Goal: Task Accomplishment & Management: Manage account settings

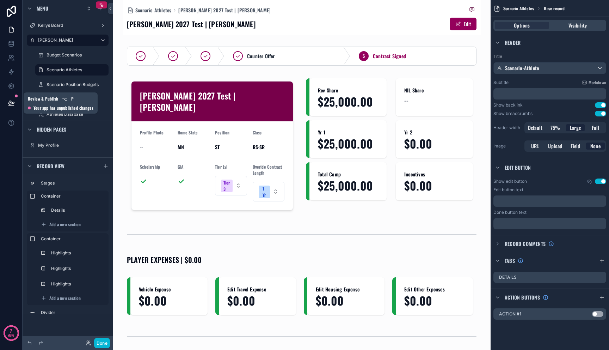
click at [14, 108] on button at bounding box center [12, 103] width 16 height 20
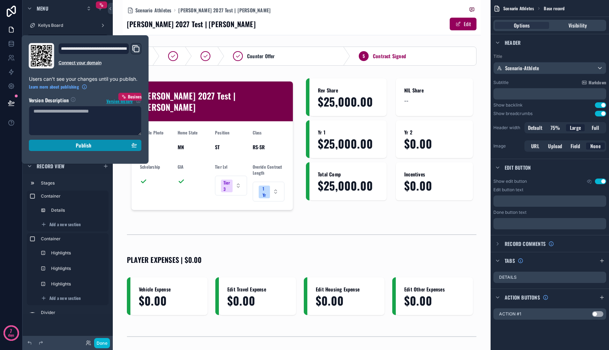
click at [50, 146] on div "Publish" at bounding box center [85, 145] width 104 height 6
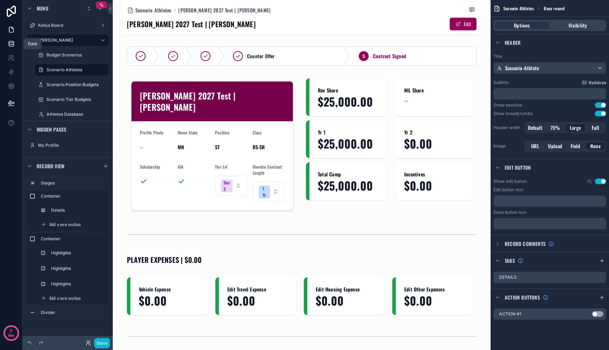
click at [13, 47] on icon at bounding box center [11, 43] width 7 height 7
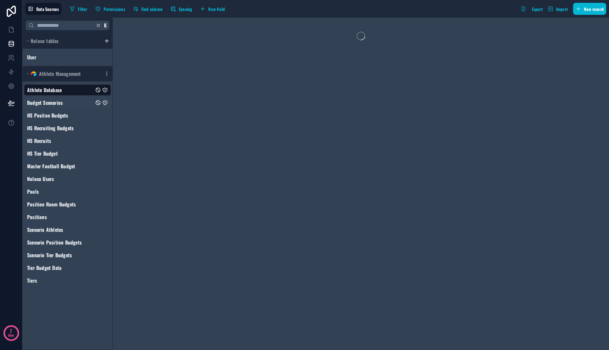
click at [59, 106] on span "Budget Scenarios" at bounding box center [45, 102] width 36 height 7
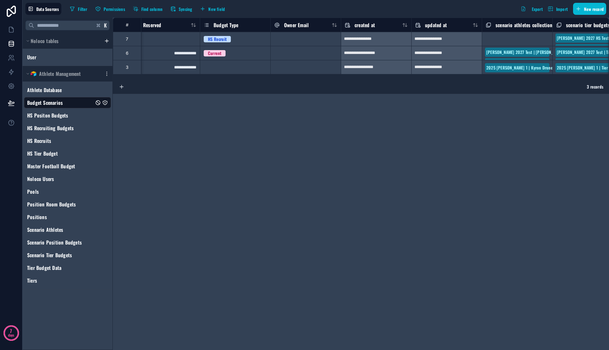
scroll to position [0, 696]
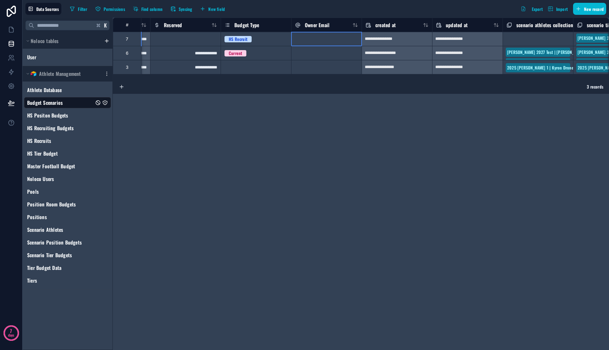
click at [347, 37] on div at bounding box center [326, 39] width 71 height 14
click at [341, 33] on div at bounding box center [326, 39] width 71 height 14
click at [338, 27] on div "Copy" at bounding box center [361, 30] width 47 height 8
click at [338, 25] on div "Owner Email" at bounding box center [326, 25] width 63 height 8
click at [293, 22] on div "Owner Email" at bounding box center [327, 25] width 70 height 8
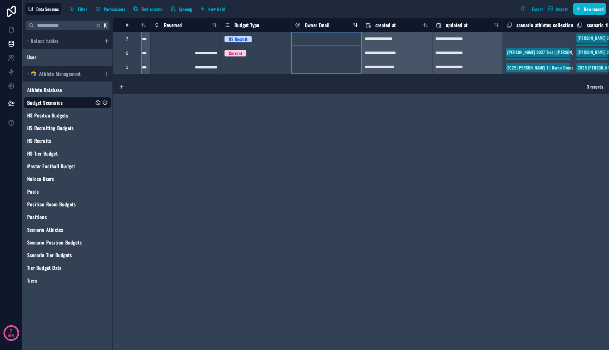
click at [303, 24] on div "Owner Email" at bounding box center [312, 25] width 35 height 8
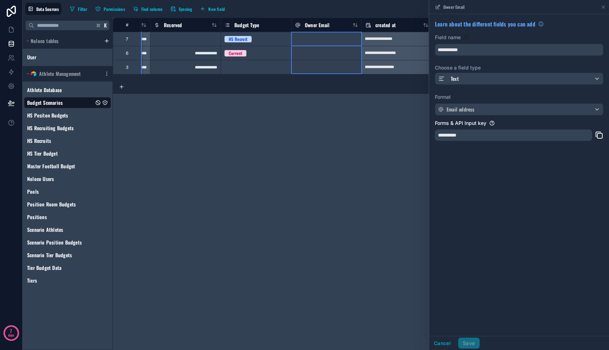
click at [473, 135] on div "**********" at bounding box center [513, 134] width 157 height 11
click at [603, 9] on icon at bounding box center [604, 7] width 6 height 6
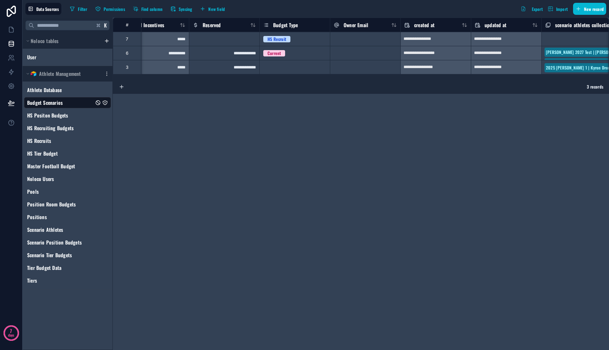
scroll to position [0, 660]
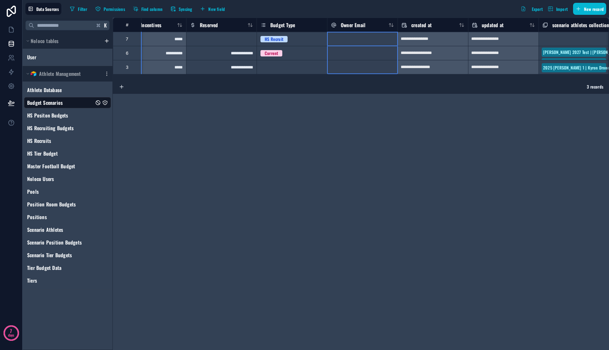
click at [395, 110] on div "**********" at bounding box center [361, 184] width 496 height 332
click at [221, 6] on span "New field" at bounding box center [216, 8] width 17 height 5
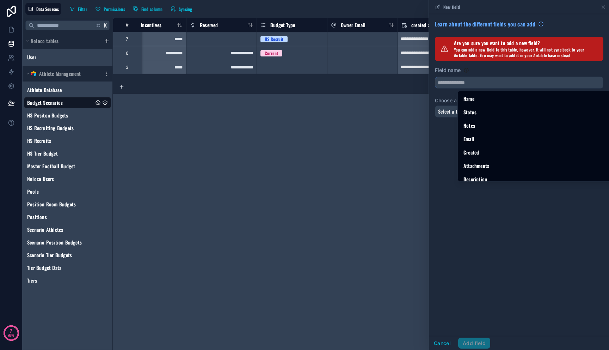
click at [471, 82] on input "text" at bounding box center [519, 82] width 168 height 11
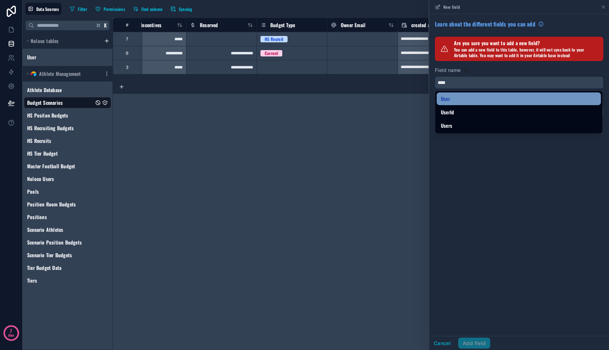
type input "****"
click at [468, 96] on div "User" at bounding box center [519, 98] width 156 height 8
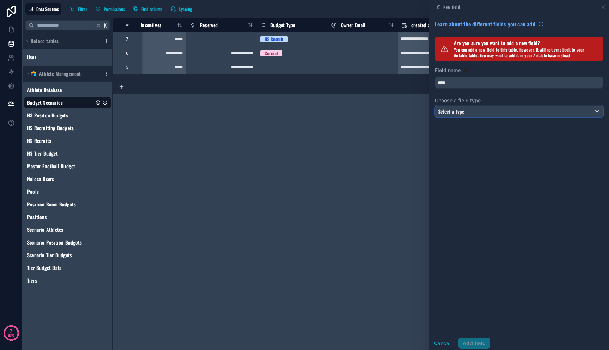
click at [474, 107] on div "Select a type" at bounding box center [519, 111] width 168 height 11
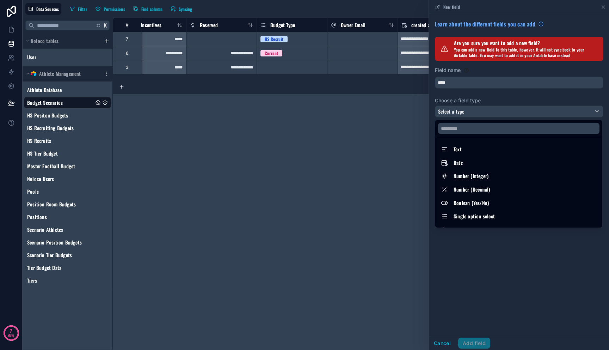
click at [442, 341] on div at bounding box center [519, 175] width 180 height 350
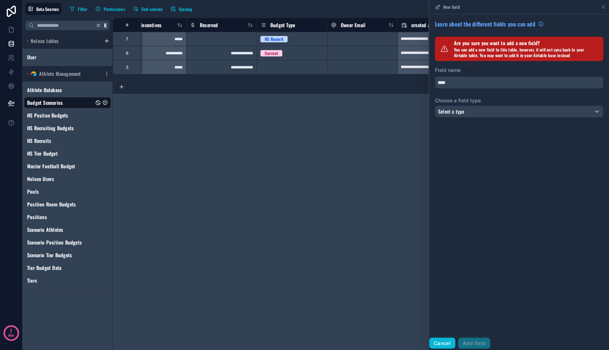
click at [444, 341] on button "Cancel" at bounding box center [442, 342] width 26 height 11
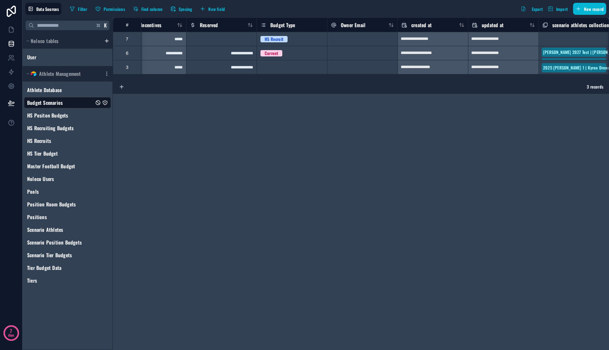
click at [367, 246] on div "**********" at bounding box center [361, 184] width 496 height 332
click at [105, 104] on icon "Budget Scenarios" at bounding box center [105, 103] width 6 height 6
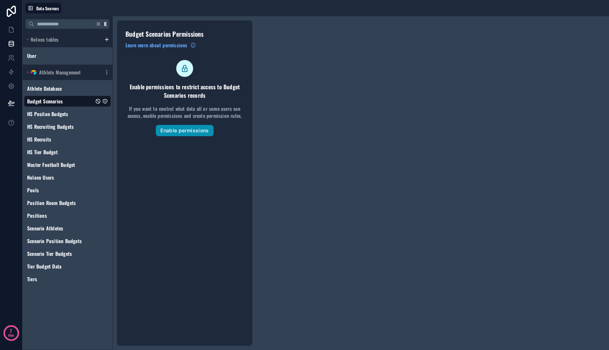
click at [186, 132] on button "Enable permissions" at bounding box center [184, 130] width 57 height 11
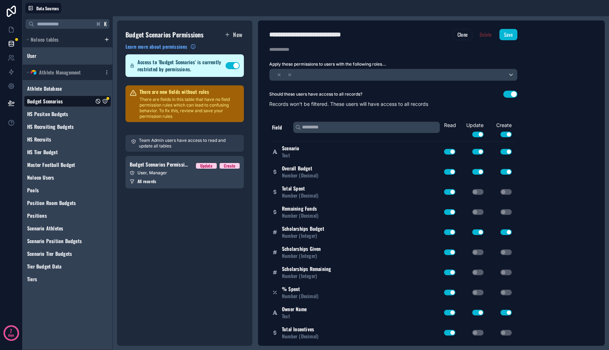
click at [190, 144] on p "Team Admin users have access to read and update all tables" at bounding box center [188, 143] width 99 height 11
click at [188, 113] on p "There are fields in this table that have no field permission rules which can le…" at bounding box center [190, 108] width 100 height 23
click at [186, 175] on div "User, Manager" at bounding box center [185, 173] width 110 height 6
click at [392, 77] on div "User Manager" at bounding box center [394, 74] width 248 height 11
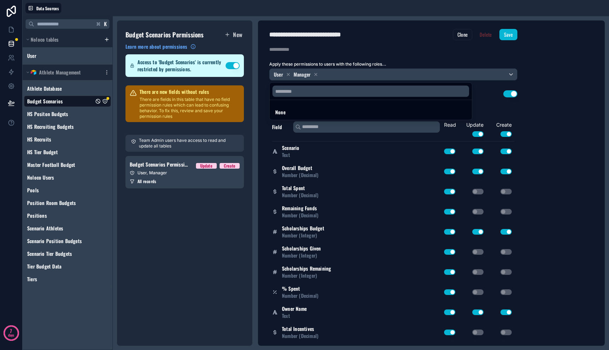
click at [202, 251] on div at bounding box center [304, 175] width 609 height 350
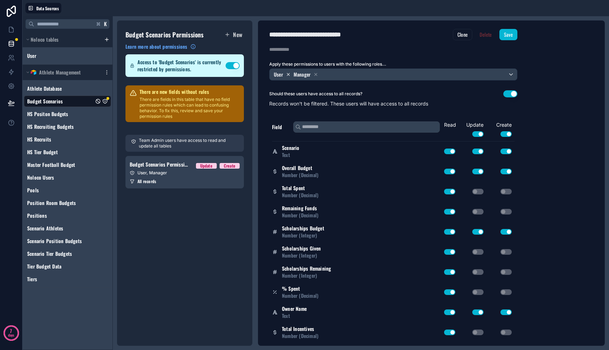
click at [287, 74] on icon at bounding box center [288, 74] width 5 height 5
click at [509, 98] on div "Should these users have access to all records? Use setting Records won't be fil…" at bounding box center [393, 98] width 271 height 17
click at [513, 94] on button "Use setting" at bounding box center [511, 93] width 14 height 7
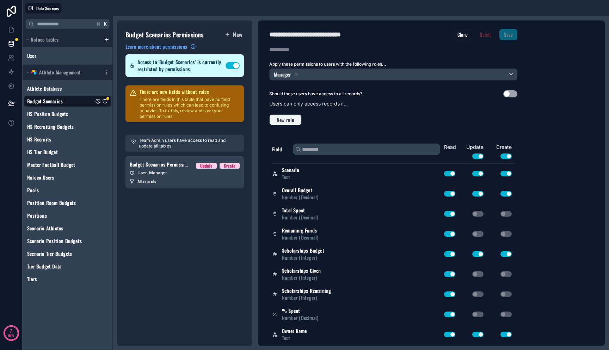
click at [292, 120] on span "New rule" at bounding box center [285, 120] width 23 height 6
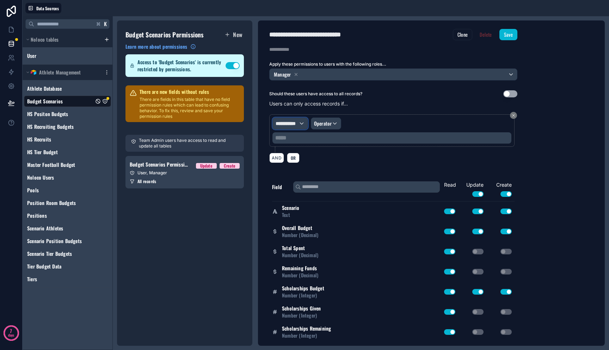
click at [298, 123] on span "**********" at bounding box center [287, 123] width 23 height 7
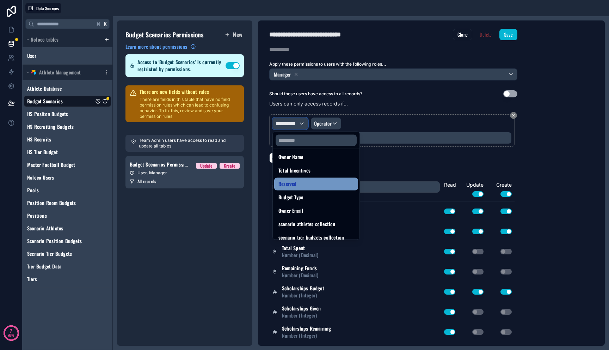
scroll to position [172, 0]
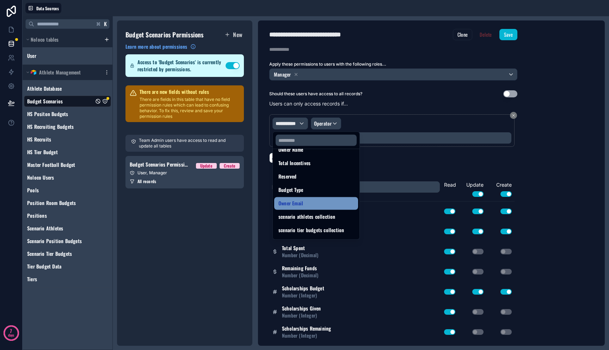
click at [311, 201] on div "Owner Email" at bounding box center [316, 203] width 75 height 8
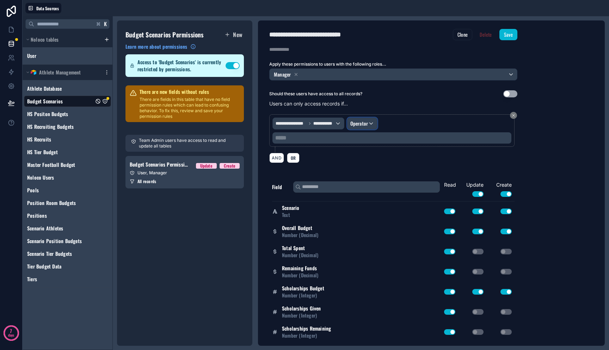
click at [365, 126] on span "Operator" at bounding box center [359, 123] width 18 height 7
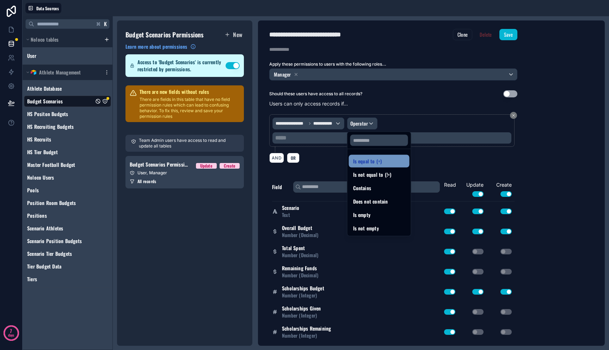
click at [373, 163] on span "Is equal to (=)" at bounding box center [367, 161] width 29 height 8
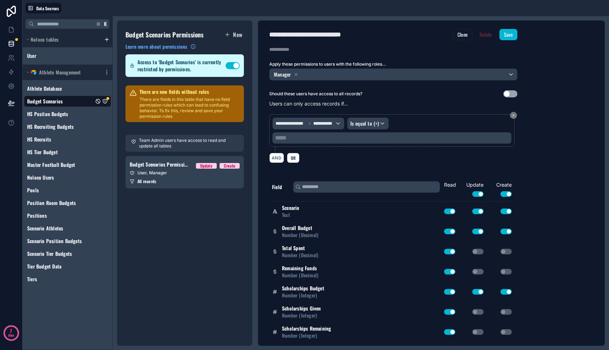
click at [360, 142] on div "***** ﻿" at bounding box center [392, 137] width 239 height 11
click at [359, 138] on p "***** ﻿" at bounding box center [392, 138] width 235 height 8
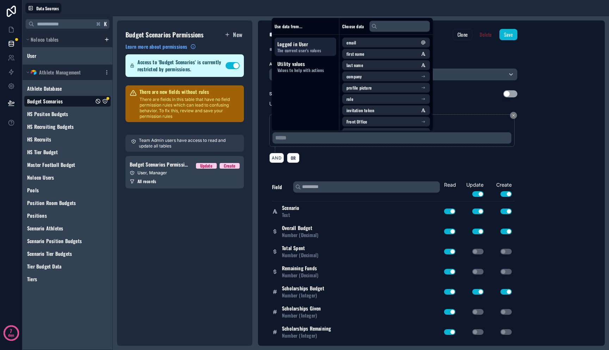
click at [309, 50] on span "The current user's values" at bounding box center [305, 51] width 56 height 6
click at [297, 45] on span "Logged in User" at bounding box center [305, 44] width 56 height 7
click at [366, 45] on li "email" at bounding box center [386, 43] width 88 height 10
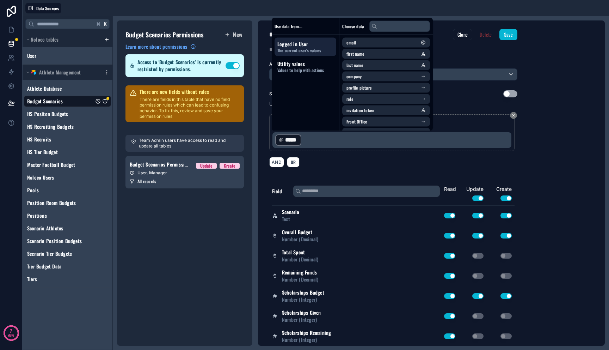
click at [340, 161] on div "AND OR" at bounding box center [393, 162] width 248 height 11
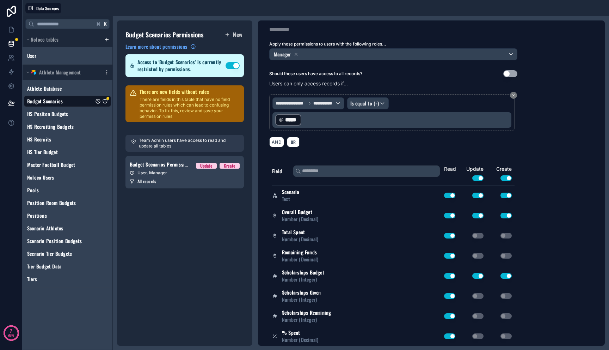
scroll to position [0, 0]
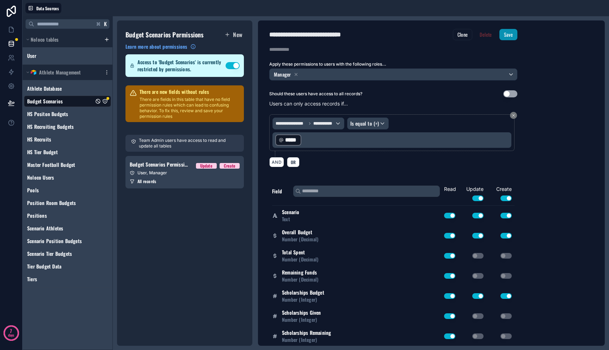
click at [511, 35] on button "Save" at bounding box center [509, 34] width 18 height 11
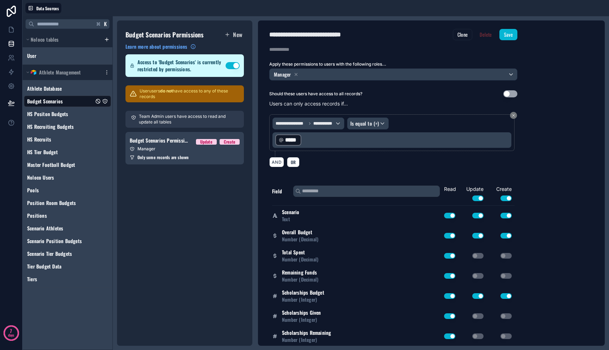
click at [149, 201] on div "Budget Scenarios Permissions New Learn more about permissions Access to 'Budget…" at bounding box center [184, 182] width 135 height 325
click at [11, 42] on icon at bounding box center [11, 43] width 7 height 7
click at [9, 31] on icon at bounding box center [11, 29] width 7 height 7
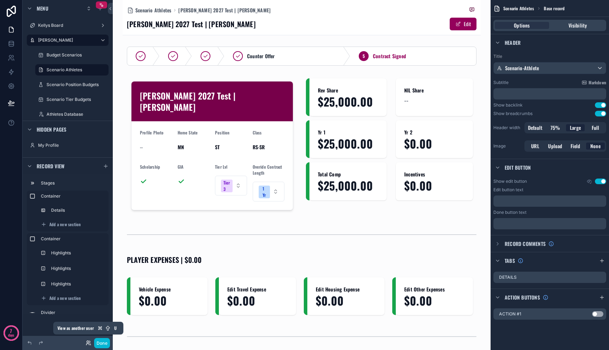
click at [89, 344] on icon at bounding box center [87, 343] width 3 height 1
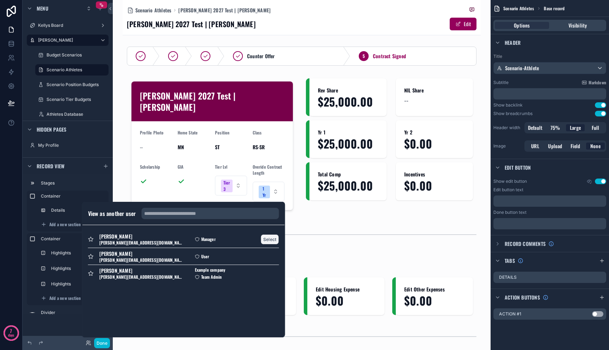
click at [269, 240] on button "Select" at bounding box center [270, 239] width 18 height 10
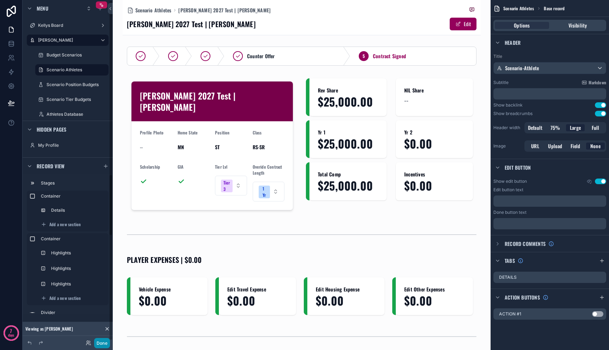
click at [103, 343] on button "Done" at bounding box center [102, 343] width 16 height 10
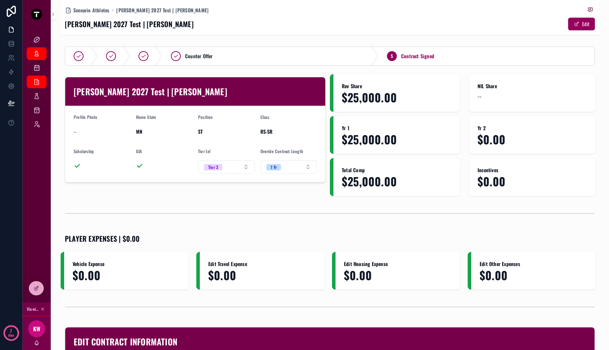
click at [46, 164] on div "Kellys Board Mitch Dashboard Budget Scenarios Scenario Athletes Scenario Positi…" at bounding box center [37, 165] width 28 height 274
click at [37, 83] on icon "scrollable content" at bounding box center [36, 81] width 7 height 7
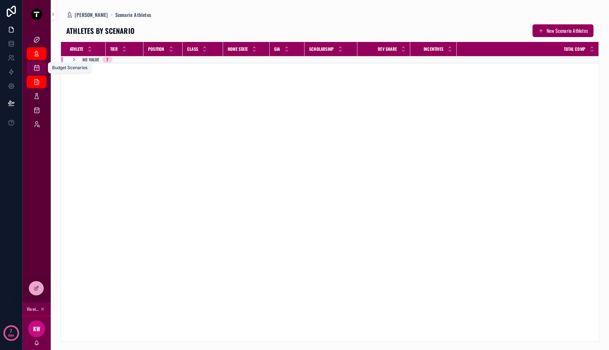
click at [35, 67] on icon "scrollable content" at bounding box center [36, 67] width 7 height 7
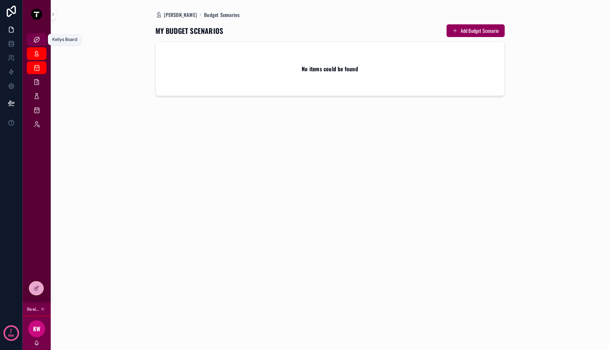
click at [36, 44] on div "Kellys Board" at bounding box center [36, 39] width 11 height 11
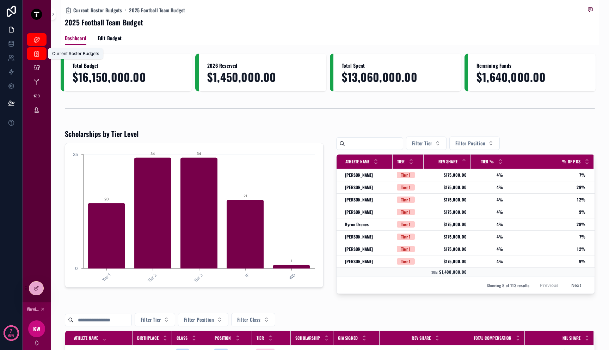
click at [39, 56] on icon "scrollable content" at bounding box center [36, 53] width 7 height 7
click at [39, 67] on icon "scrollable content" at bounding box center [36, 67] width 7 height 7
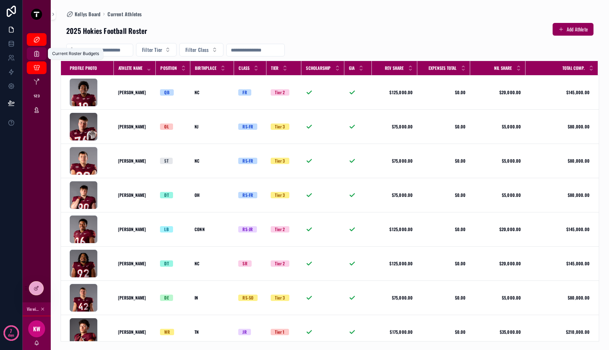
click at [37, 57] on div "Current Roster Budgets" at bounding box center [36, 53] width 11 height 11
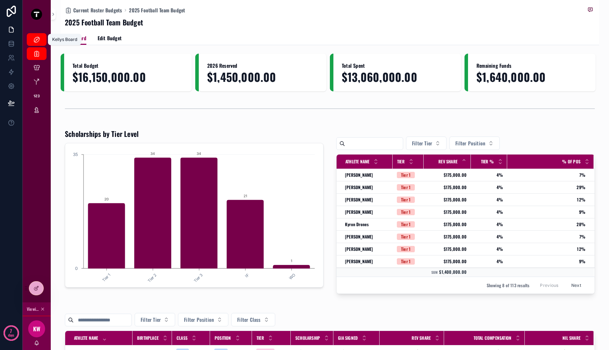
click at [37, 43] on icon "scrollable content" at bounding box center [36, 39] width 7 height 7
click at [52, 17] on button "scrollable content" at bounding box center [53, 13] width 5 height 11
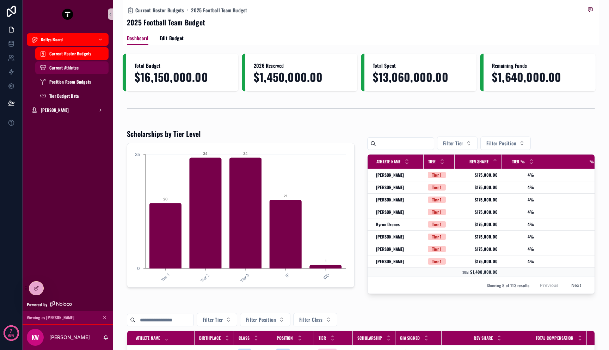
click at [74, 68] on span "Current Athletes" at bounding box center [63, 68] width 29 height 6
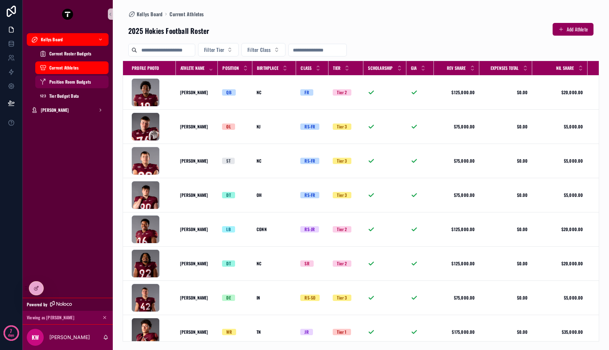
click at [74, 80] on span "Position Room Budgets" at bounding box center [70, 82] width 42 height 6
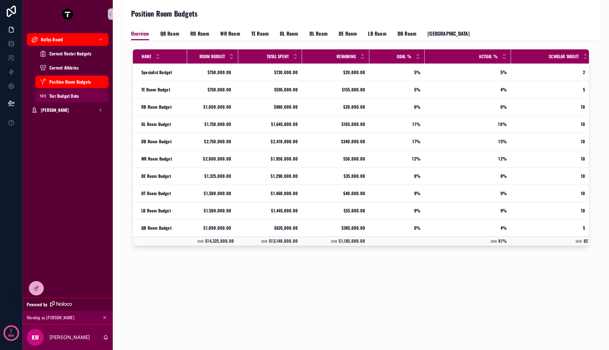
click at [71, 99] on div "Tier Budget Data" at bounding box center [71, 95] width 65 height 11
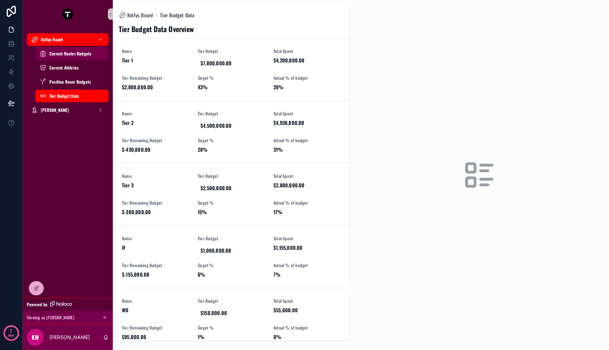
click at [70, 54] on span "Current Roster Budgets" at bounding box center [70, 54] width 42 height 6
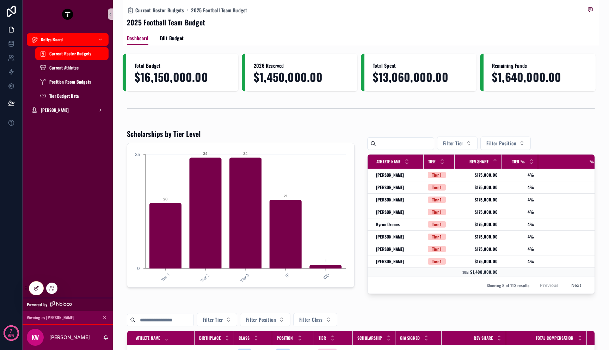
click at [32, 290] on div at bounding box center [36, 287] width 14 height 13
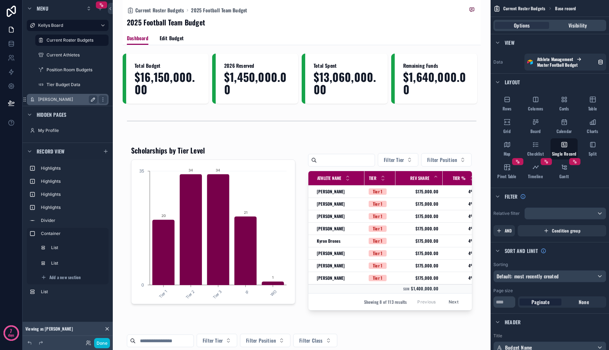
click at [90, 99] on button "scrollable content" at bounding box center [93, 99] width 8 height 8
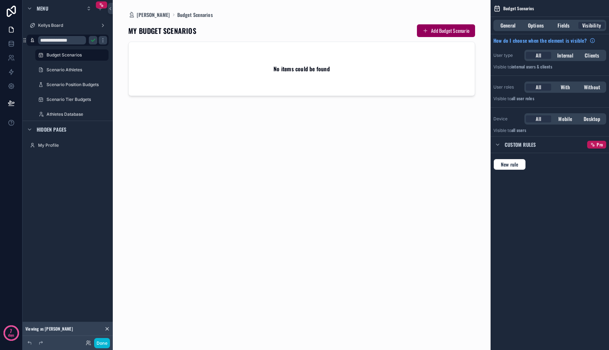
click at [93, 41] on icon "scrollable content" at bounding box center [93, 40] width 6 height 6
click at [92, 41] on icon "scrollable content" at bounding box center [93, 40] width 6 height 6
click at [71, 39] on input "**********" at bounding box center [62, 40] width 48 height 8
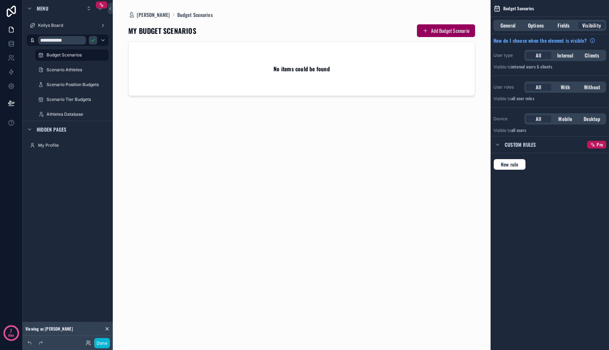
type input "**********"
click at [93, 40] on icon "scrollable content" at bounding box center [93, 40] width 6 height 6
click at [94, 26] on icon "scrollable content" at bounding box center [93, 26] width 6 height 6
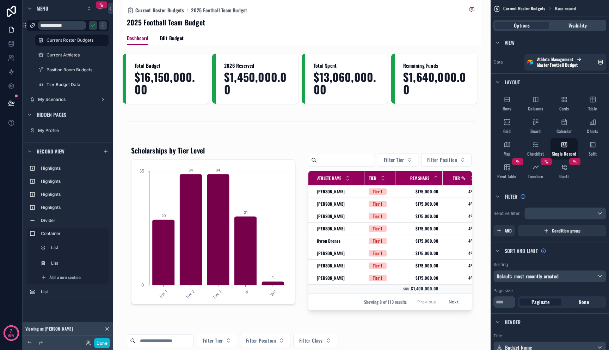
click at [78, 26] on input "**********" at bounding box center [62, 25] width 48 height 8
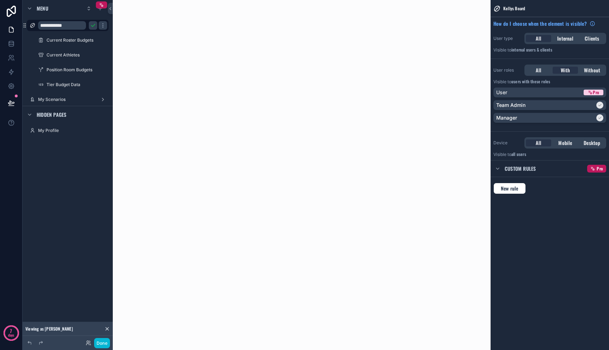
click at [78, 26] on input "**********" at bounding box center [62, 25] width 48 height 8
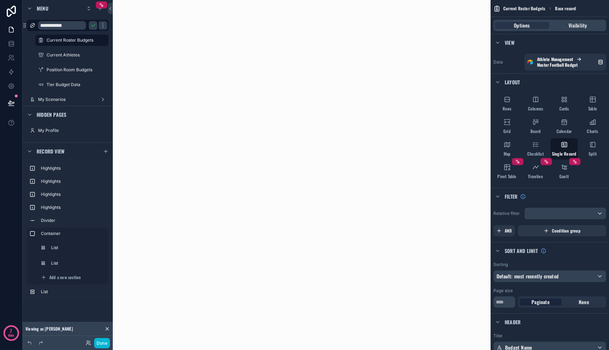
click at [78, 26] on input "**********" at bounding box center [62, 25] width 48 height 8
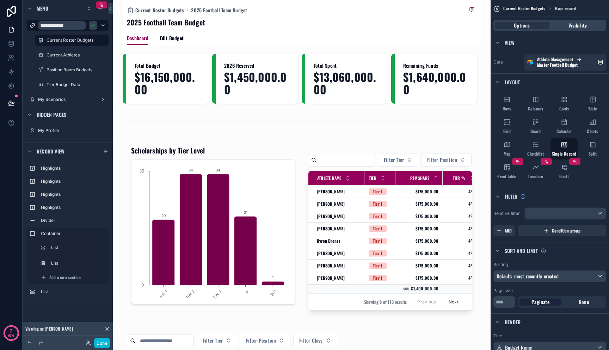
type input "**********"
click at [93, 26] on icon "scrollable content" at bounding box center [93, 25] width 4 height 2
click at [109, 11] on button at bounding box center [110, 8] width 5 height 11
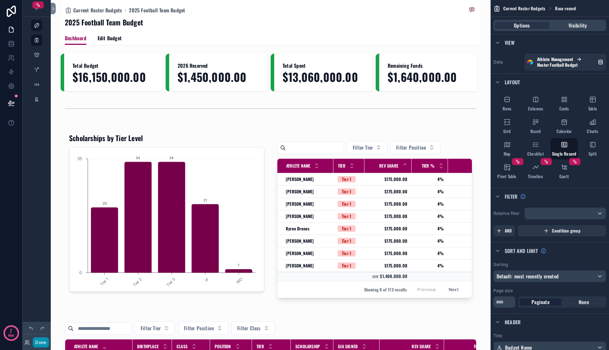
click at [41, 341] on button "Done" at bounding box center [41, 342] width 16 height 10
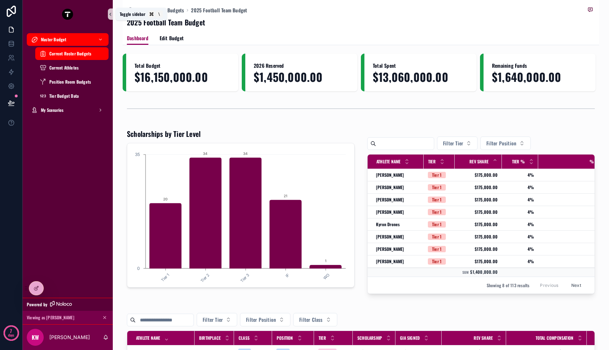
click at [111, 16] on icon "scrollable content" at bounding box center [110, 14] width 5 height 5
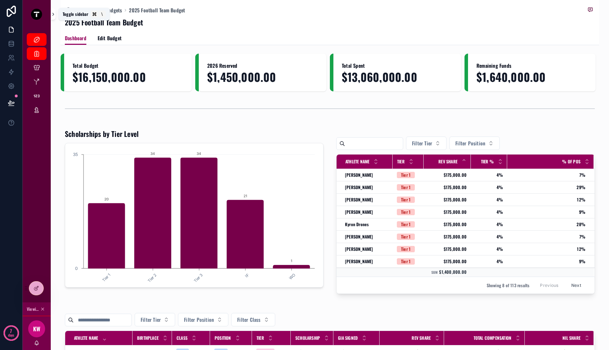
click at [54, 16] on icon "scrollable content" at bounding box center [53, 14] width 5 height 5
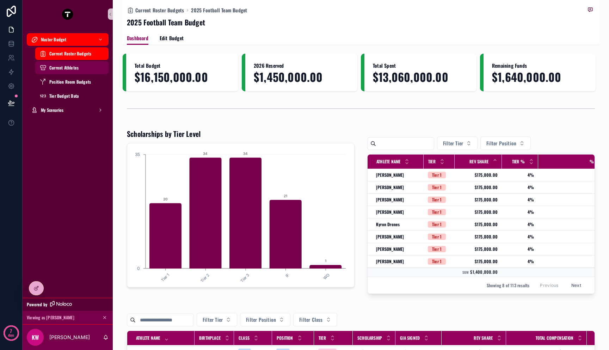
click at [61, 68] on span "Current Athletes" at bounding box center [63, 68] width 29 height 6
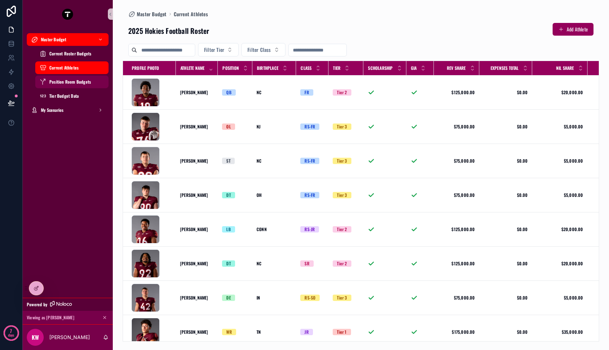
click at [61, 78] on div "Position Room Budgets" at bounding box center [71, 81] width 65 height 11
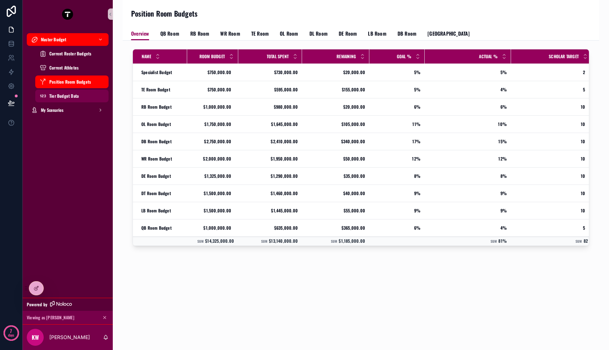
click at [61, 95] on span "Tier Budget Data" at bounding box center [63, 96] width 29 height 6
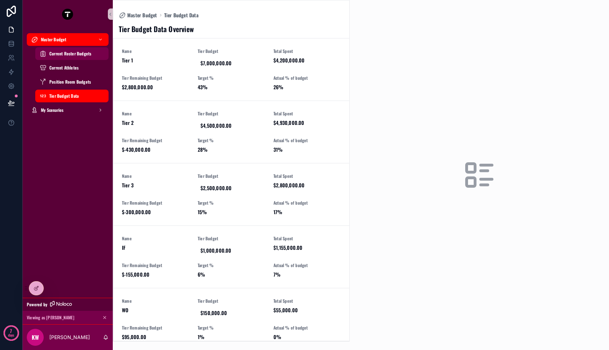
click at [60, 58] on div "Current Roster Budgets" at bounding box center [71, 53] width 65 height 11
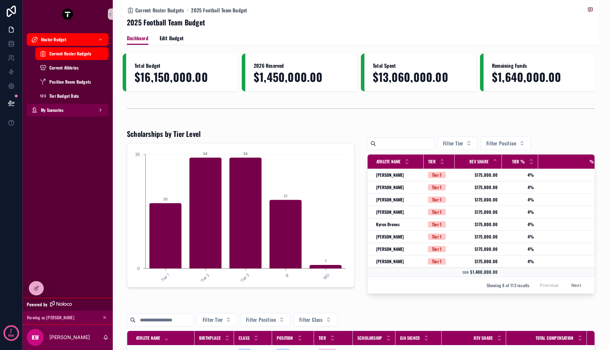
click at [55, 108] on span "My Scenarios" at bounding box center [52, 110] width 23 height 6
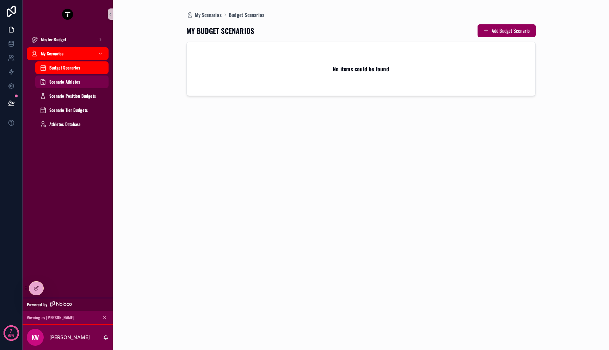
click at [69, 81] on span "Scenario Athletes" at bounding box center [64, 82] width 31 height 6
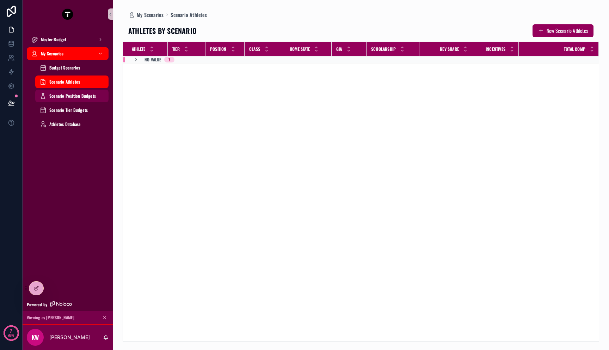
click at [68, 97] on span "Scenario Position Budgets" at bounding box center [72, 96] width 47 height 6
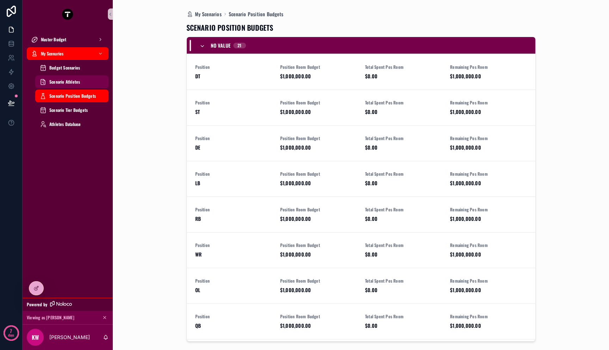
click at [67, 85] on div "Scenario Athletes" at bounding box center [71, 81] width 65 height 11
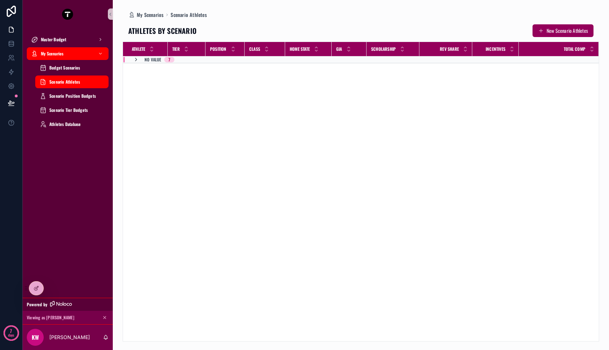
click at [136, 60] on icon "scrollable content" at bounding box center [136, 60] width 6 height 6
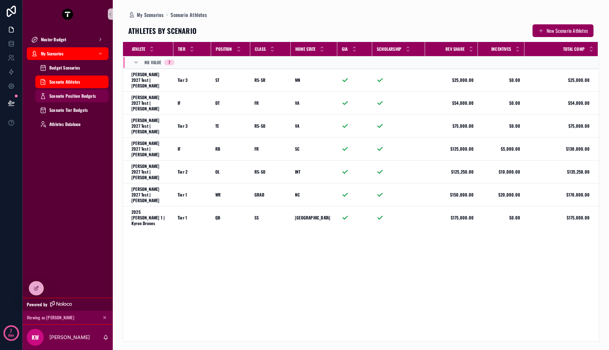
click at [76, 98] on span "Scenario Position Budgets" at bounding box center [72, 96] width 47 height 6
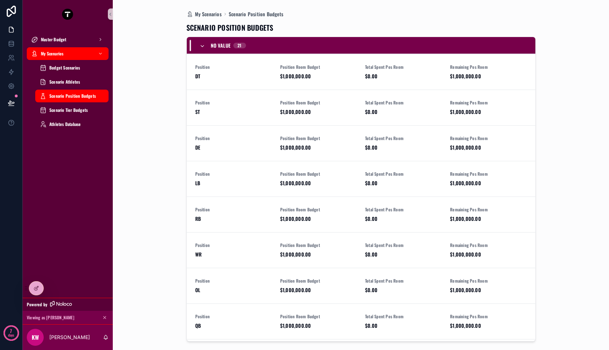
click at [202, 44] on icon "scrollable content" at bounding box center [203, 46] width 6 height 6
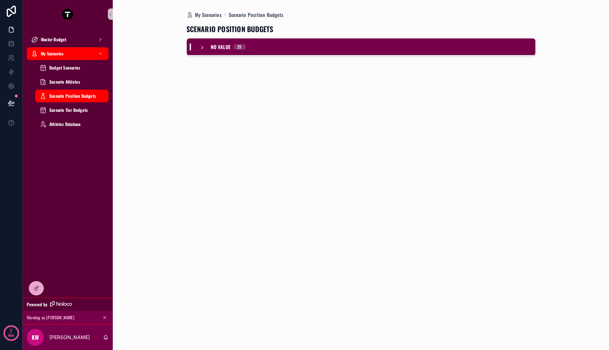
click at [201, 46] on icon "scrollable content" at bounding box center [203, 48] width 6 height 6
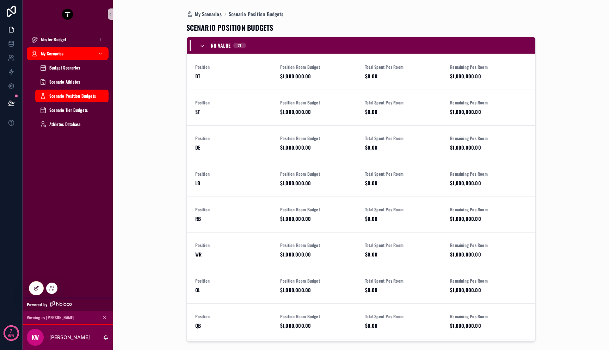
click at [38, 289] on icon at bounding box center [36, 288] width 6 height 6
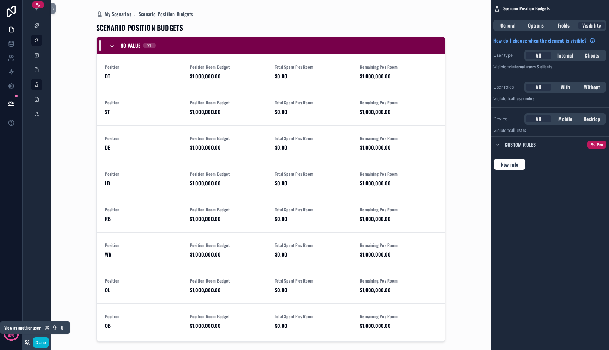
click at [29, 343] on icon at bounding box center [29, 343] width 1 height 1
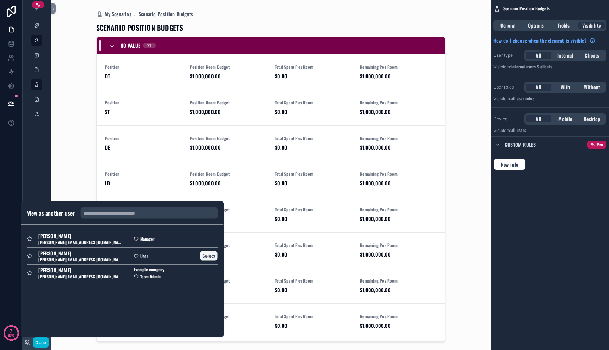
click at [207, 256] on button "Select" at bounding box center [209, 256] width 18 height 10
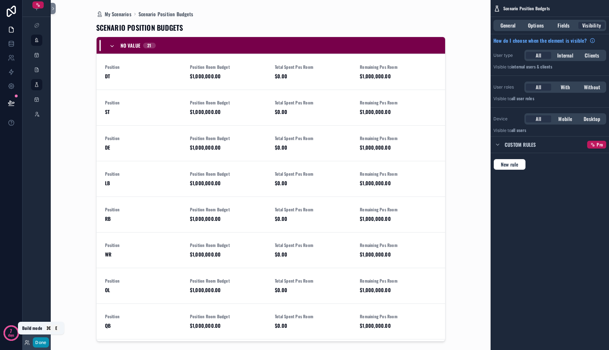
click at [37, 342] on button "Done" at bounding box center [41, 342] width 16 height 10
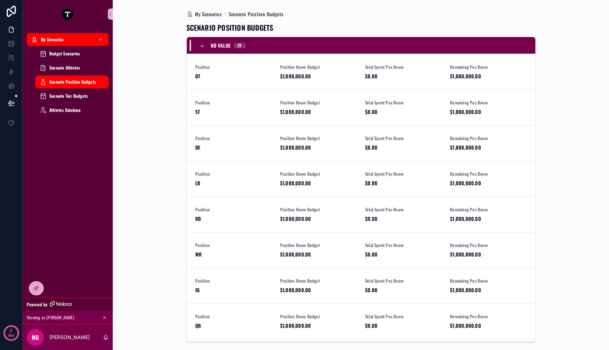
click at [69, 39] on div "My Scenarios" at bounding box center [67, 39] width 73 height 11
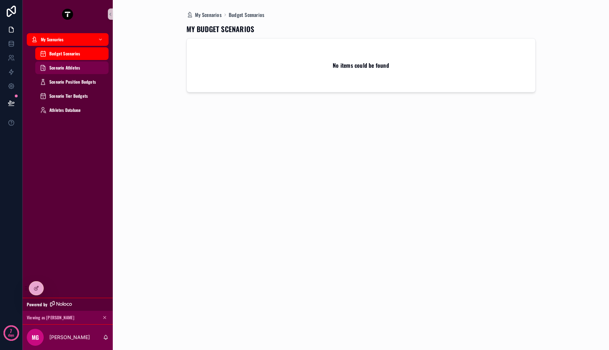
click at [88, 64] on div "Scenario Athletes" at bounding box center [71, 67] width 65 height 11
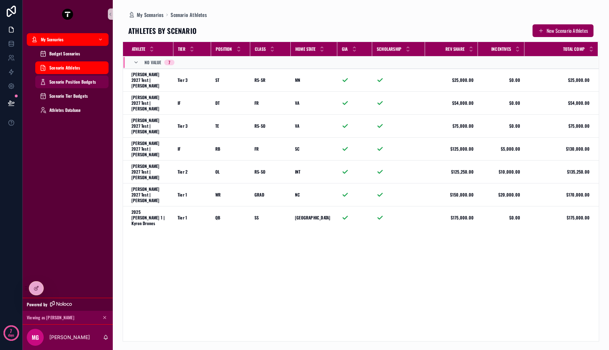
click at [80, 87] on div "Scenario Position Budgets" at bounding box center [71, 81] width 65 height 11
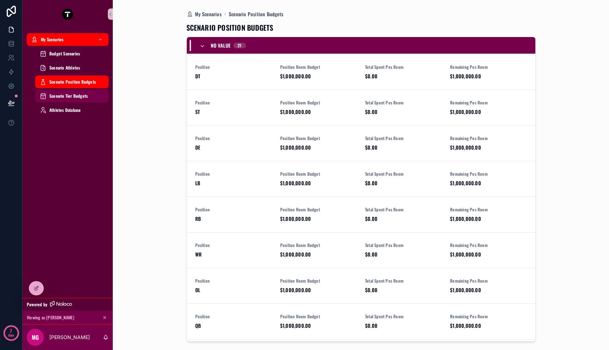
click at [79, 96] on span "Scenario Tier Budgets" at bounding box center [68, 96] width 38 height 6
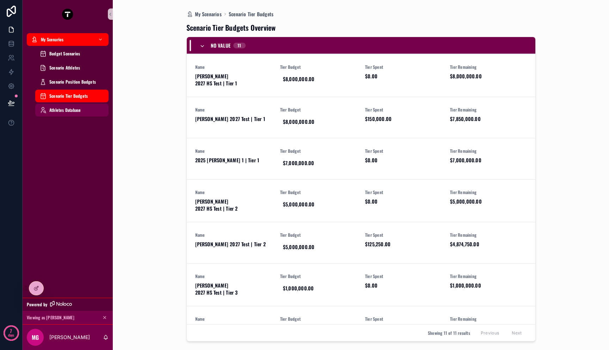
click at [78, 109] on span "Athletes Database" at bounding box center [64, 110] width 31 height 6
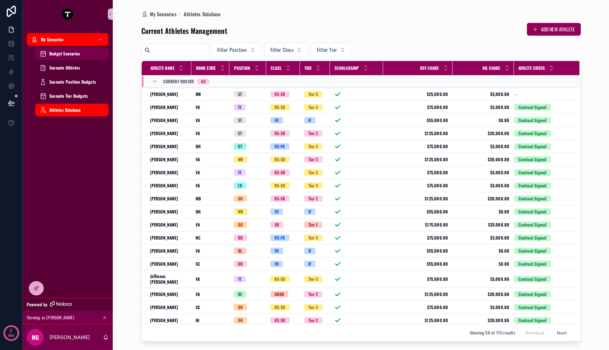
click at [68, 56] on span "Budget Scenarios" at bounding box center [64, 54] width 31 height 6
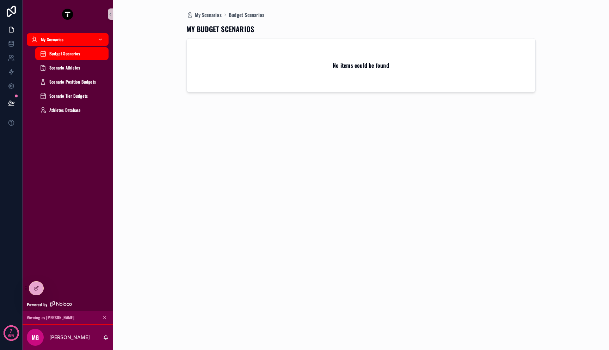
click at [90, 42] on div "My Scenarios" at bounding box center [67, 39] width 73 height 11
click at [102, 38] on icon "scrollable content" at bounding box center [100, 39] width 5 height 5
click at [101, 39] on icon "scrollable content" at bounding box center [100, 39] width 2 height 1
click at [111, 16] on icon "scrollable content" at bounding box center [110, 14] width 5 height 5
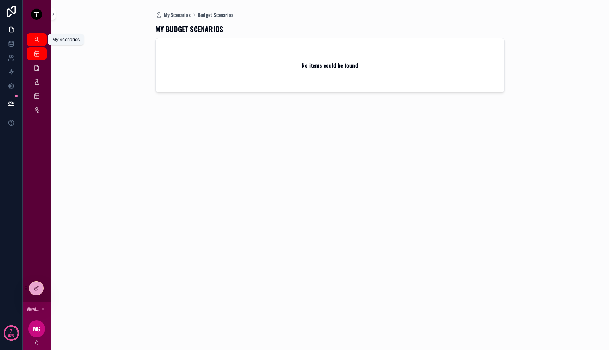
click at [37, 43] on icon "scrollable content" at bounding box center [36, 39] width 7 height 7
click at [38, 71] on div "Scenario Athletes" at bounding box center [36, 67] width 11 height 11
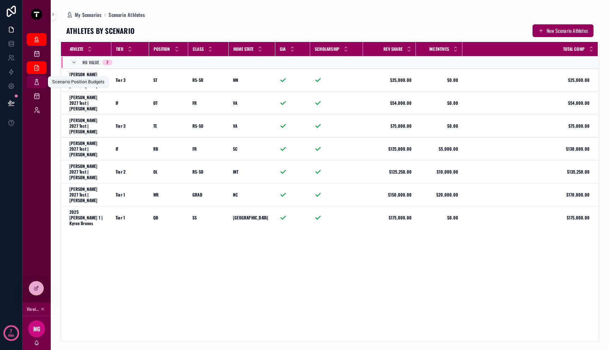
click at [37, 80] on icon "scrollable content" at bounding box center [36, 81] width 7 height 7
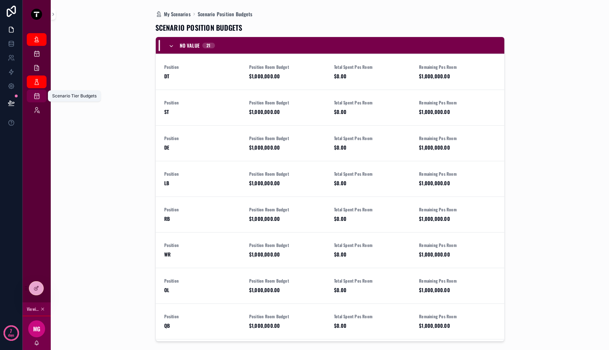
click at [36, 99] on div "Scenario Tier Budgets" at bounding box center [36, 95] width 11 height 11
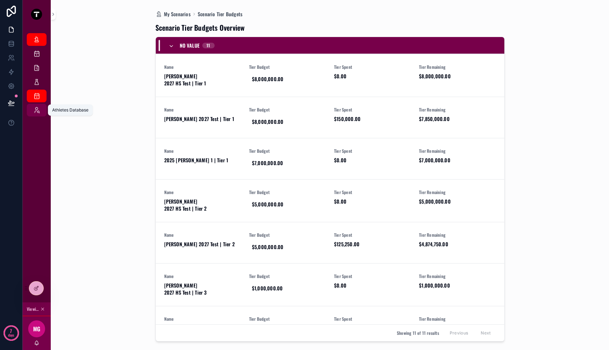
click at [36, 110] on icon "scrollable content" at bounding box center [36, 109] width 7 height 7
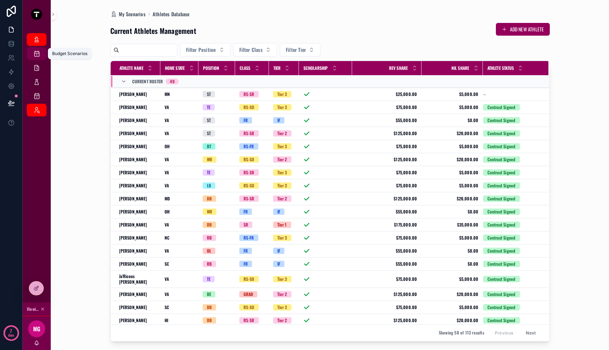
click at [37, 56] on icon "scrollable content" at bounding box center [36, 53] width 7 height 7
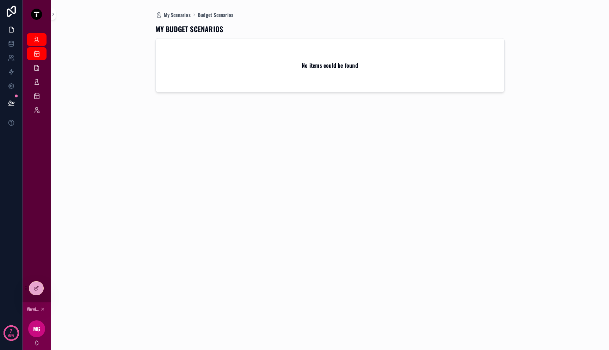
click at [37, 47] on div "Budget Scenarios" at bounding box center [37, 54] width 28 height 14
click at [36, 62] on div "Scenario Athletes" at bounding box center [36, 67] width 11 height 11
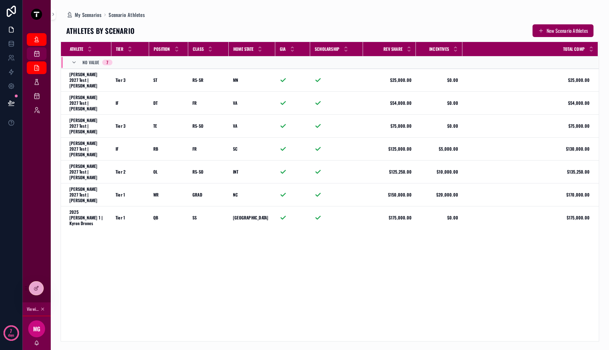
click at [37, 56] on icon "scrollable content" at bounding box center [36, 53] width 7 height 7
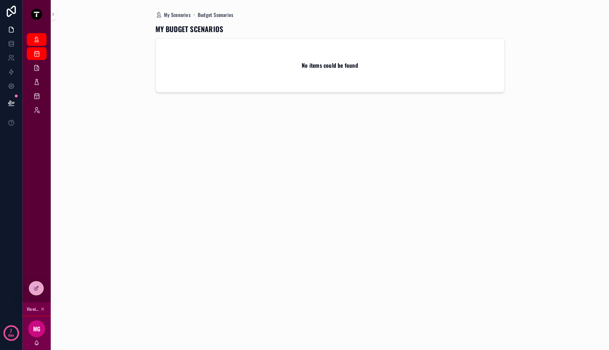
click at [196, 64] on div "No items could be found" at bounding box center [330, 65] width 349 height 54
click at [41, 71] on div "Scenario Athletes" at bounding box center [36, 67] width 11 height 11
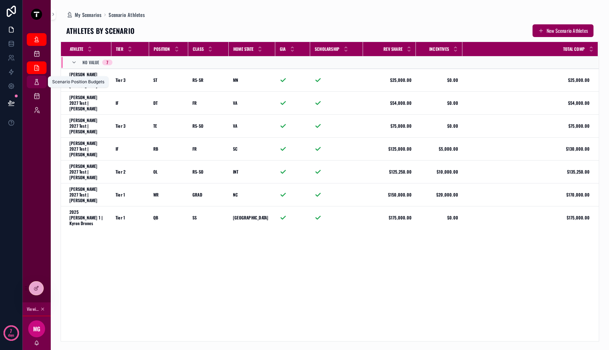
click at [40, 83] on icon "scrollable content" at bounding box center [36, 81] width 7 height 7
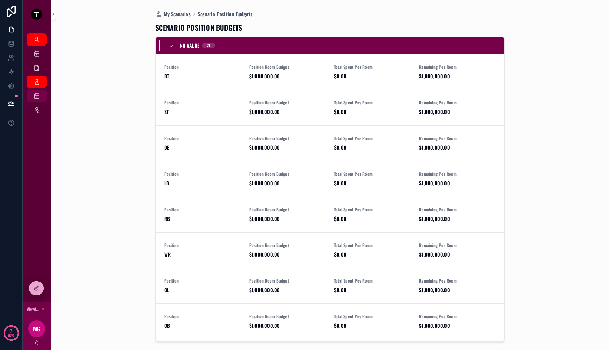
click at [41, 102] on link "Scenario Tier Budgets" at bounding box center [37, 96] width 20 height 13
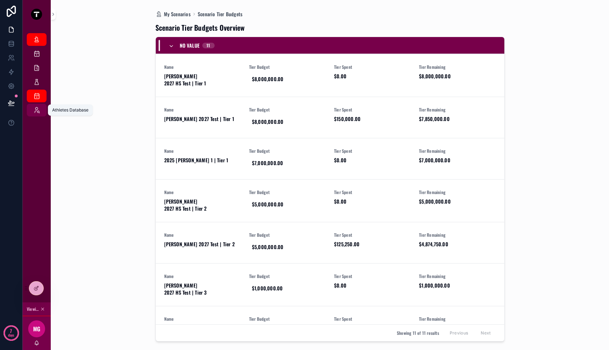
click at [41, 111] on div "Athletes Database" at bounding box center [36, 109] width 11 height 11
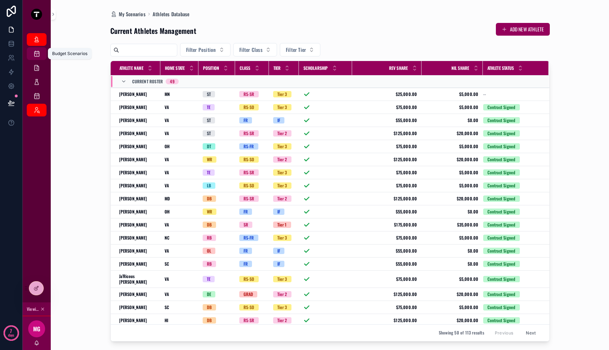
click at [40, 54] on icon "scrollable content" at bounding box center [36, 53] width 7 height 7
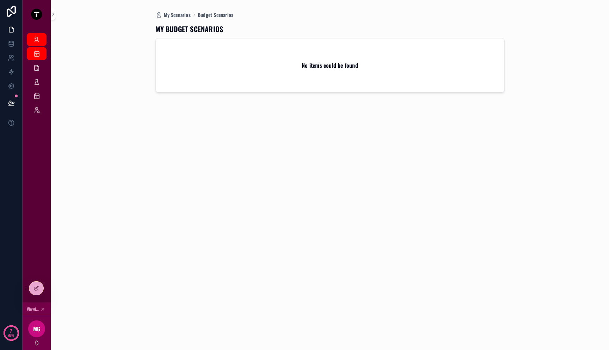
click at [103, 146] on div "My Scenarios Budget Scenarios MY BUDGET SCENARIOS No items could be found" at bounding box center [330, 175] width 539 height 350
click at [12, 101] on icon at bounding box center [11, 102] width 7 height 7
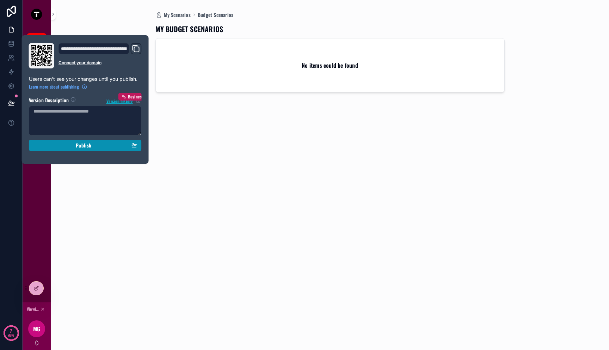
click at [66, 144] on div "Publish" at bounding box center [85, 145] width 104 height 6
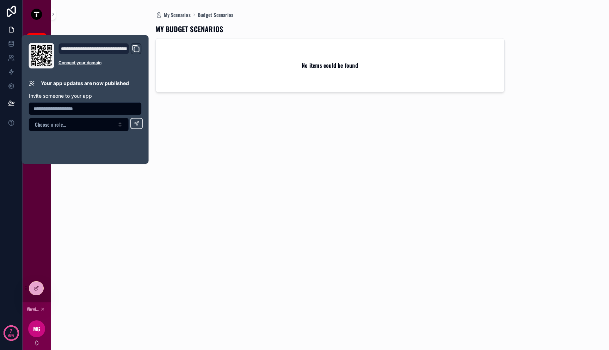
click at [212, 135] on div "MY BUDGET SCENARIOS No items could be found" at bounding box center [329, 179] width 349 height 323
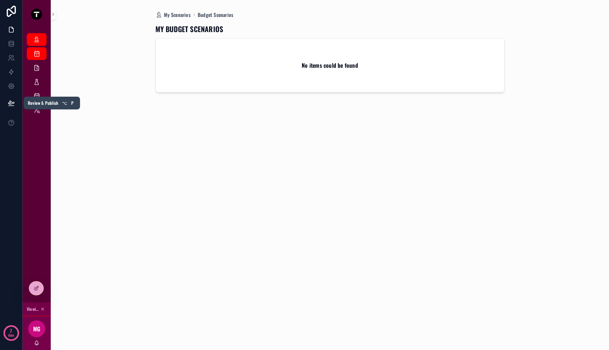
click at [14, 105] on button at bounding box center [12, 103] width 16 height 20
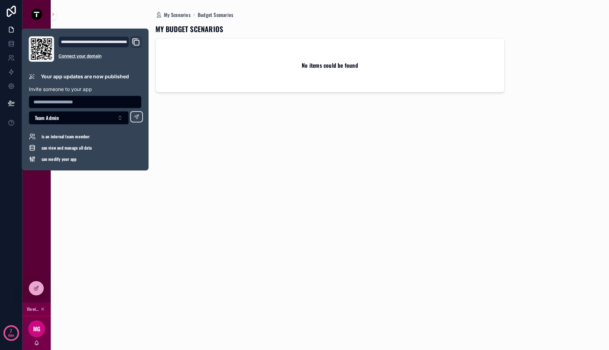
click at [135, 44] on icon "Domain and Custom Link" at bounding box center [136, 42] width 8 height 8
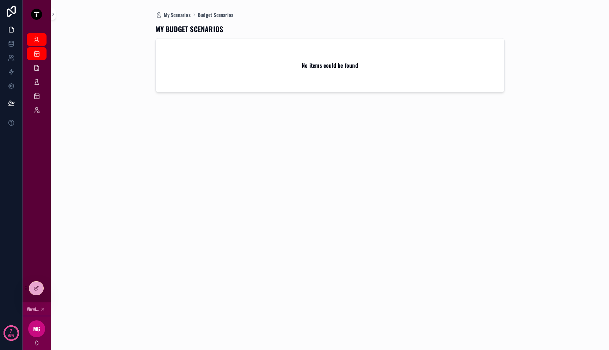
click at [278, 139] on div "MY BUDGET SCENARIOS No items could be found" at bounding box center [329, 179] width 349 height 323
click at [60, 111] on div "My Scenarios Budget Scenarios MY BUDGET SCENARIOS No items could be found" at bounding box center [330, 175] width 559 height 350
click at [11, 47] on link at bounding box center [11, 44] width 22 height 14
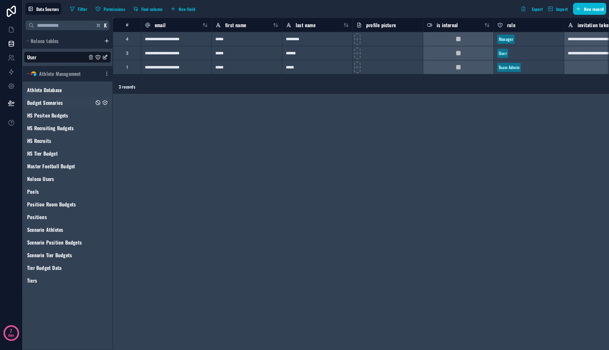
click at [63, 102] on div "Budget Scenarios" at bounding box center [67, 102] width 87 height 11
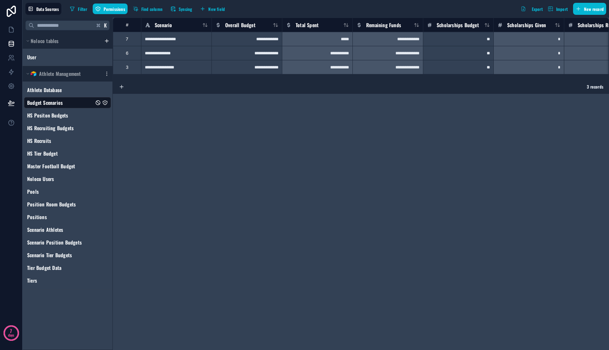
click at [107, 102] on icon "Budget Scenarios" at bounding box center [105, 102] width 4 height 4
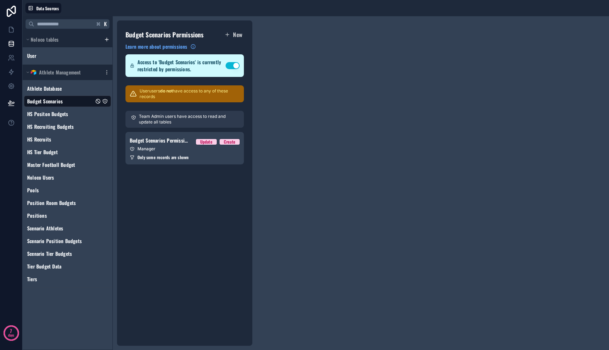
click at [168, 98] on p "User users do not have access to any of these records" at bounding box center [190, 93] width 100 height 11
click at [168, 150] on div "Manager" at bounding box center [185, 149] width 110 height 6
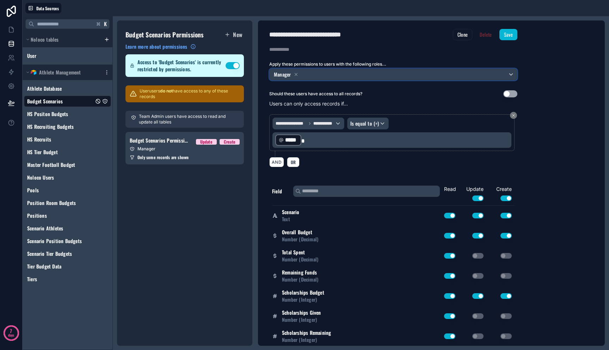
click at [350, 76] on div "Manager" at bounding box center [394, 74] width 248 height 11
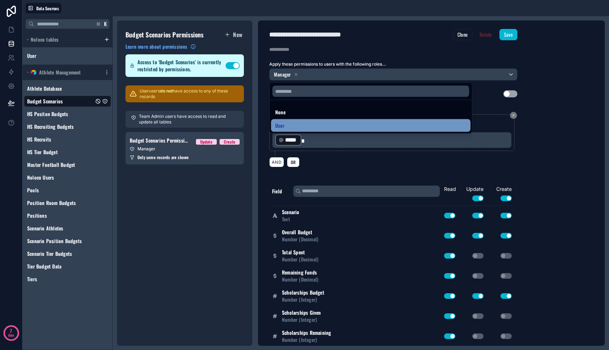
click at [298, 126] on div "User" at bounding box center [370, 125] width 191 height 8
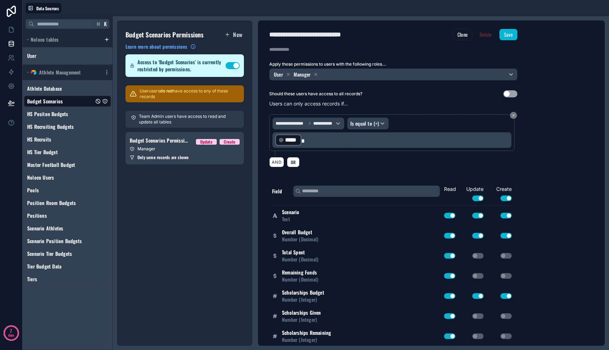
click at [413, 101] on p "Users can only access records if..." at bounding box center [393, 103] width 248 height 7
click at [507, 35] on button "Save" at bounding box center [509, 34] width 18 height 11
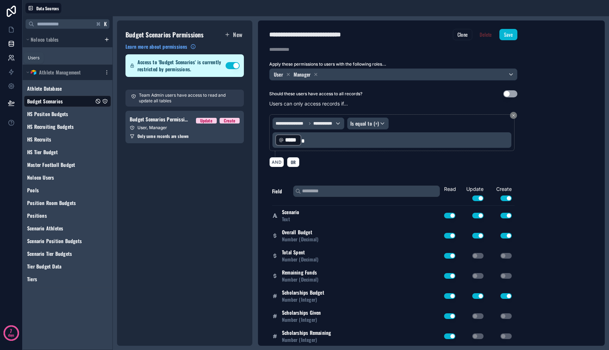
click at [11, 56] on icon at bounding box center [11, 57] width 7 height 7
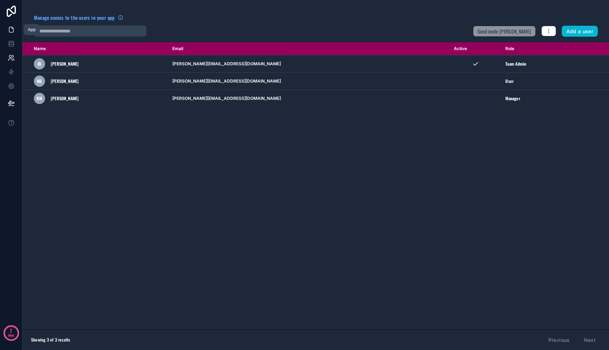
click at [13, 33] on icon at bounding box center [11, 29] width 7 height 7
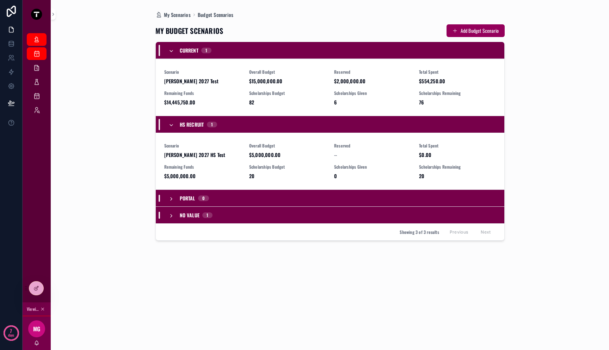
click at [117, 115] on div "My Scenarios Budget Scenarios MY BUDGET SCENARIOS Add Budget Scenario Current 1…" at bounding box center [330, 175] width 539 height 350
click at [36, 291] on icon at bounding box center [36, 288] width 6 height 6
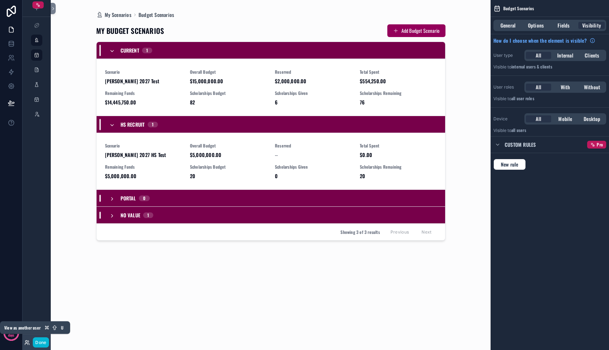
click at [25, 343] on icon at bounding box center [26, 343] width 3 height 1
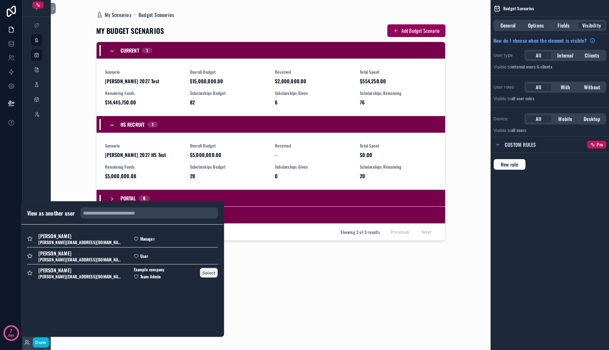
click at [211, 274] on button "Select" at bounding box center [209, 273] width 18 height 10
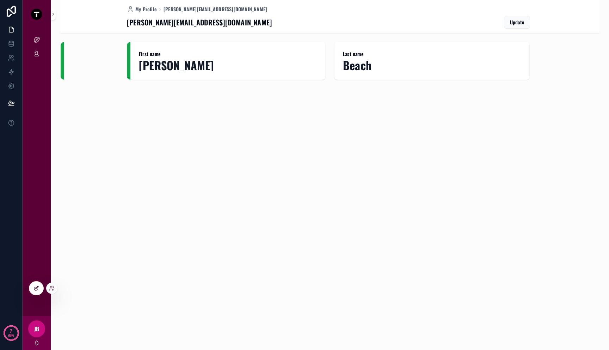
click at [35, 289] on icon at bounding box center [35, 288] width 3 height 3
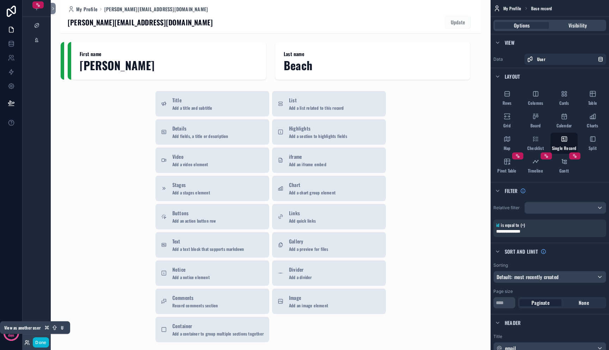
click at [28, 343] on icon at bounding box center [27, 343] width 6 height 6
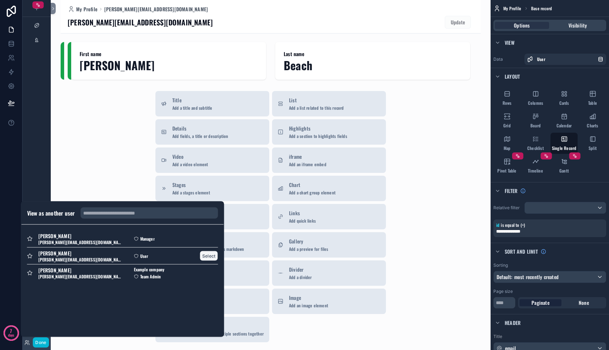
click at [209, 255] on button "Select" at bounding box center [209, 256] width 18 height 10
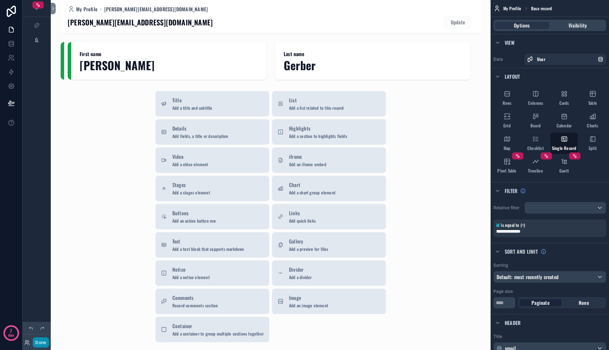
click at [40, 345] on button "Done" at bounding box center [41, 342] width 16 height 10
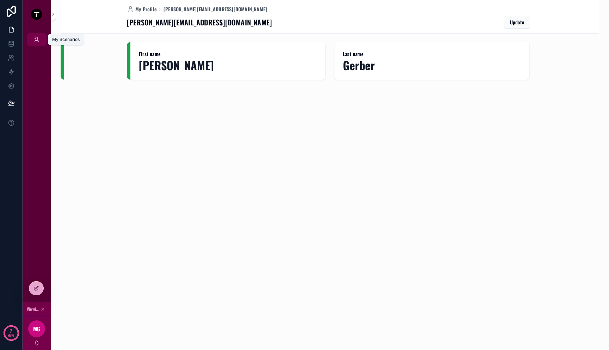
click at [32, 36] on div "My Scenarios" at bounding box center [36, 39] width 11 height 11
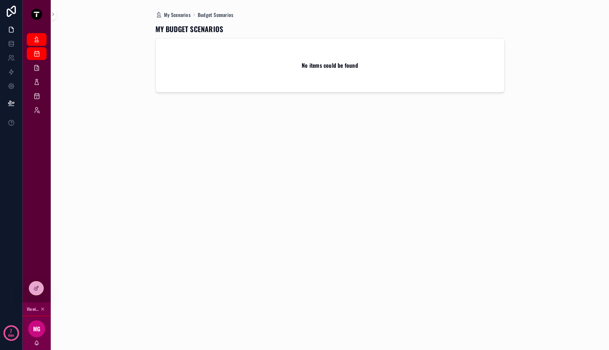
click at [57, 63] on div "My Scenarios Budget Scenarios MY BUDGET SCENARIOS No items could be found" at bounding box center [330, 175] width 559 height 350
click at [37, 71] on icon "scrollable content" at bounding box center [36, 67] width 7 height 7
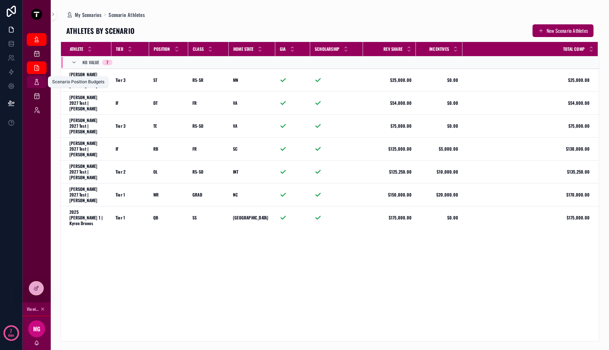
click at [42, 84] on div "Scenario Position Budgets" at bounding box center [36, 81] width 11 height 11
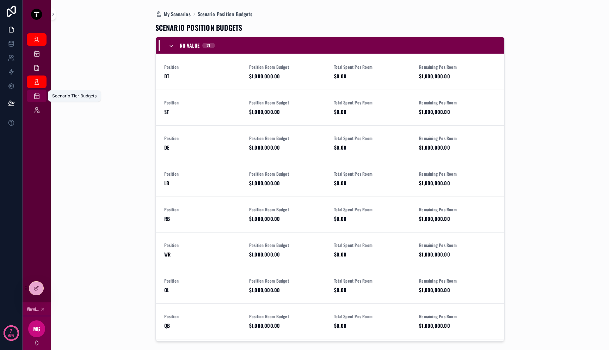
click at [39, 96] on icon "scrollable content" at bounding box center [36, 95] width 7 height 7
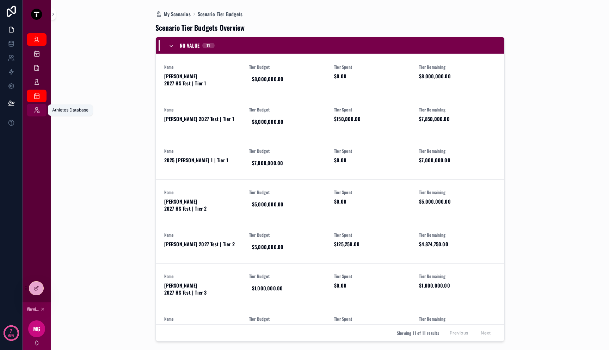
click at [39, 111] on icon "scrollable content" at bounding box center [36, 109] width 7 height 7
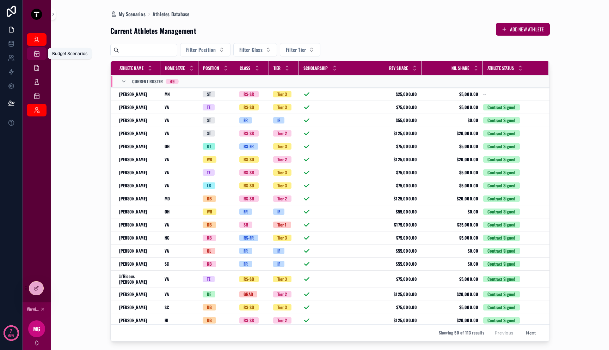
click at [35, 58] on div "Budget Scenarios" at bounding box center [36, 53] width 11 height 11
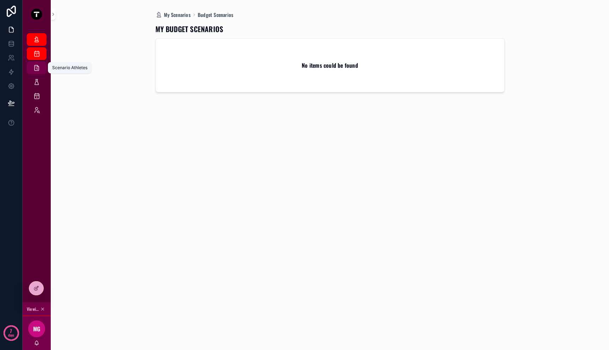
click at [36, 68] on icon "scrollable content" at bounding box center [36, 67] width 7 height 7
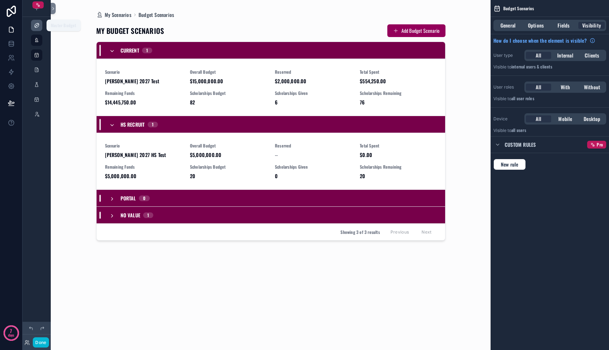
click at [37, 28] on icon "scrollable content" at bounding box center [37, 26] width 6 height 6
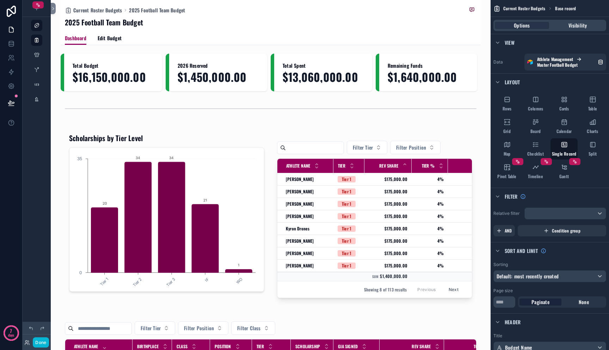
click at [37, 42] on icon "scrollable content" at bounding box center [37, 40] width 6 height 6
click at [37, 58] on div "scrollable content" at bounding box center [36, 54] width 8 height 11
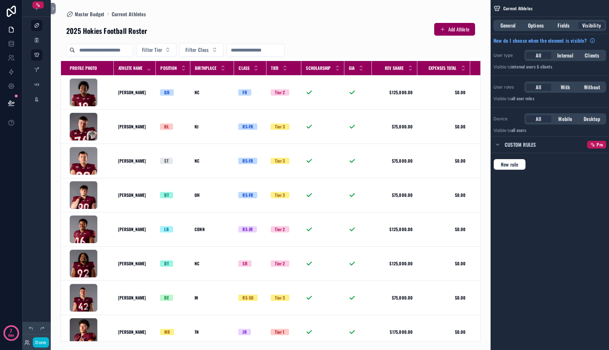
click at [37, 76] on div "scrollable content" at bounding box center [37, 69] width 28 height 13
click at [37, 68] on icon "scrollable content" at bounding box center [37, 70] width 6 height 6
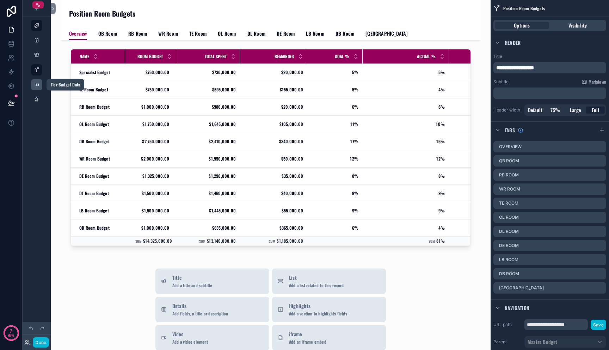
click at [37, 84] on icon "scrollable content" at bounding box center [37, 85] width 6 height 6
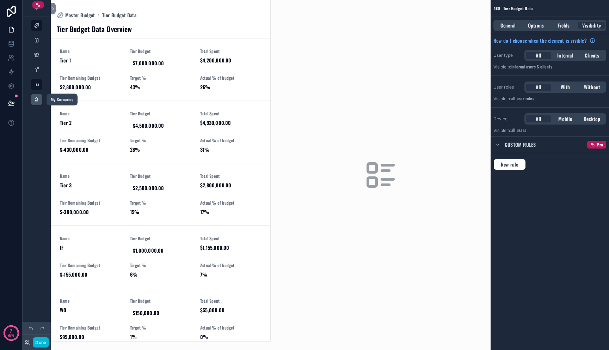
click at [38, 102] on icon "scrollable content" at bounding box center [37, 100] width 6 height 6
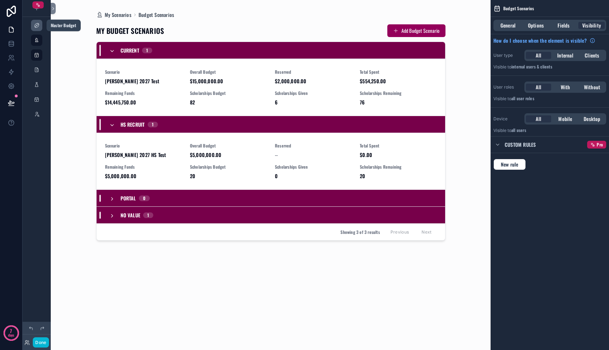
click at [39, 27] on div "scrollable content" at bounding box center [36, 25] width 8 height 11
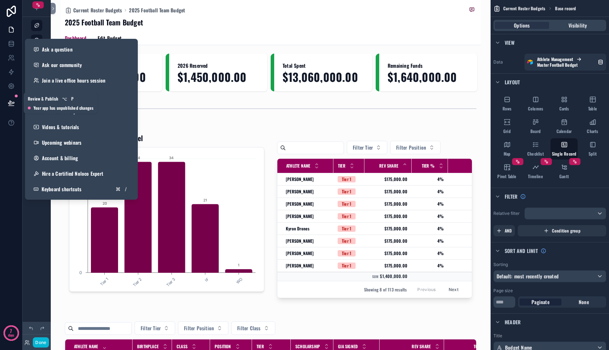
click at [8, 101] on icon at bounding box center [11, 102] width 7 height 7
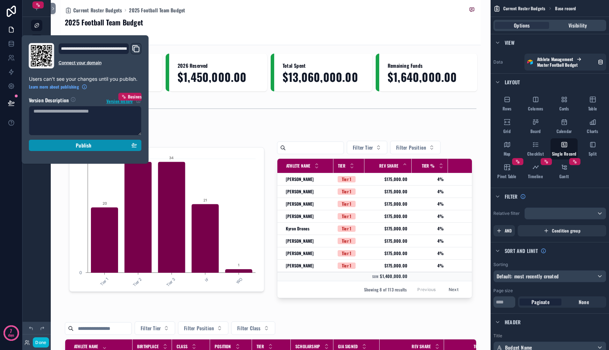
click at [48, 141] on button "Publish" at bounding box center [85, 145] width 113 height 11
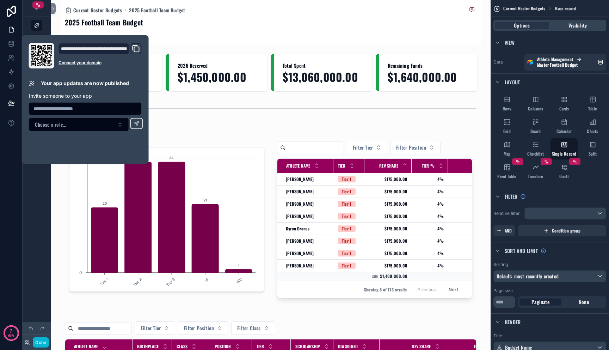
click at [59, 192] on div "Current Roster Budgets 2025 Football Team Budget 2025 Football Team Budget Dash…" at bounding box center [271, 175] width 440 height 350
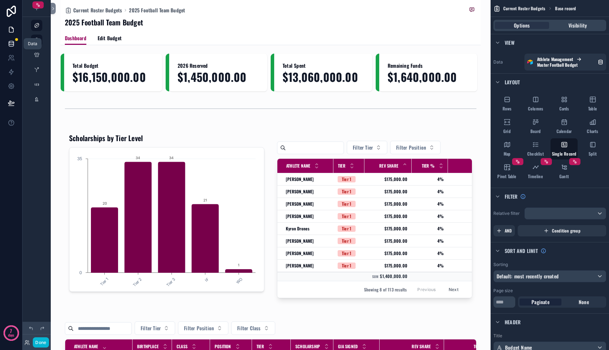
click at [13, 48] on link at bounding box center [11, 44] width 22 height 14
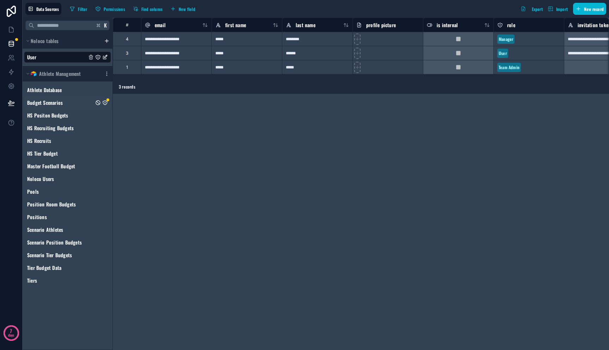
click at [106, 102] on icon "Budget Scenarios" at bounding box center [105, 103] width 6 height 6
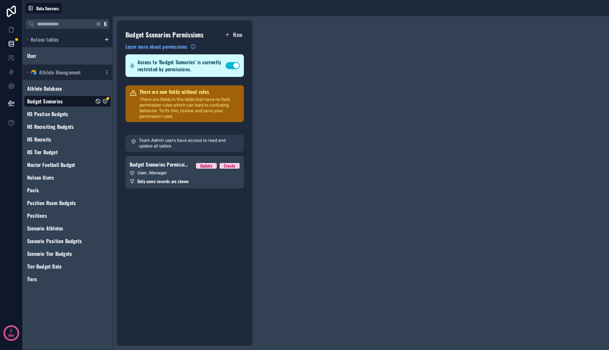
click at [191, 112] on p "There are fields in this table that have no field permission rules which can le…" at bounding box center [190, 108] width 100 height 23
click at [184, 57] on div "Access to 'Budget Scenarios' is currently restricted by permissions. Use setting" at bounding box center [185, 65] width 118 height 23
click at [184, 62] on span "Access to 'Budget Scenarios' is currently restricted by permissions." at bounding box center [182, 66] width 88 height 14
click at [170, 168] on div "Budget Scenarios Permission 1 Update Create" at bounding box center [185, 164] width 110 height 8
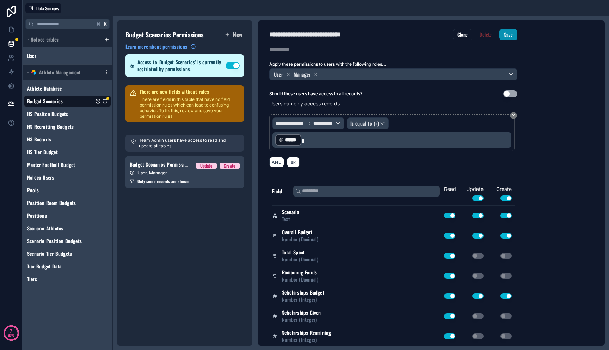
click at [506, 33] on button "Save" at bounding box center [509, 34] width 18 height 11
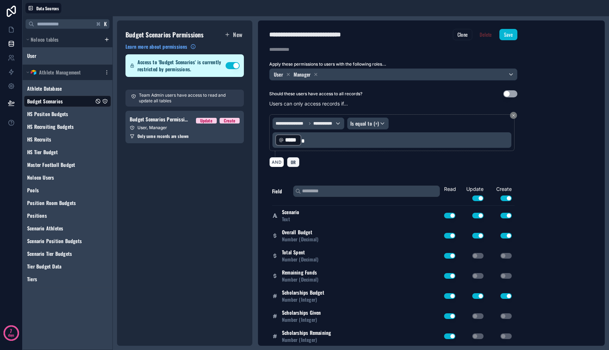
click at [295, 164] on span "OR" at bounding box center [293, 161] width 8 height 5
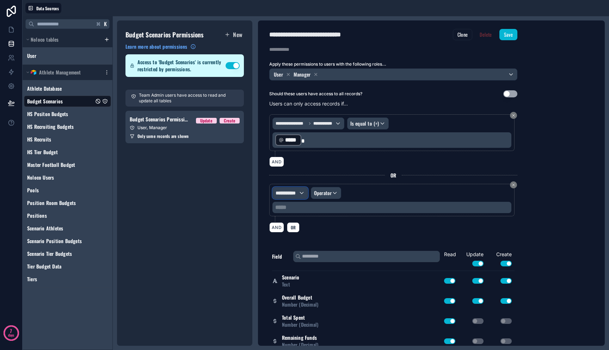
click at [298, 194] on span "**********" at bounding box center [287, 192] width 23 height 7
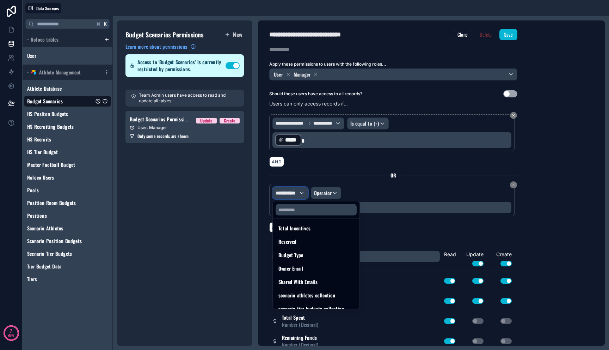
scroll to position [197, 0]
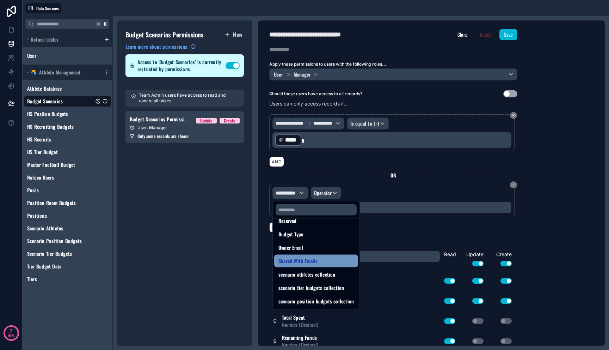
click at [312, 261] on span "Shared With Emails" at bounding box center [298, 261] width 39 height 8
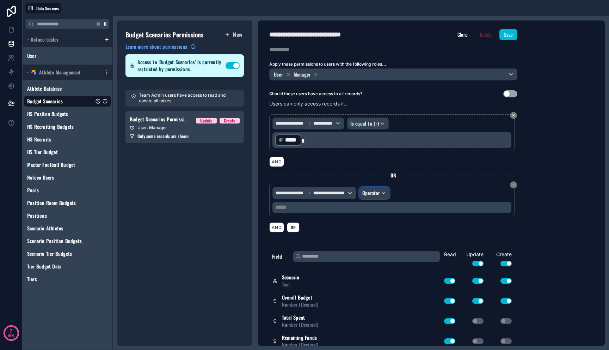
click at [379, 193] on span "Operator" at bounding box center [371, 192] width 18 height 7
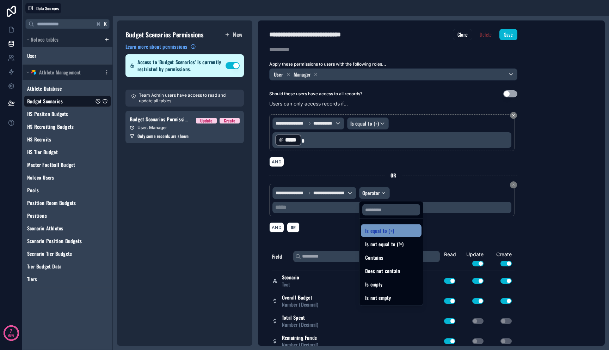
click at [397, 232] on div "Is equal to (=)" at bounding box center [391, 230] width 52 height 8
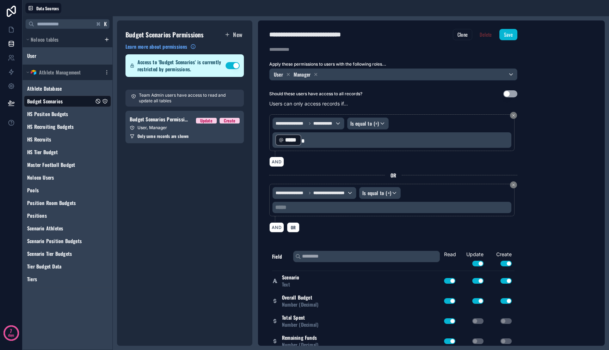
click at [365, 208] on p "***** ﻿" at bounding box center [392, 207] width 235 height 8
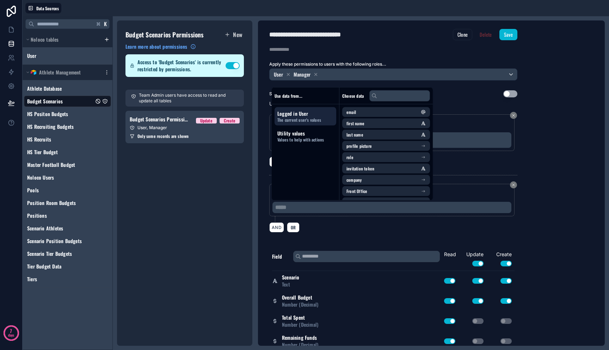
click at [314, 117] on span "The current user's values" at bounding box center [305, 120] width 56 height 6
click at [363, 112] on li "email" at bounding box center [386, 112] width 88 height 10
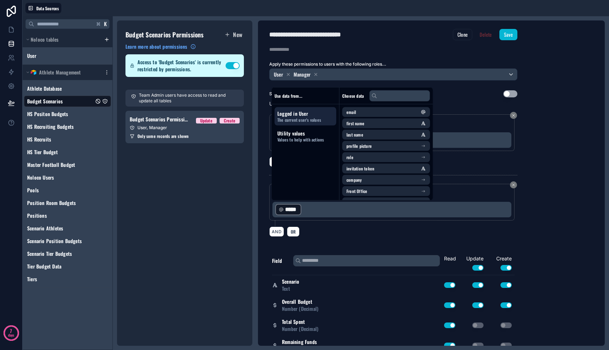
click at [319, 232] on div "AND OR" at bounding box center [393, 231] width 248 height 11
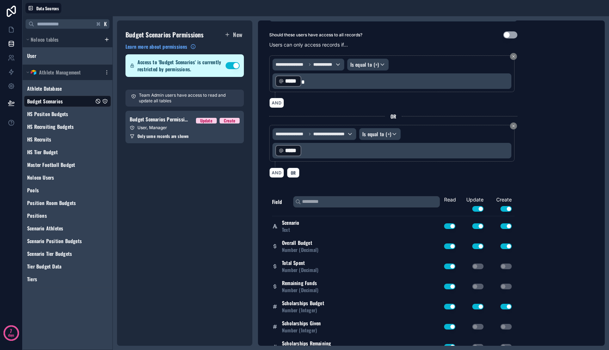
scroll to position [55, 0]
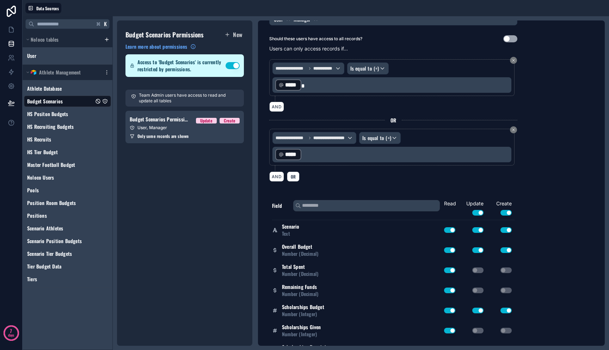
click at [543, 159] on div "**********" at bounding box center [431, 182] width 347 height 325
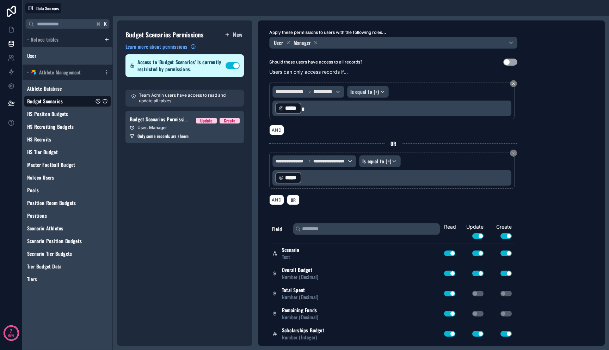
scroll to position [0, 0]
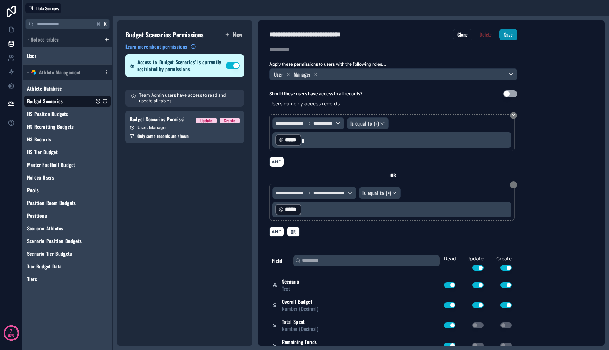
click at [512, 35] on button "Save" at bounding box center [509, 34] width 18 height 11
click at [164, 238] on div "Budget Scenarios Permissions New Learn more about permissions Access to 'Budget…" at bounding box center [184, 182] width 135 height 325
click at [8, 26] on icon at bounding box center [11, 29] width 7 height 7
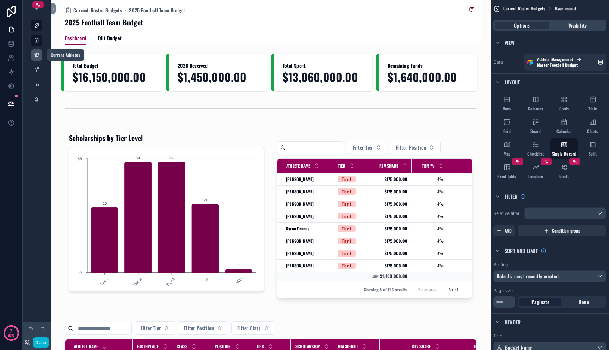
click at [38, 55] on icon "scrollable content" at bounding box center [37, 55] width 6 height 6
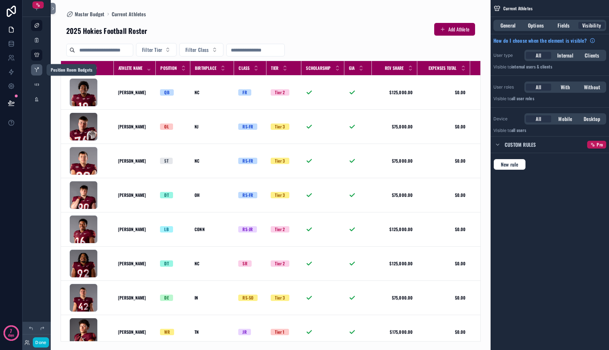
click at [38, 68] on icon "scrollable content" at bounding box center [37, 70] width 6 height 6
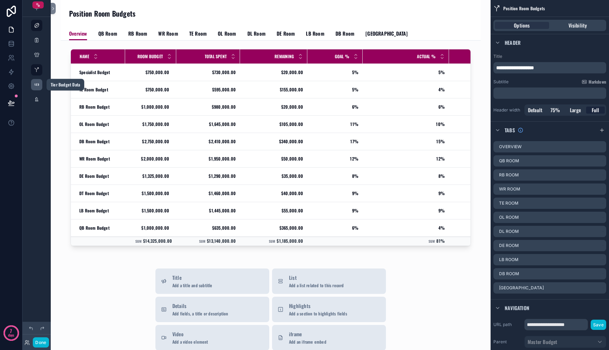
click at [39, 84] on icon "scrollable content" at bounding box center [37, 85] width 6 height 6
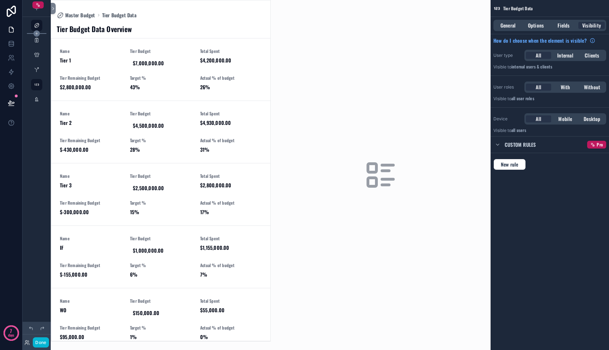
click at [37, 33] on icon "scrollable content" at bounding box center [36, 33] width 6 height 6
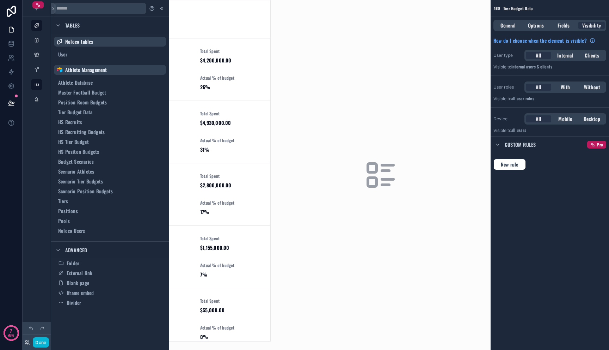
click at [36, 139] on div "scrollable content" at bounding box center [37, 70] width 28 height 140
click at [36, 29] on div "scrollable content" at bounding box center [36, 25] width 8 height 11
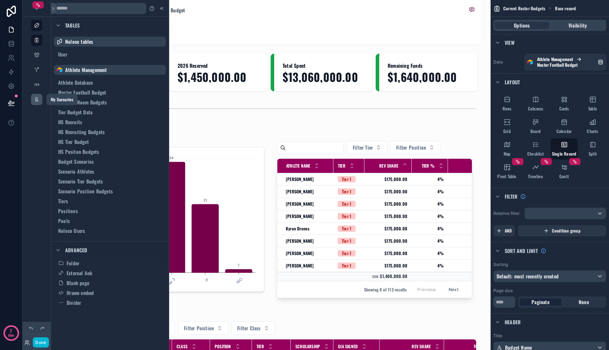
click at [37, 102] on div "scrollable content" at bounding box center [36, 99] width 8 height 11
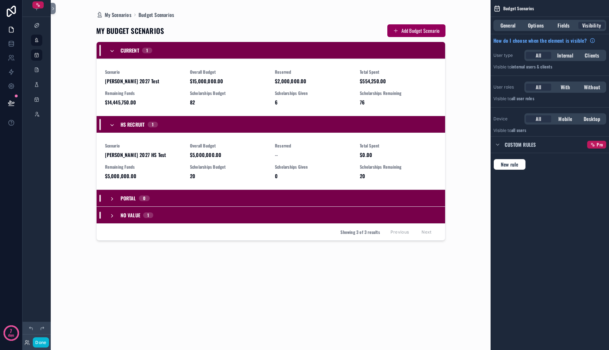
click at [157, 83] on div "scrollable content" at bounding box center [271, 170] width 361 height 341
click at [36, 72] on icon "scrollable content" at bounding box center [37, 70] width 6 height 6
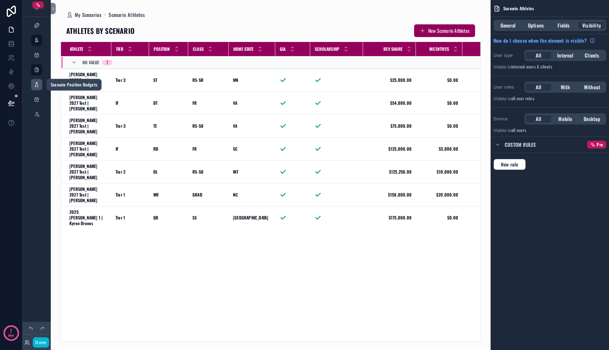
click at [36, 86] on icon "scrollable content" at bounding box center [37, 85] width 6 height 6
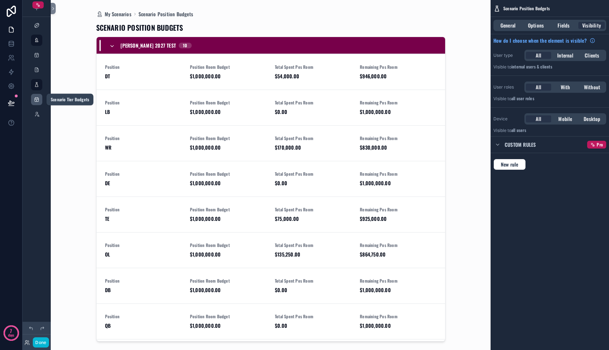
click at [37, 102] on icon "scrollable content" at bounding box center [37, 100] width 6 height 6
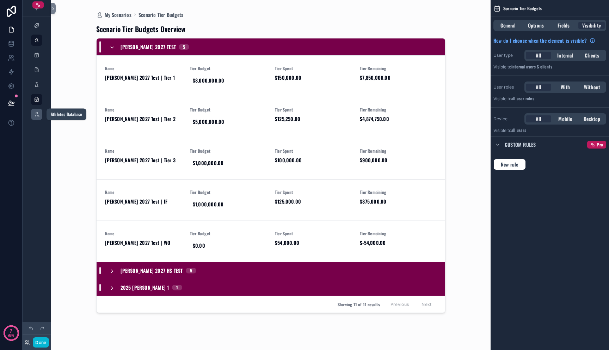
click at [37, 117] on div "scrollable content" at bounding box center [36, 114] width 8 height 11
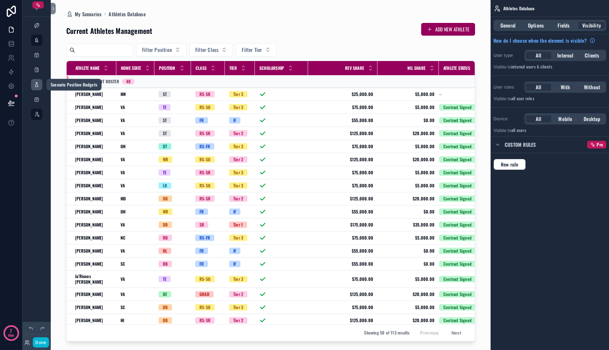
click at [37, 84] on icon "scrollable content" at bounding box center [37, 85] width 6 height 6
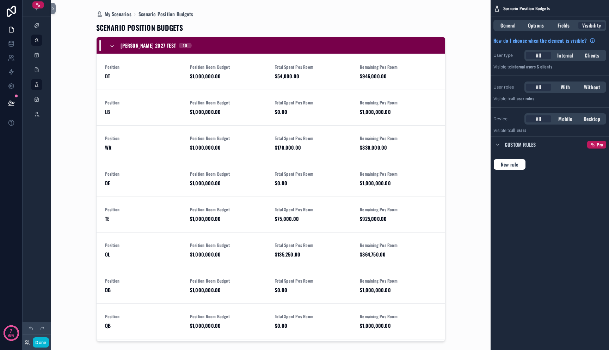
click at [27, 345] on div "Done" at bounding box center [37, 342] width 28 height 10
click at [26, 343] on icon at bounding box center [27, 343] width 6 height 6
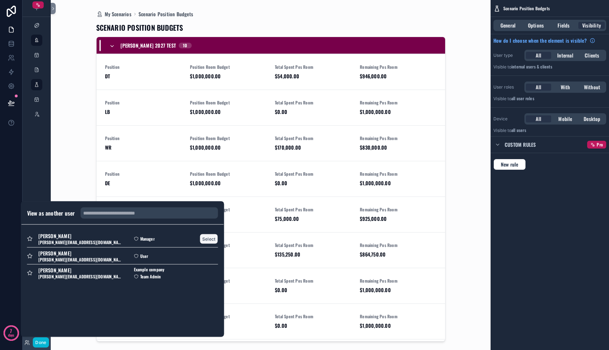
click at [209, 238] on button "Select" at bounding box center [209, 238] width 18 height 10
click at [206, 239] on button "Select" at bounding box center [209, 238] width 18 height 10
click at [206, 257] on button "Select" at bounding box center [209, 256] width 18 height 10
click at [72, 142] on div "My Scenarios Scenario Position Budgets SCENARIO POSITION BUDGETS Mitch 2027 Tes…" at bounding box center [271, 175] width 420 height 350
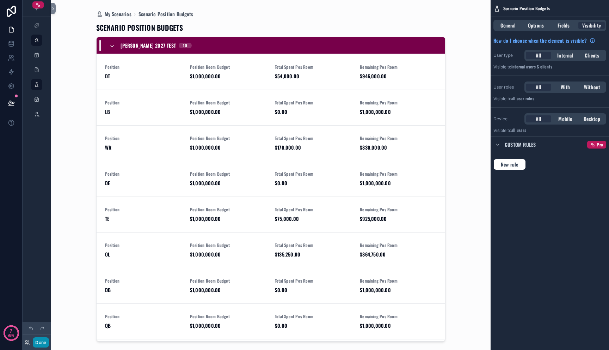
click at [34, 340] on button "Done" at bounding box center [41, 342] width 16 height 10
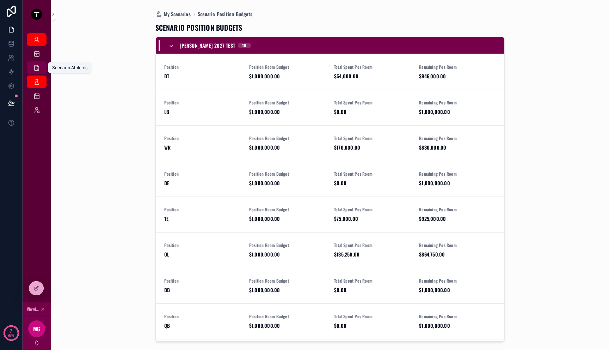
click at [38, 68] on icon "scrollable content" at bounding box center [36, 67] width 7 height 7
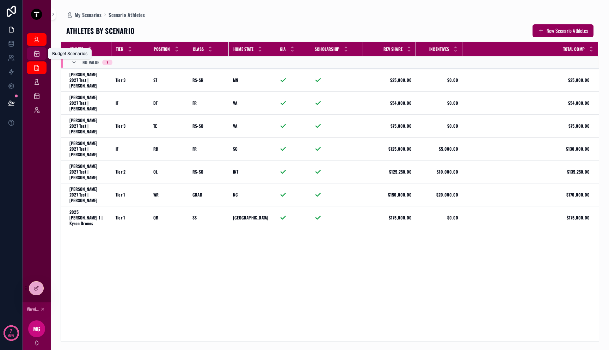
click at [38, 57] on div "Budget Scenarios" at bounding box center [36, 53] width 11 height 11
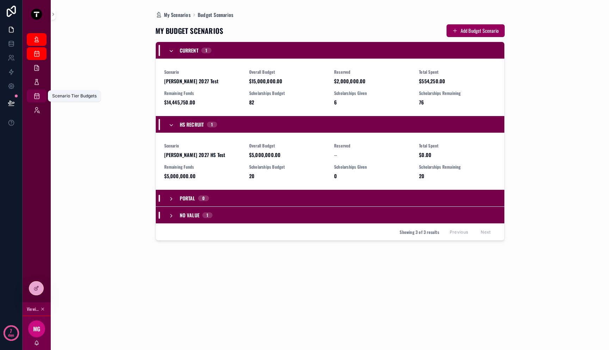
click at [38, 90] on div "Scenario Tier Budgets" at bounding box center [36, 95] width 11 height 11
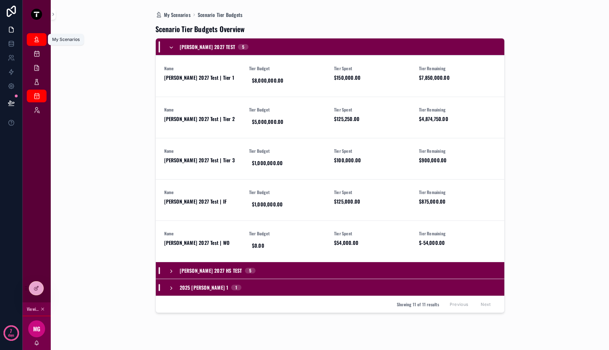
click at [37, 40] on icon "scrollable content" at bounding box center [36, 39] width 7 height 7
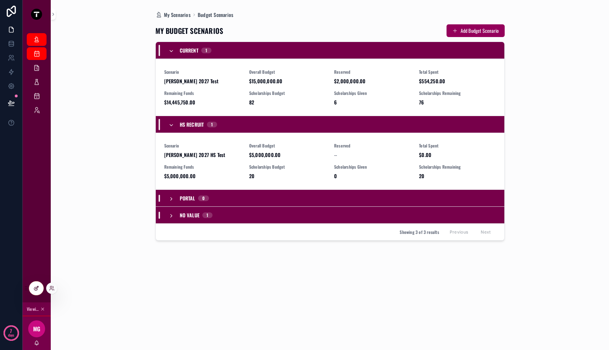
click at [40, 286] on div at bounding box center [36, 287] width 14 height 13
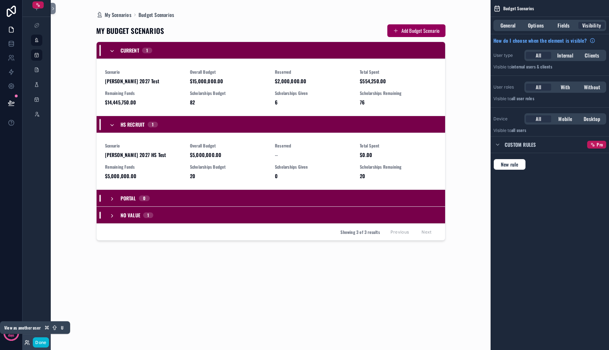
click at [26, 343] on icon at bounding box center [26, 343] width 3 height 1
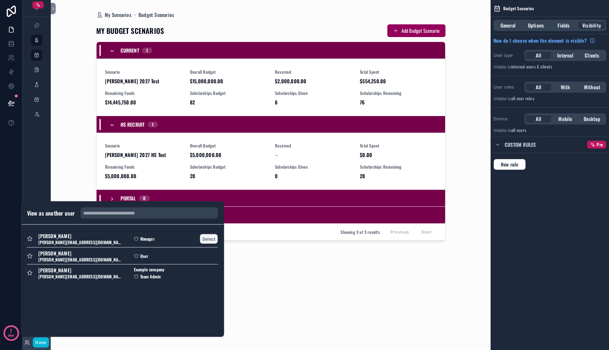
click at [208, 240] on button "Select" at bounding box center [209, 238] width 18 height 10
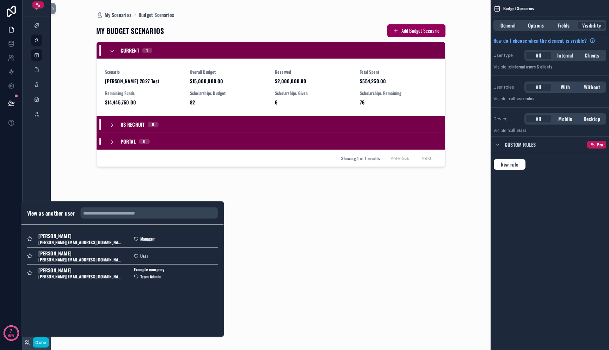
click at [263, 265] on div "scrollable content" at bounding box center [271, 170] width 361 height 341
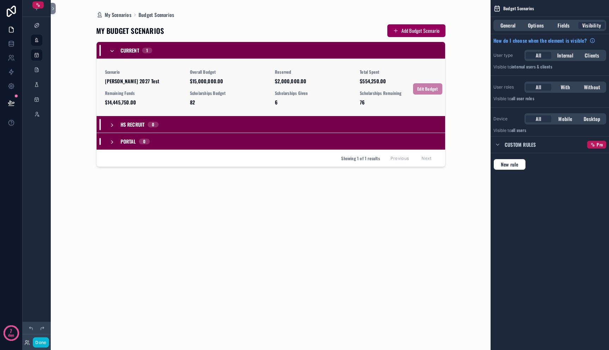
click at [206, 80] on span "$15,000,000.00" at bounding box center [228, 81] width 77 height 7
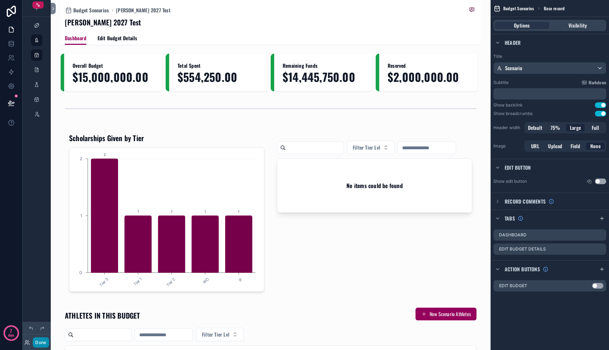
click at [46, 337] on button "Done" at bounding box center [41, 342] width 16 height 10
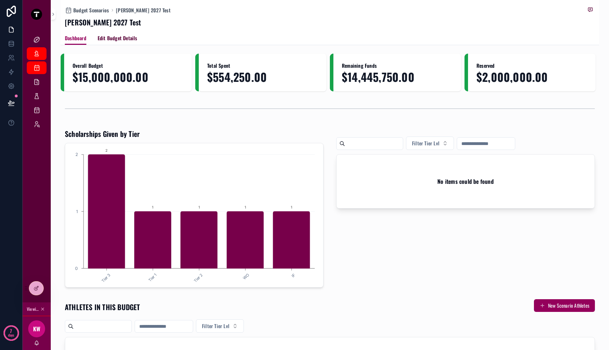
click at [116, 34] on link "Edit Budget Details" at bounding box center [118, 39] width 40 height 14
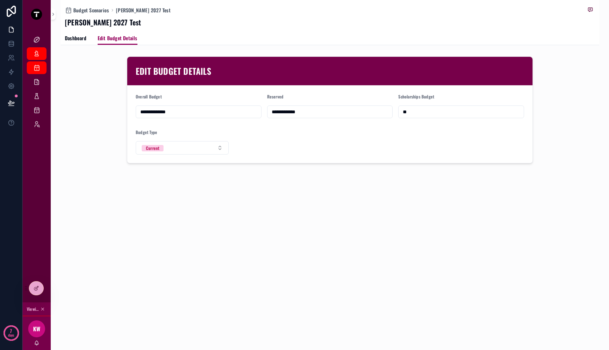
click at [177, 111] on input "**********" at bounding box center [198, 112] width 125 height 10
click at [213, 117] on div "**********" at bounding box center [199, 111] width 126 height 13
click at [225, 197] on div "**********" at bounding box center [330, 105] width 539 height 211
click at [9, 43] on icon at bounding box center [11, 43] width 7 height 7
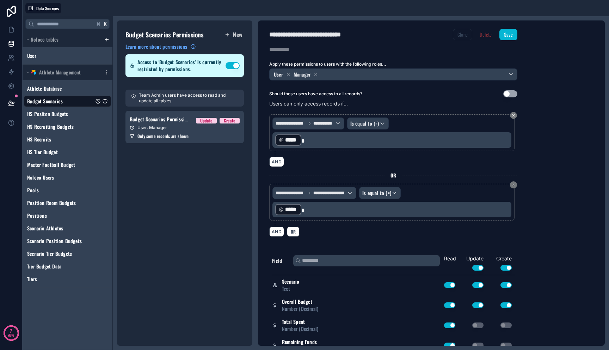
click at [458, 37] on button "Clone" at bounding box center [463, 34] width 20 height 11
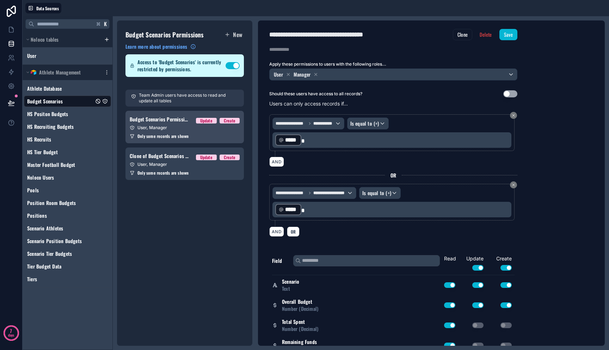
click at [193, 128] on div "User, Manager" at bounding box center [185, 128] width 110 height 6
click at [512, 184] on icon at bounding box center [514, 185] width 4 height 4
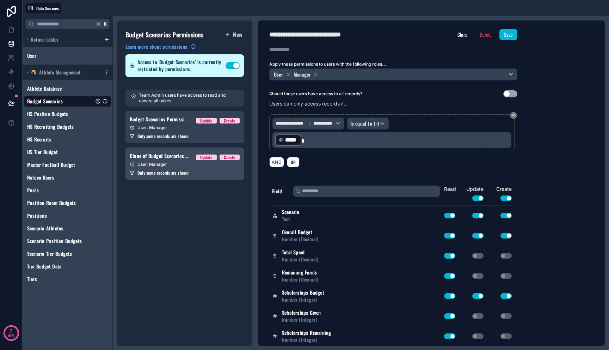
click at [179, 166] on div "User, Manager" at bounding box center [185, 164] width 110 height 6
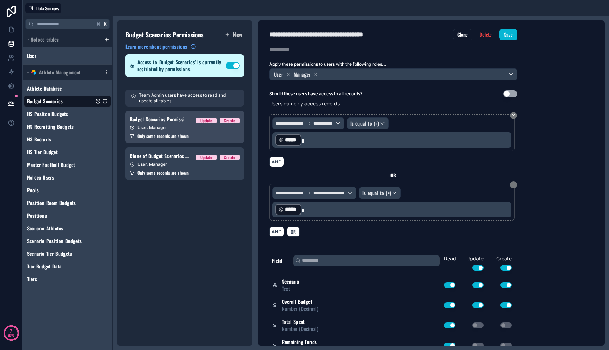
click at [177, 136] on span "Only some records are shown" at bounding box center [163, 136] width 51 height 6
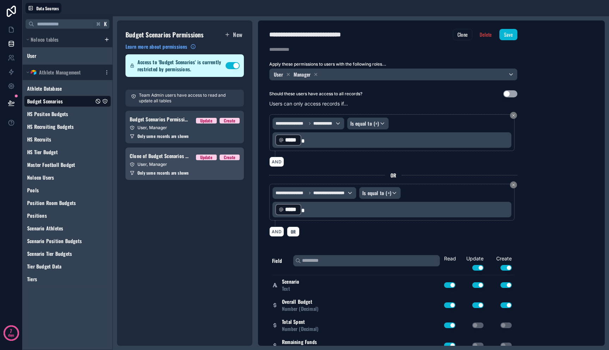
click at [177, 159] on span "Clone of Budget Scenarios Permission 1" at bounding box center [160, 155] width 61 height 7
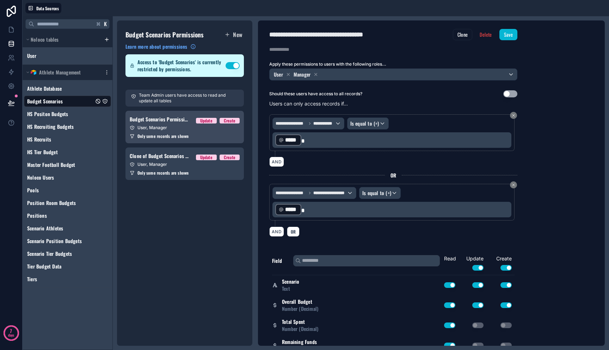
click at [180, 123] on div "Budget Scenarios Permission 1 Update Create" at bounding box center [185, 119] width 110 height 8
click at [507, 96] on button "Use setting" at bounding box center [511, 93] width 14 height 7
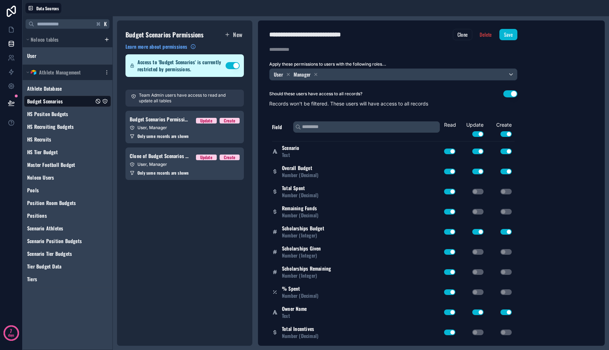
click at [507, 96] on button "Use setting" at bounding box center [511, 93] width 14 height 7
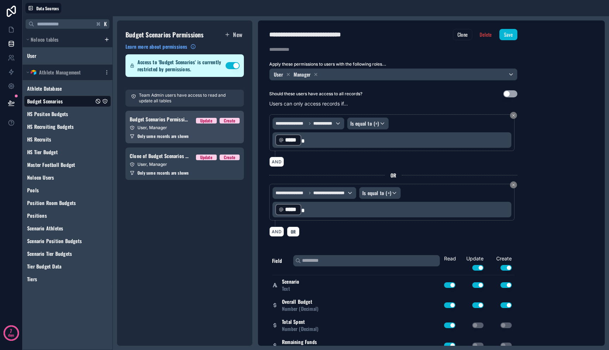
click at [170, 133] on link "Budget Scenarios Permission 1 Update Create User, Manager Only some records are…" at bounding box center [185, 127] width 118 height 32
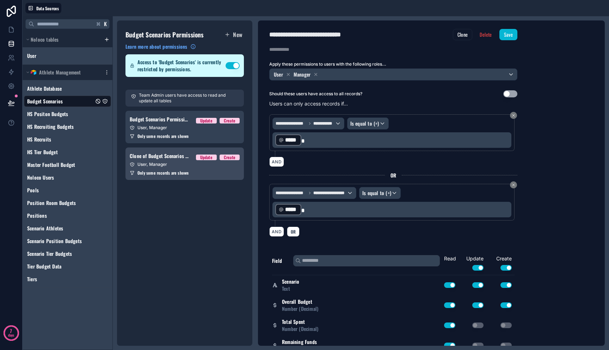
click at [171, 161] on div "User, Manager" at bounding box center [185, 164] width 110 height 6
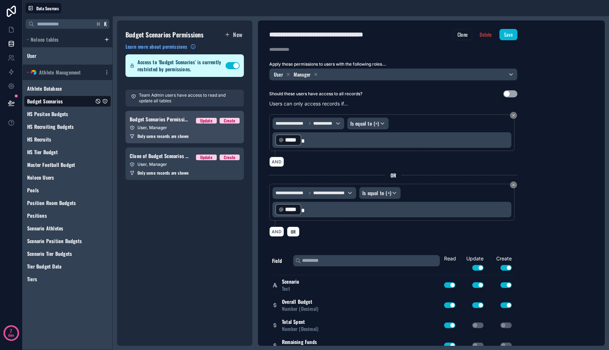
click at [171, 132] on link "Budget Scenarios Permission 1 Update Create User, Manager Only some records are…" at bounding box center [185, 127] width 118 height 32
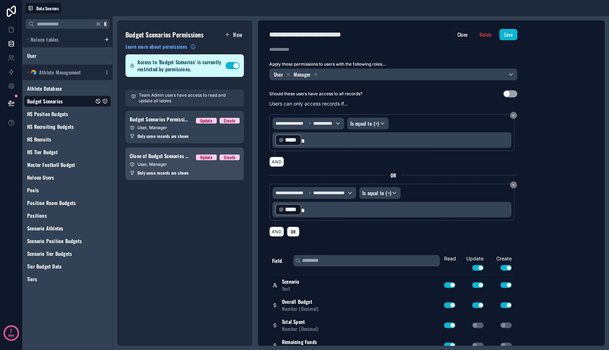
click at [171, 156] on span "Clone of Budget Scenarios Permission 1" at bounding box center [160, 155] width 61 height 7
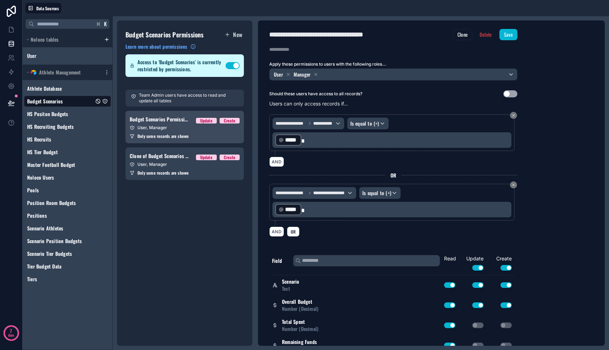
click at [167, 137] on span "Only some records are shown" at bounding box center [163, 136] width 51 height 6
click at [516, 185] on icon at bounding box center [514, 185] width 4 height 4
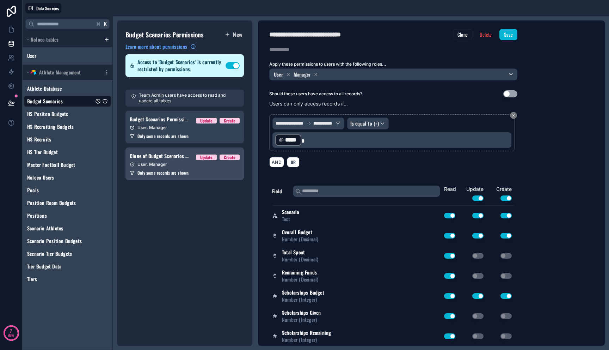
click at [175, 175] on span "Only some records are shown" at bounding box center [163, 173] width 51 height 6
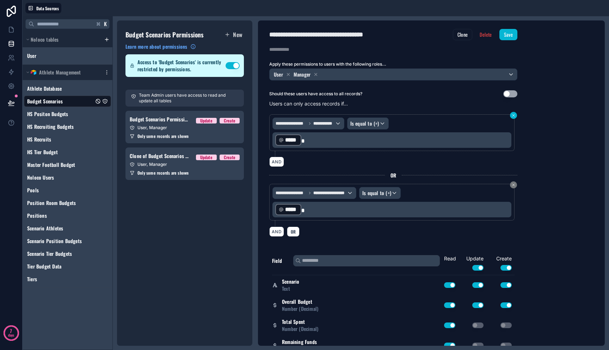
click at [514, 117] on button at bounding box center [513, 115] width 7 height 7
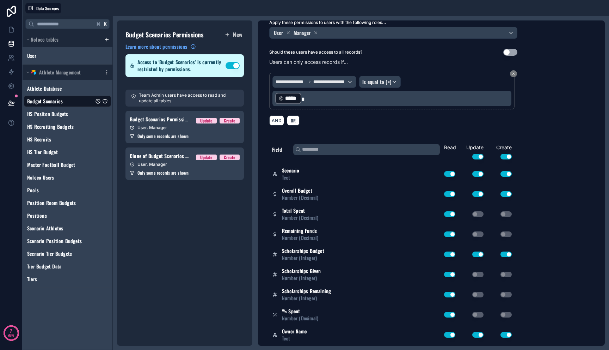
scroll to position [46, 0]
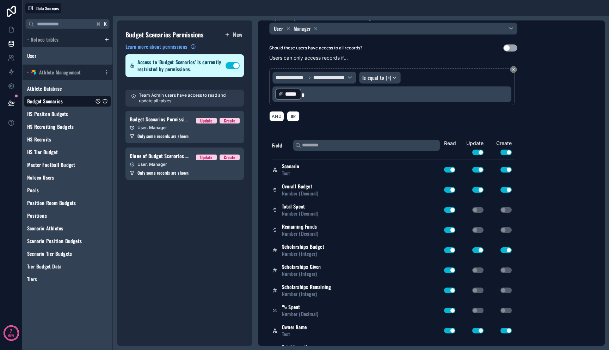
click at [481, 151] on button "Use setting" at bounding box center [477, 153] width 11 height 6
click at [507, 151] on button "Use setting" at bounding box center [506, 153] width 11 height 6
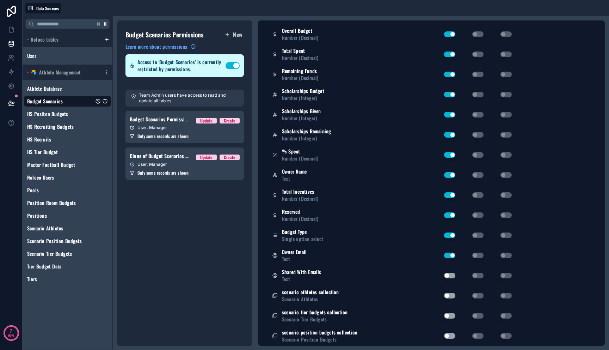
scroll to position [0, 0]
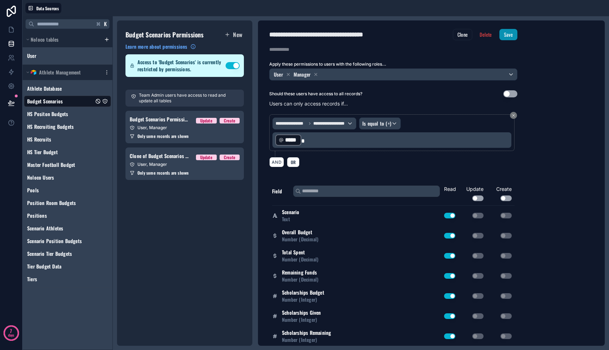
click at [516, 36] on button "Save" at bounding box center [509, 34] width 18 height 11
click at [216, 203] on div "Budget Scenarios Permissions New Learn more about permissions Access to 'Budget…" at bounding box center [184, 182] width 135 height 325
click at [104, 241] on icon "Scenario Position Budgets" at bounding box center [105, 241] width 6 height 6
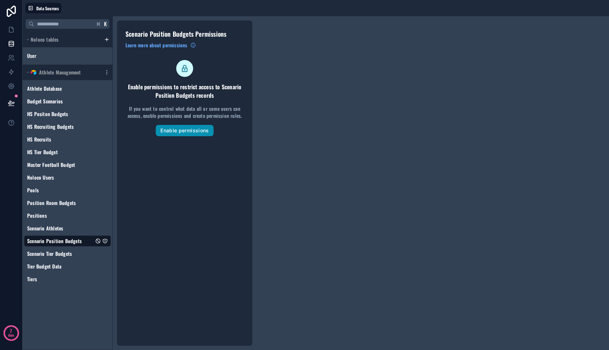
click at [187, 129] on button "Enable permissions" at bounding box center [184, 130] width 57 height 11
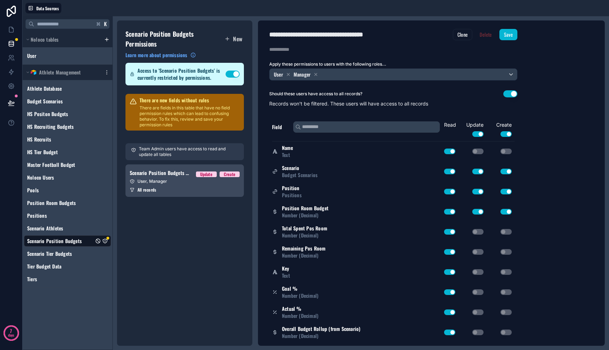
click at [174, 195] on link "Scenario Position Budgets Permission 1 Update Create User, Manager All records" at bounding box center [185, 180] width 118 height 32
click at [510, 94] on button "Use setting" at bounding box center [511, 93] width 14 height 7
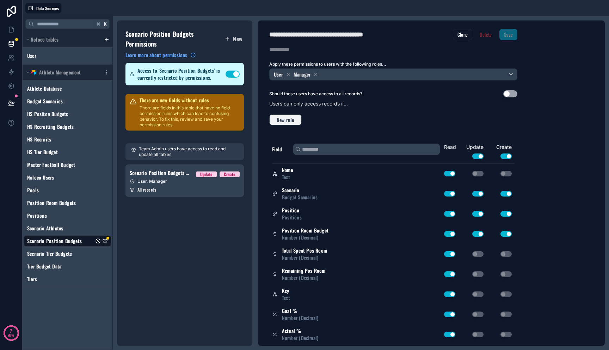
click at [287, 115] on button "New rule" at bounding box center [285, 119] width 32 height 11
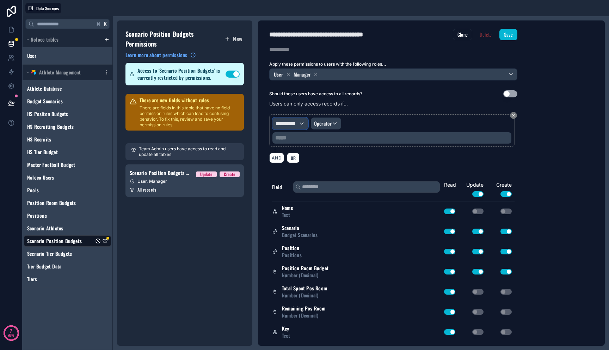
click at [294, 123] on span "**********" at bounding box center [287, 123] width 23 height 7
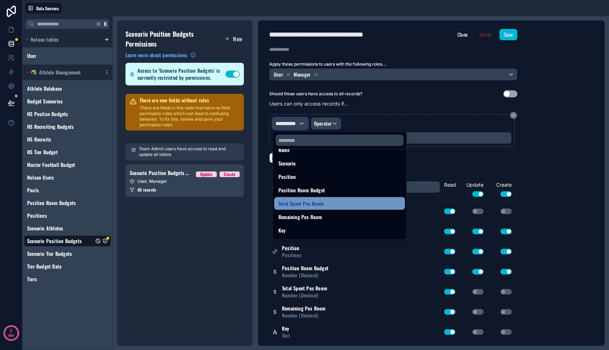
scroll to position [63, 0]
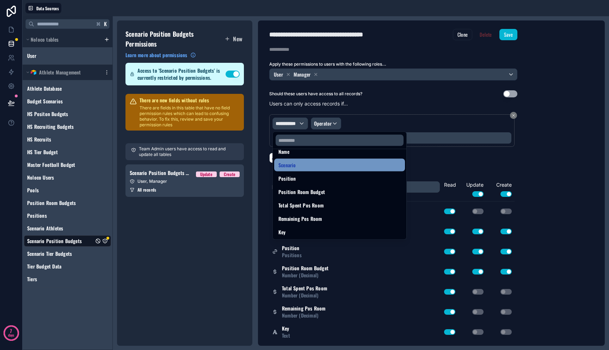
click at [308, 166] on div "Scenario" at bounding box center [340, 165] width 122 height 8
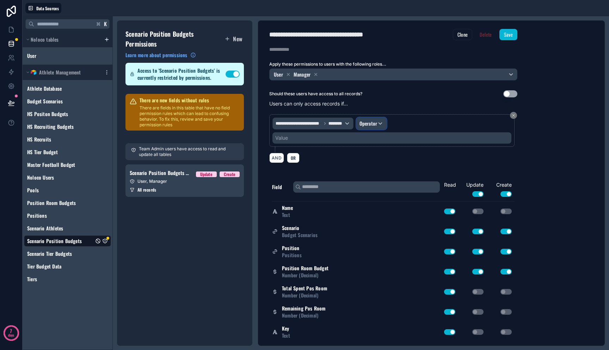
click at [382, 124] on div "Operator" at bounding box center [372, 123] width 30 height 11
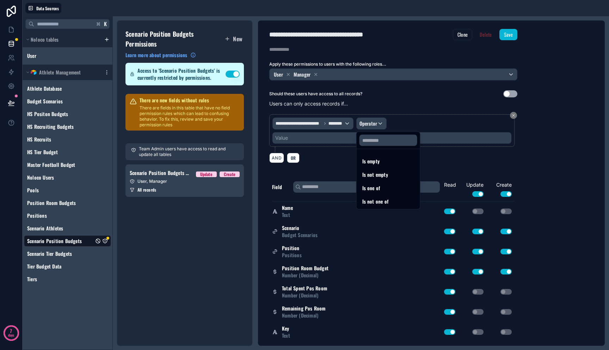
click at [341, 120] on div at bounding box center [304, 175] width 609 height 350
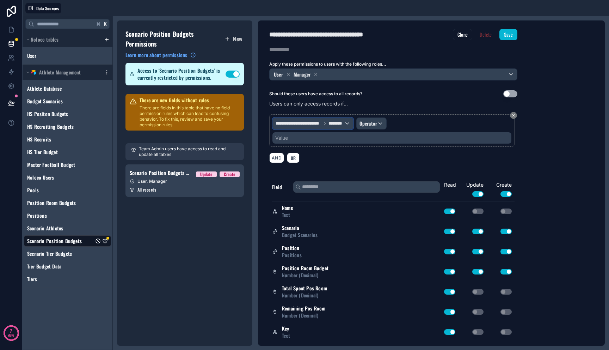
click at [343, 123] on span "********" at bounding box center [336, 124] width 15 height 6
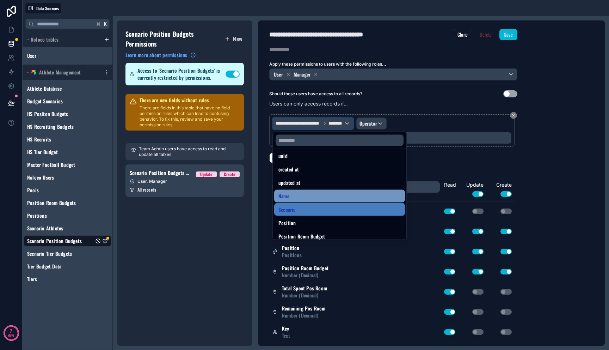
scroll to position [20, 0]
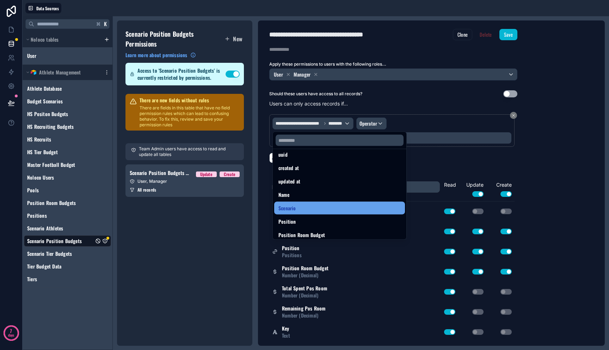
click at [331, 209] on div "Scenario" at bounding box center [340, 208] width 122 height 8
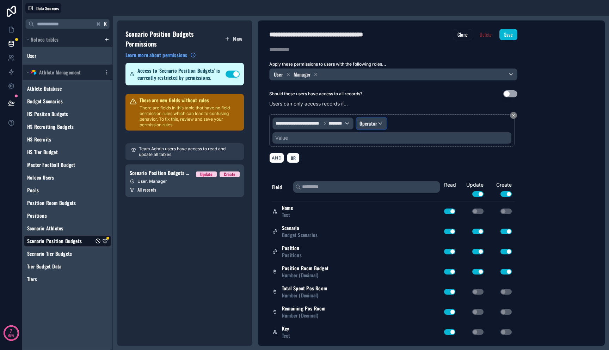
click at [372, 123] on span "Operator" at bounding box center [369, 123] width 18 height 7
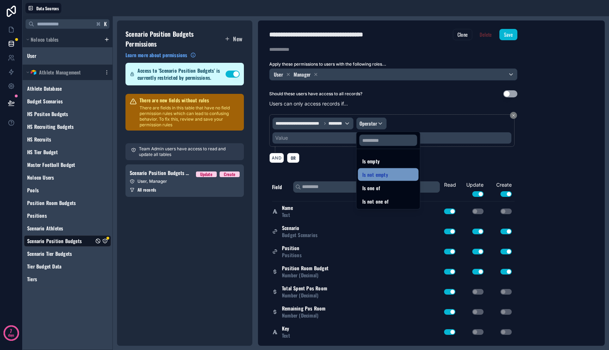
click at [381, 176] on span "Is not empty" at bounding box center [375, 174] width 26 height 8
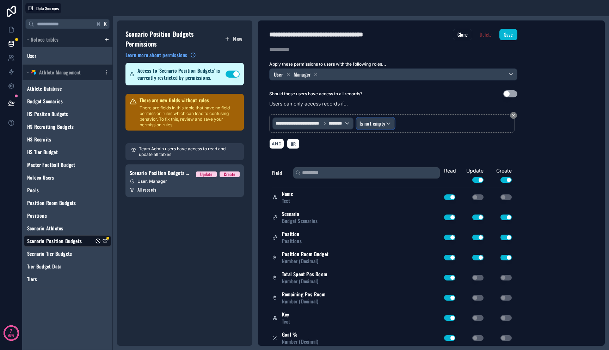
click at [380, 123] on span "Is not empty" at bounding box center [373, 123] width 26 height 7
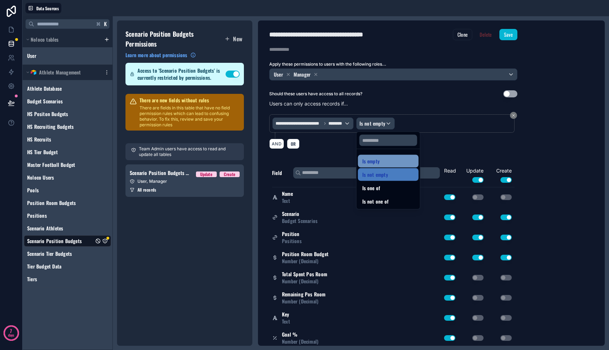
click at [379, 161] on span "Is empty" at bounding box center [371, 161] width 18 height 8
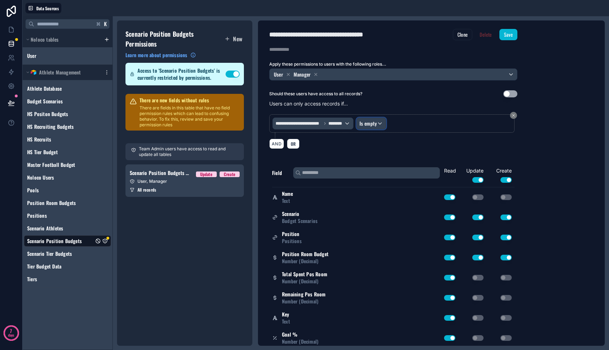
click at [372, 124] on span "Is empty" at bounding box center [369, 123] width 18 height 7
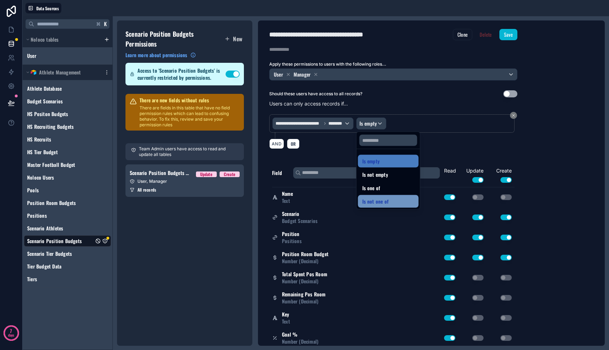
click at [390, 202] on div "Is not one of" at bounding box center [388, 201] width 52 height 8
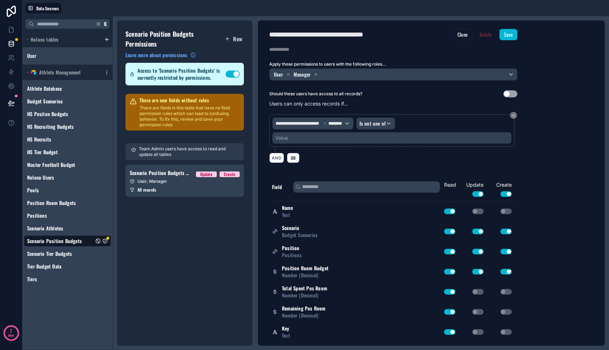
click at [375, 134] on div "Value" at bounding box center [392, 137] width 239 height 11
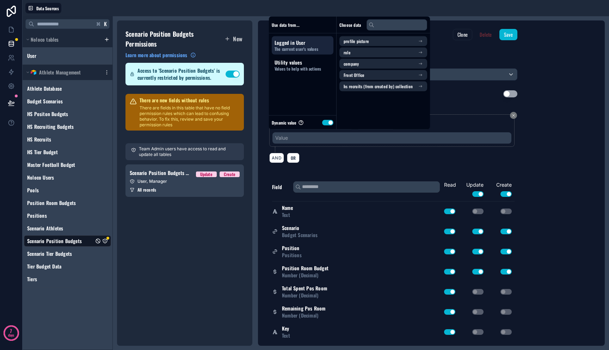
click at [387, 158] on div "AND OR" at bounding box center [393, 157] width 248 height 11
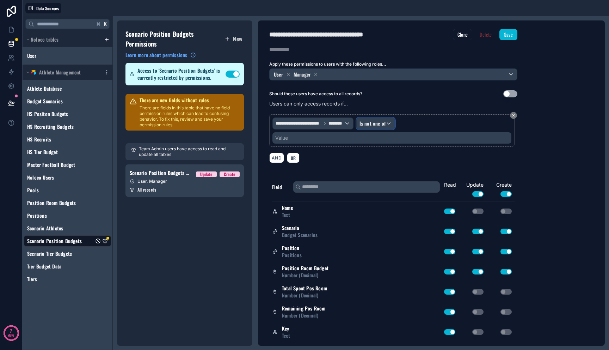
click at [376, 127] on span "Is not one of" at bounding box center [373, 123] width 26 height 7
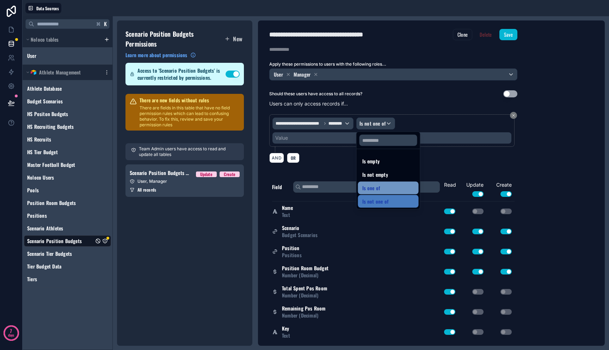
click at [380, 188] on div "Is one of" at bounding box center [388, 188] width 52 height 8
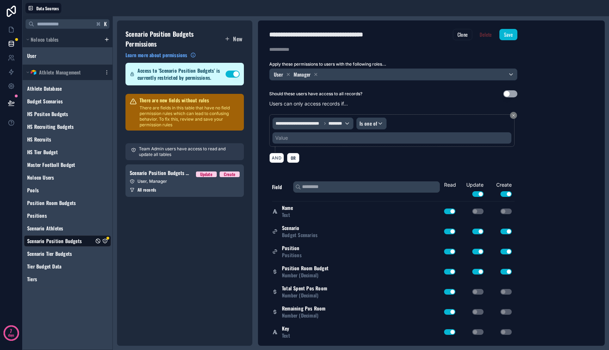
click at [370, 142] on div "Value" at bounding box center [392, 137] width 239 height 11
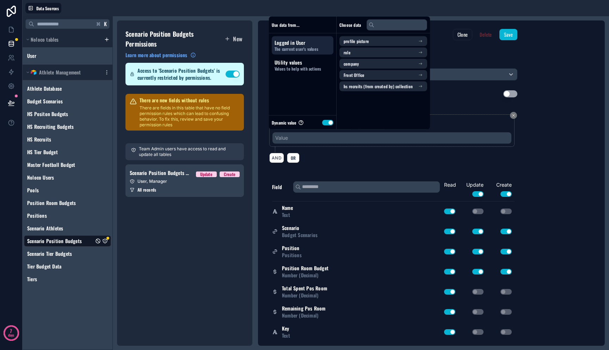
click at [323, 44] on span "Logged in User" at bounding box center [303, 42] width 56 height 7
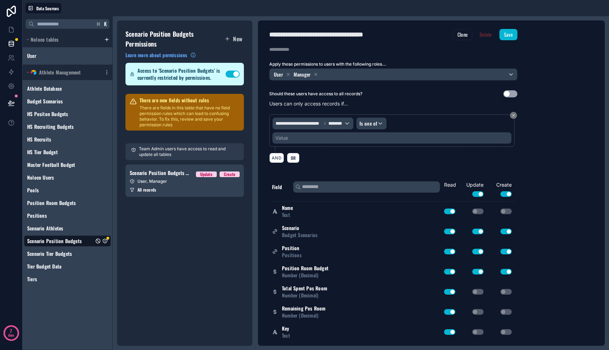
click at [366, 157] on div "AND OR" at bounding box center [393, 157] width 248 height 11
click at [11, 32] on icon at bounding box center [11, 29] width 4 height 5
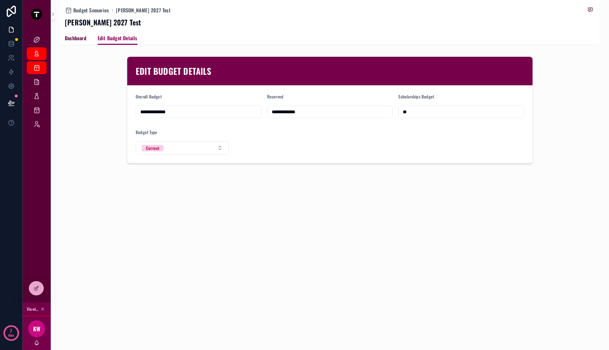
click at [81, 43] on link "Dashboard" at bounding box center [76, 39] width 22 height 14
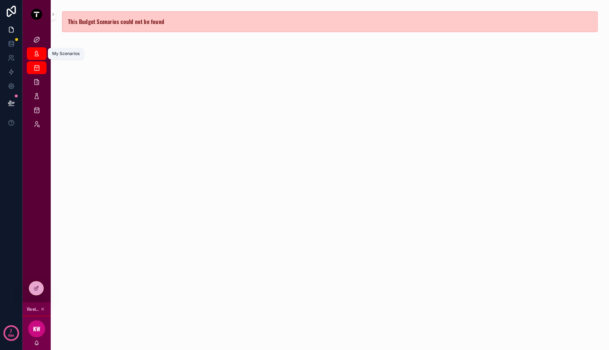
click at [39, 54] on icon "scrollable content" at bounding box center [36, 53] width 7 height 7
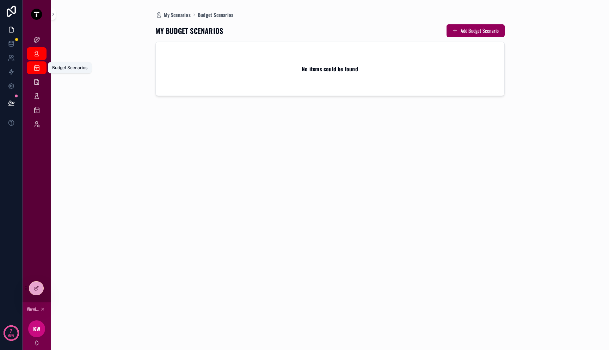
click at [40, 66] on icon "scrollable content" at bounding box center [36, 67] width 7 height 7
click at [40, 84] on icon "scrollable content" at bounding box center [36, 81] width 7 height 7
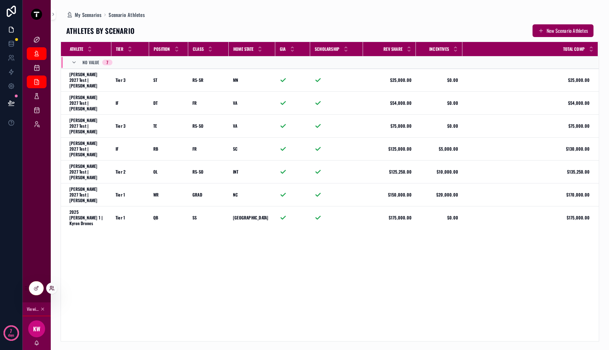
click at [54, 289] on icon at bounding box center [53, 289] width 1 height 1
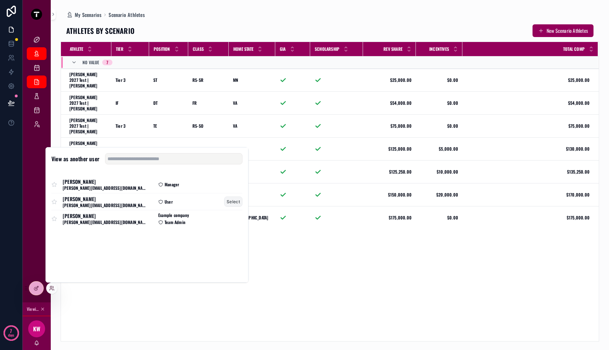
click at [228, 200] on button "Select" at bounding box center [233, 201] width 18 height 10
click at [228, 201] on button "Select" at bounding box center [233, 201] width 18 height 10
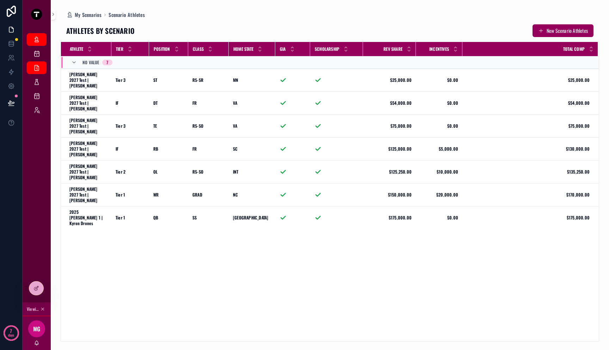
click at [282, 220] on div "Athlete Tier Position Class Home State GIA Scholarship Rev Share Incentives Tot…" at bounding box center [330, 191] width 538 height 299
click at [33, 55] on icon "scrollable content" at bounding box center [36, 53] width 7 height 7
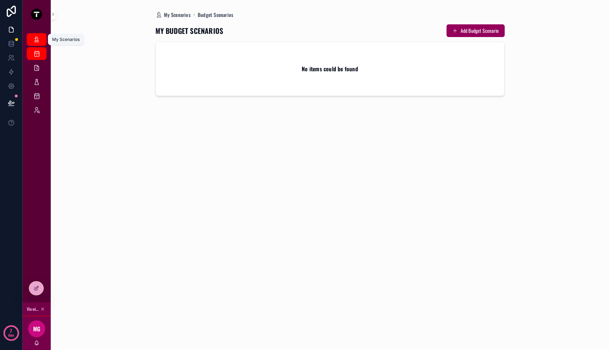
click at [37, 42] on icon "scrollable content" at bounding box center [36, 39] width 7 height 7
click at [37, 64] on icon "scrollable content" at bounding box center [36, 67] width 7 height 7
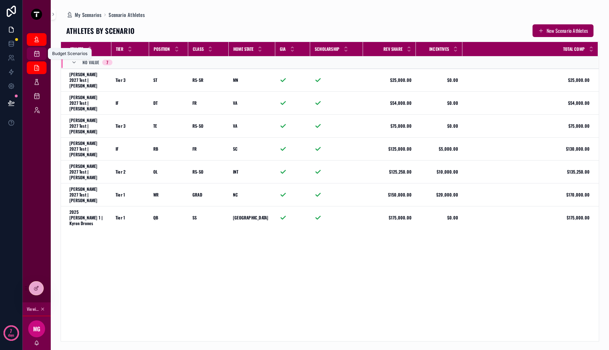
click at [37, 52] on icon "scrollable content" at bounding box center [36, 53] width 7 height 7
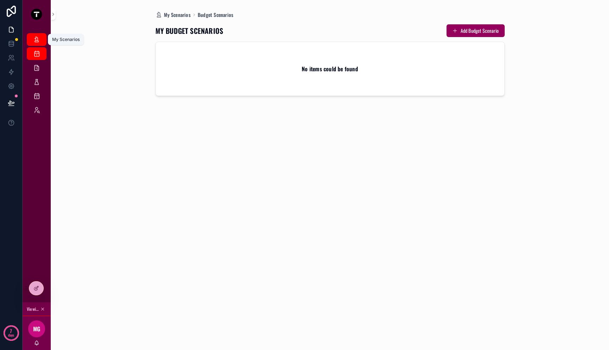
click at [36, 41] on icon "scrollable content" at bounding box center [36, 39] width 7 height 7
click at [36, 57] on div "Budget Scenarios" at bounding box center [36, 53] width 11 height 11
click at [37, 73] on link "Scenario Athletes" at bounding box center [37, 67] width 20 height 13
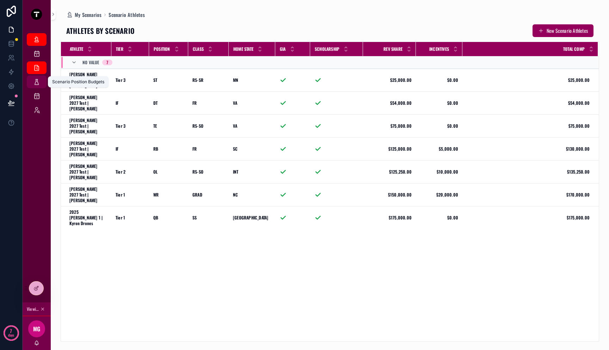
click at [38, 82] on icon "scrollable content" at bounding box center [36, 81] width 7 height 7
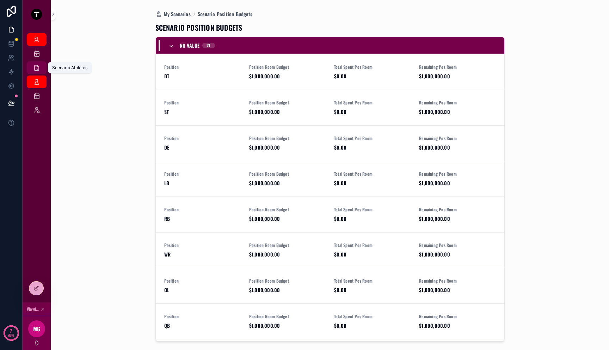
click at [38, 65] on icon "scrollable content" at bounding box center [36, 67] width 7 height 7
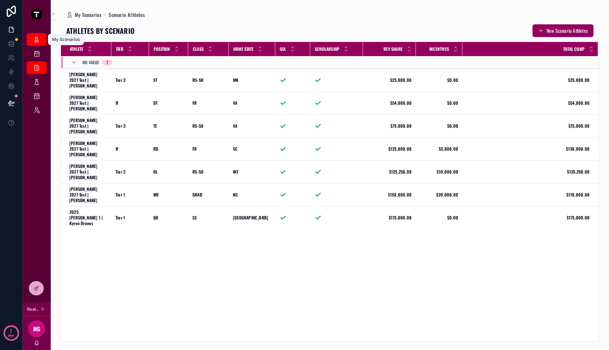
click at [38, 42] on icon "scrollable content" at bounding box center [36, 39] width 7 height 7
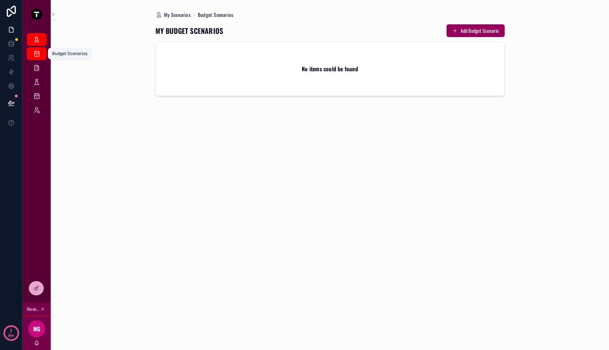
click at [38, 56] on icon "scrollable content" at bounding box center [36, 53] width 7 height 7
click at [12, 43] on icon at bounding box center [11, 42] width 5 height 2
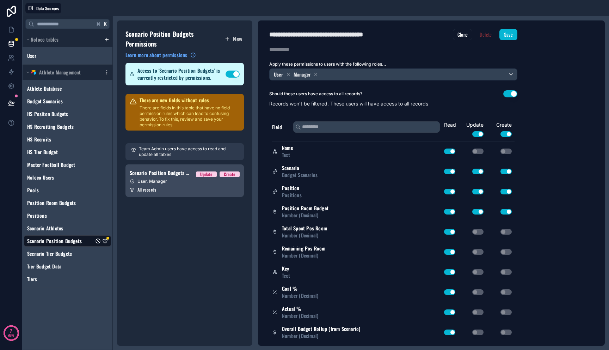
click at [229, 191] on div "All records" at bounding box center [185, 190] width 110 height 6
click at [77, 103] on div "Budget Scenarios" at bounding box center [67, 101] width 87 height 11
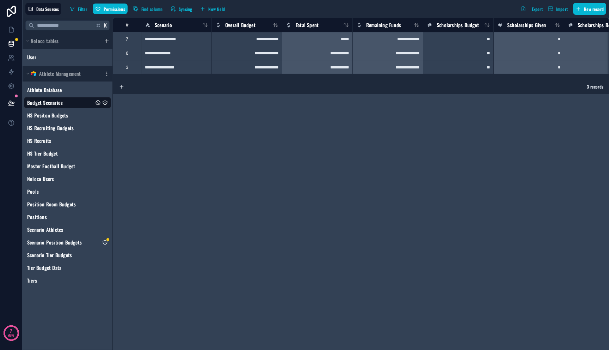
click at [106, 104] on icon "Budget Scenarios" at bounding box center [105, 103] width 6 height 6
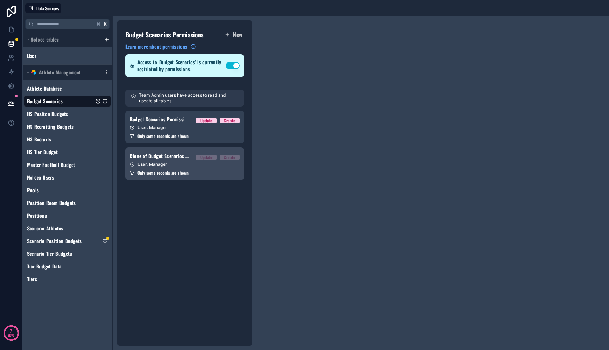
click at [197, 170] on link "Clone of Budget Scenarios Permission 1 Update Create User, Manager Only some re…" at bounding box center [185, 163] width 118 height 32
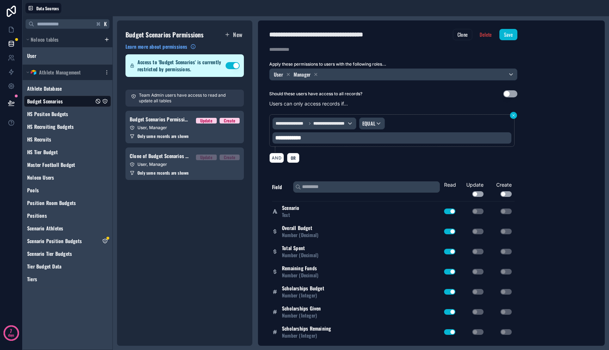
click at [515, 115] on icon at bounding box center [514, 115] width 4 height 4
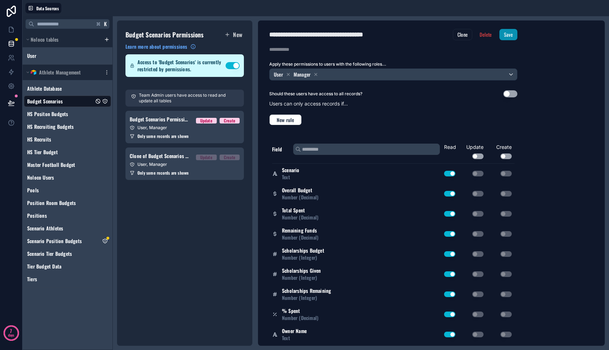
click at [510, 33] on button "Save" at bounding box center [509, 34] width 18 height 11
click at [14, 31] on icon at bounding box center [11, 29] width 7 height 7
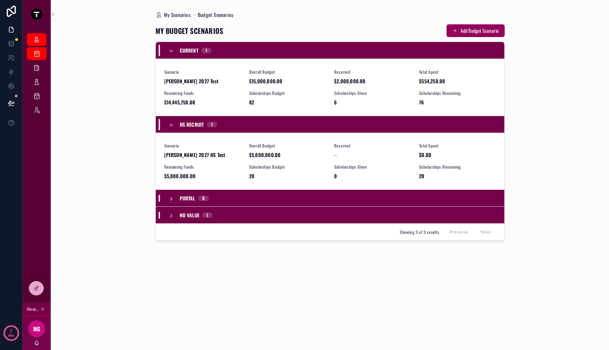
click at [99, 91] on div "My Scenarios Budget Scenarios MY BUDGET SCENARIOS Add Budget Scenario Current 1…" at bounding box center [330, 175] width 539 height 350
click at [8, 43] on icon at bounding box center [11, 43] width 7 height 7
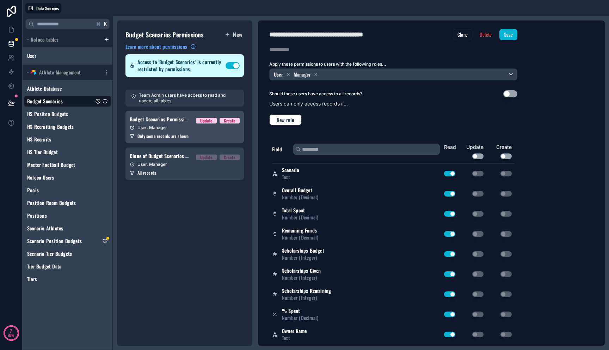
click at [181, 135] on span "Only some records are shown" at bounding box center [163, 136] width 51 height 6
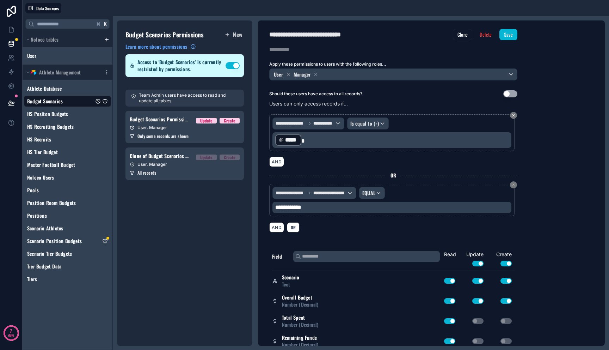
click at [441, 159] on div "AND" at bounding box center [393, 162] width 248 height 10
click at [439, 113] on div "**********" at bounding box center [393, 173] width 248 height 127
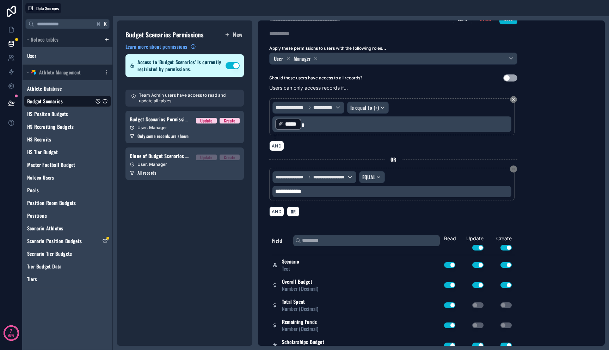
scroll to position [16, 0]
click at [437, 166] on div "**********" at bounding box center [393, 157] width 248 height 127
click at [423, 178] on div "**********" at bounding box center [392, 184] width 239 height 26
click at [407, 202] on div "**********" at bounding box center [393, 186] width 248 height 38
click at [405, 207] on div "AND OR" at bounding box center [393, 211] width 248 height 11
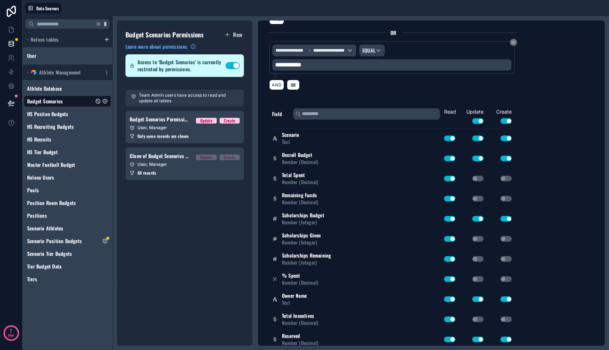
scroll to position [19, 0]
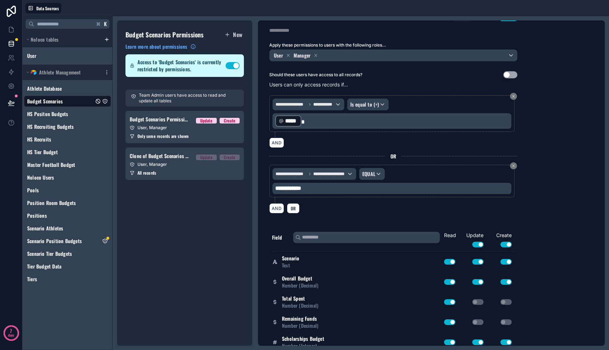
click at [322, 86] on p "Users can only access records if..." at bounding box center [393, 84] width 248 height 7
click at [325, 195] on div "**********" at bounding box center [391, 181] width 245 height 32
click at [325, 191] on div "**********" at bounding box center [392, 188] width 239 height 11
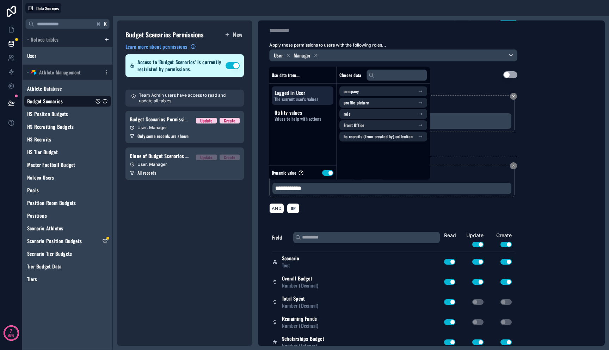
click at [314, 96] on span "The current user's values" at bounding box center [303, 99] width 56 height 6
click at [301, 93] on span "Logged in User" at bounding box center [303, 92] width 56 height 7
click at [301, 87] on div "Logged in User The current user's values" at bounding box center [303, 95] width 62 height 18
click at [301, 92] on span "Logged in User" at bounding box center [303, 92] width 56 height 7
click at [304, 98] on span "The current user's values" at bounding box center [303, 99] width 56 height 6
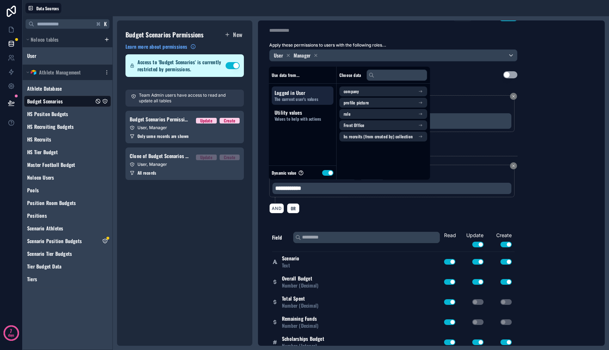
click at [354, 209] on div "AND OR" at bounding box center [393, 208] width 248 height 11
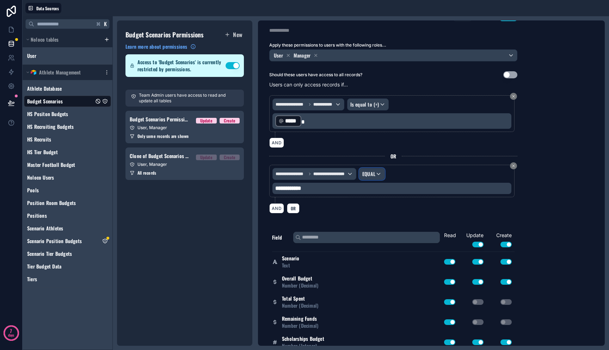
click at [377, 172] on div "EQUAL" at bounding box center [372, 173] width 25 height 11
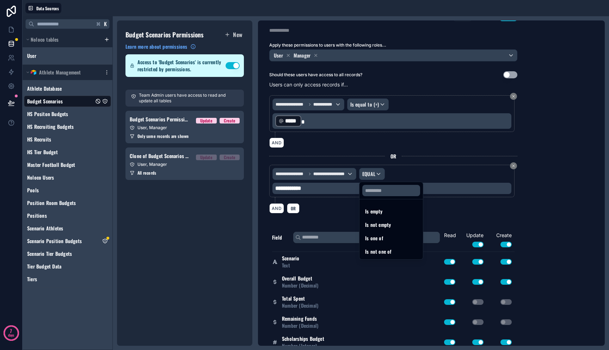
click at [340, 170] on div at bounding box center [304, 175] width 609 height 350
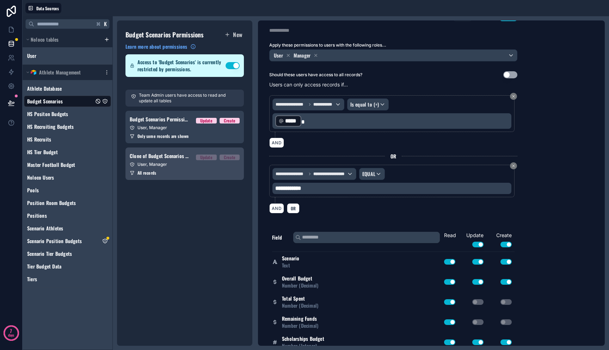
click at [199, 172] on div "All records" at bounding box center [185, 173] width 110 height 6
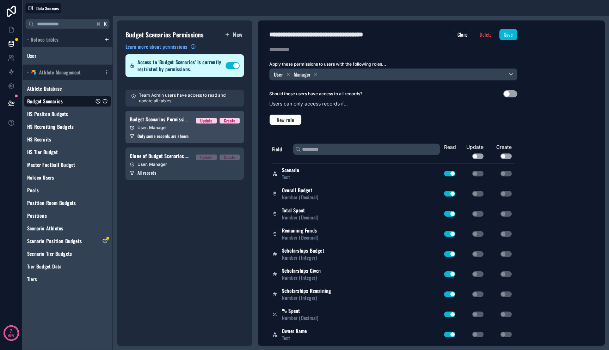
click at [182, 137] on span "Only some records are shown" at bounding box center [163, 136] width 51 height 6
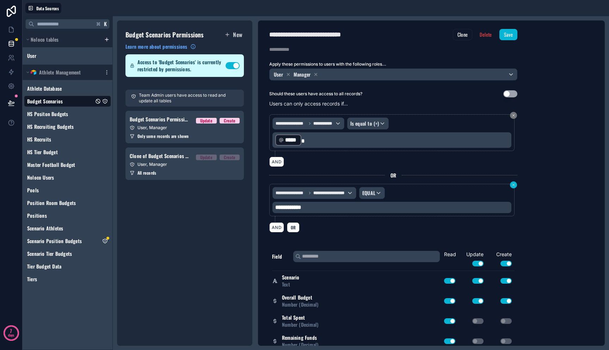
click at [517, 185] on button at bounding box center [513, 184] width 7 height 7
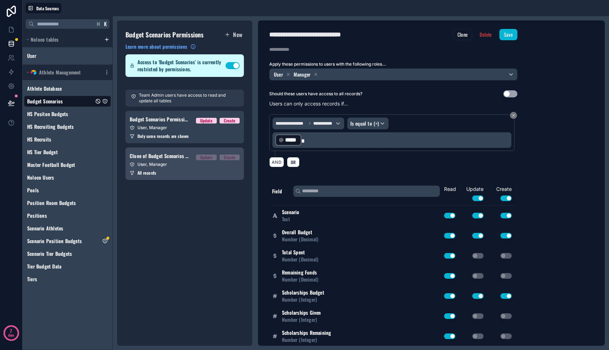
click at [220, 165] on div "User, Manager" at bounding box center [185, 164] width 110 height 6
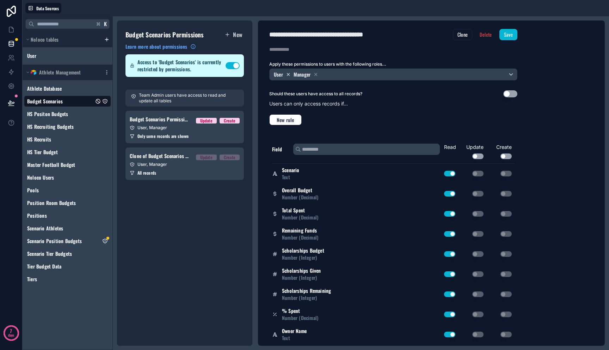
click at [287, 74] on icon at bounding box center [288, 74] width 5 height 5
click at [287, 74] on span "Manager" at bounding box center [282, 74] width 17 height 7
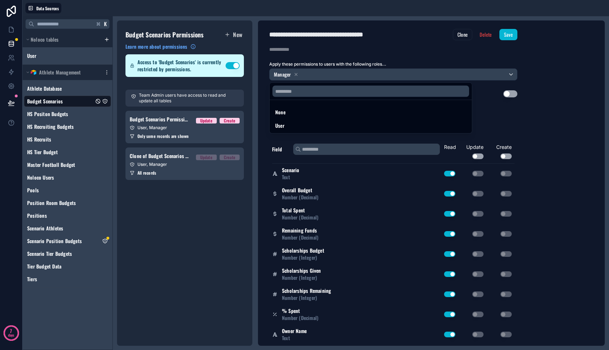
click at [295, 74] on div at bounding box center [304, 175] width 609 height 350
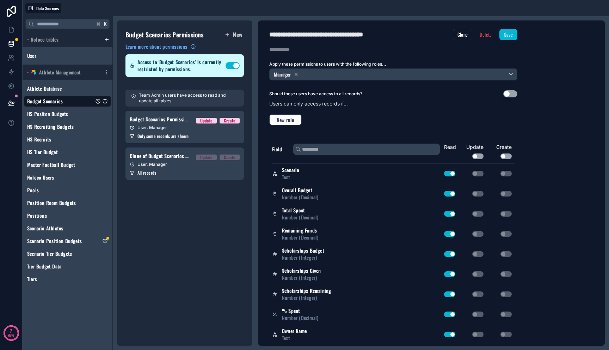
click at [297, 74] on icon at bounding box center [296, 74] width 5 height 5
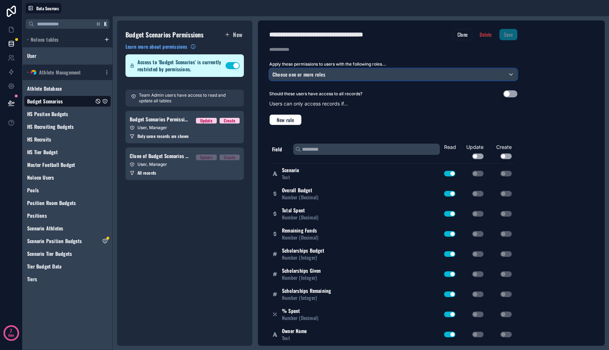
click at [505, 76] on div "Choose one or more roles" at bounding box center [394, 74] width 248 height 11
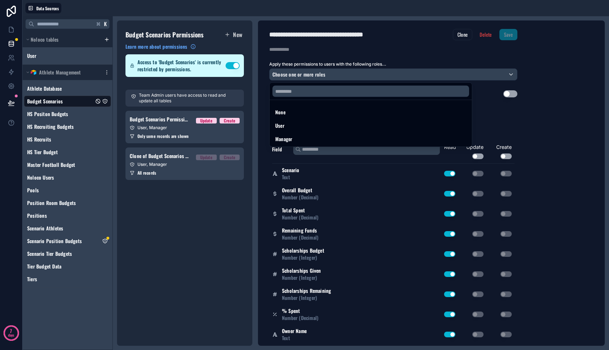
click at [502, 109] on div "None User Manager" at bounding box center [393, 114] width 248 height 66
click at [498, 124] on div "None User Manager" at bounding box center [393, 114] width 248 height 66
click at [473, 63] on div at bounding box center [304, 175] width 609 height 350
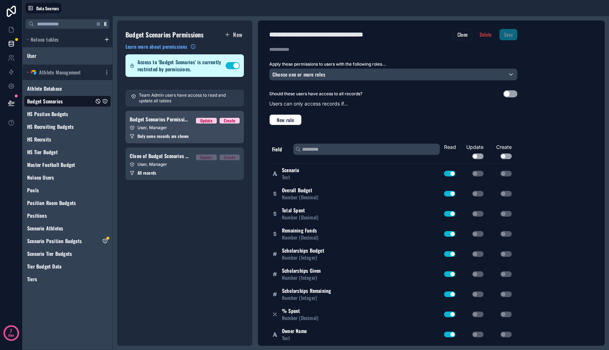
click at [186, 141] on link "Budget Scenarios Permission 1 Update Create User, Manager Only some records are…" at bounding box center [185, 127] width 118 height 32
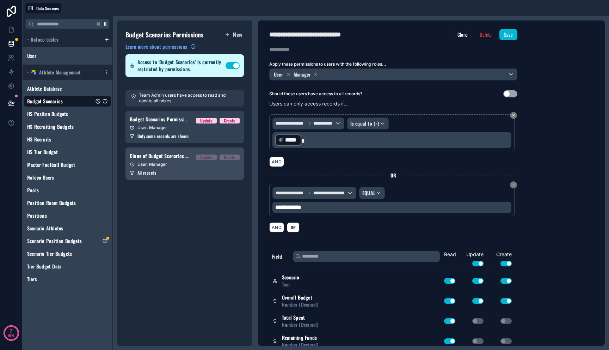
click at [198, 169] on link "Clone of Budget Scenarios Permission 1 Update Create User, Manager All records" at bounding box center [185, 163] width 118 height 32
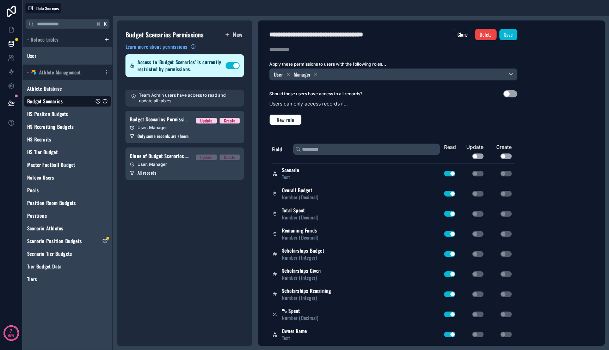
click at [482, 38] on button "Delete" at bounding box center [485, 34] width 21 height 11
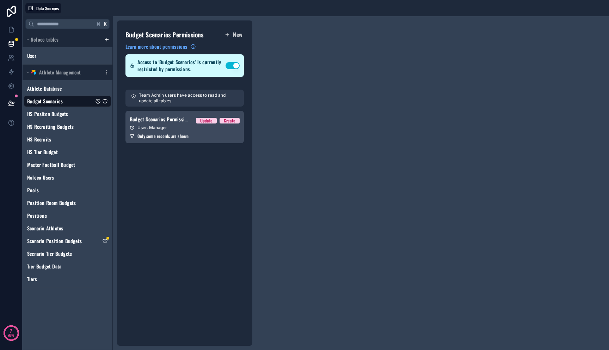
click at [178, 133] on span "Only some records are shown" at bounding box center [163, 136] width 51 height 6
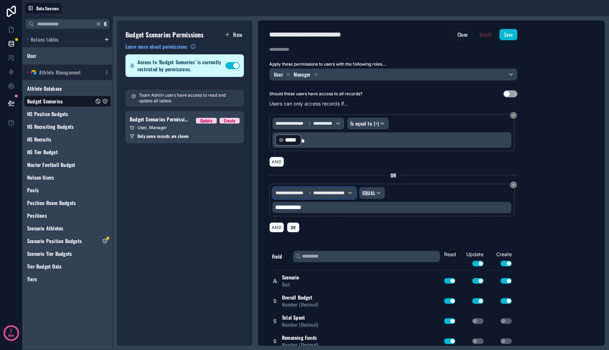
click at [297, 193] on span "**********" at bounding box center [291, 193] width 31 height 6
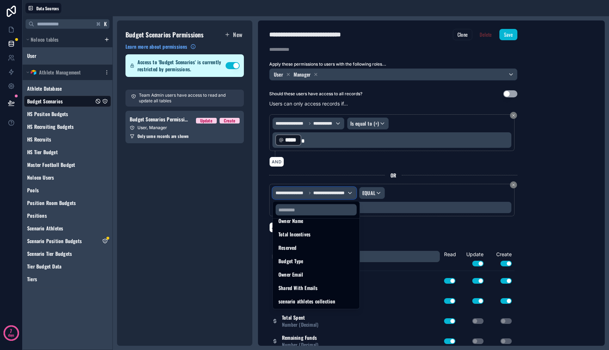
scroll to position [172, 0]
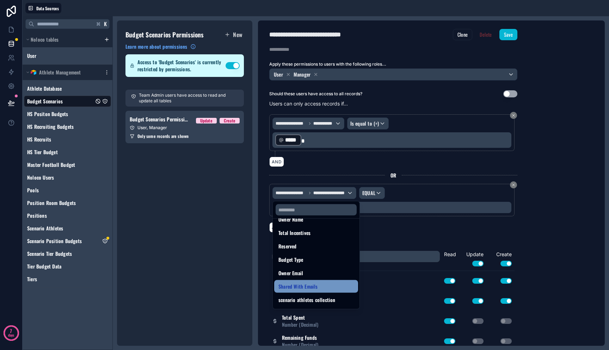
click at [314, 284] on span "Shared With Emails" at bounding box center [298, 286] width 39 height 8
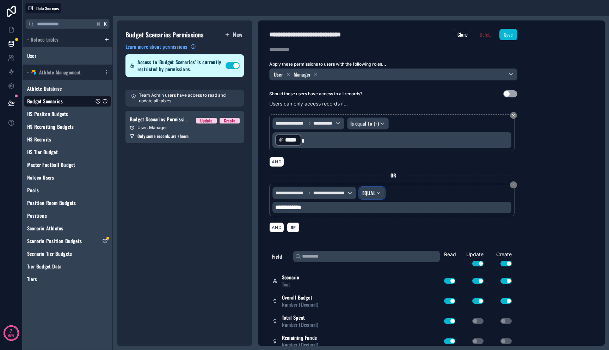
click at [369, 194] on span "EQUAL" at bounding box center [368, 192] width 13 height 7
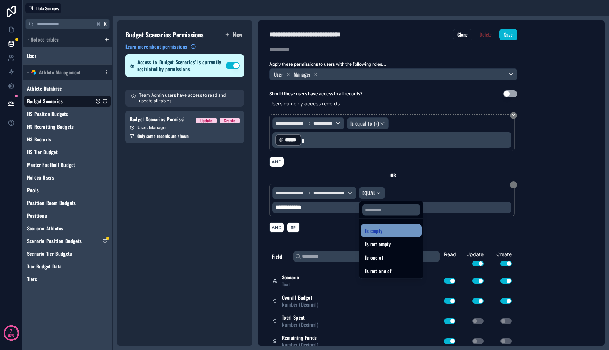
click at [377, 234] on span "Is empty" at bounding box center [374, 230] width 18 height 8
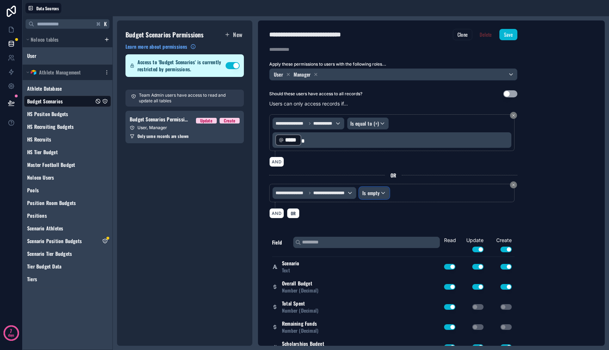
click at [373, 196] on div "Is empty" at bounding box center [375, 192] width 30 height 11
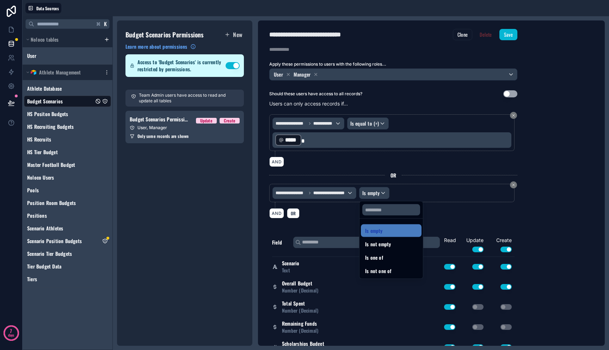
click at [454, 193] on div at bounding box center [304, 175] width 609 height 350
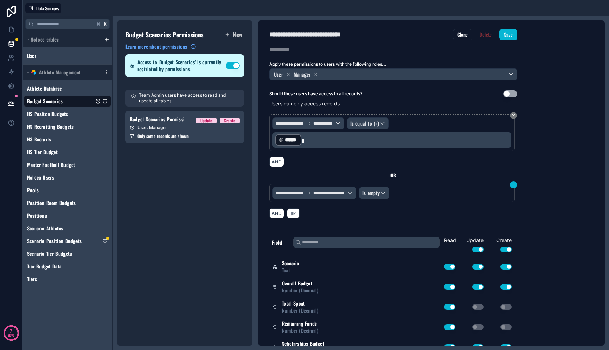
click at [513, 184] on icon at bounding box center [514, 185] width 2 height 2
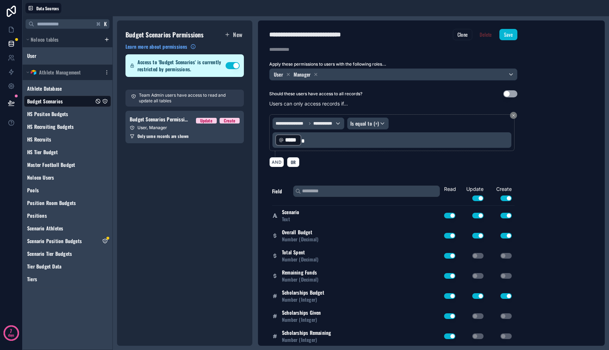
click at [341, 170] on div "**********" at bounding box center [393, 140] width 248 height 61
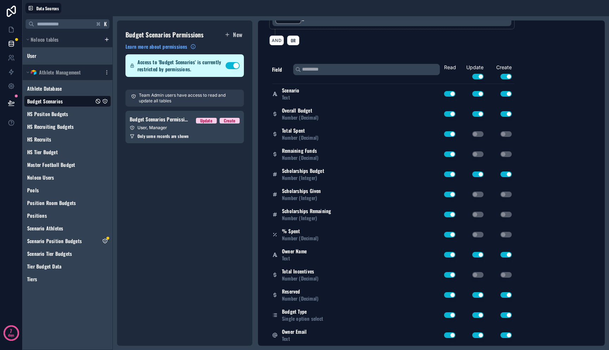
scroll to position [0, 0]
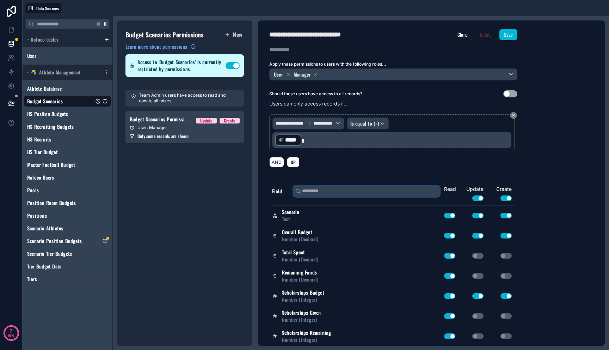
click at [363, 189] on input "text" at bounding box center [366, 190] width 147 height 11
click at [208, 122] on div "Update" at bounding box center [206, 121] width 12 height 6
click at [222, 121] on span "Create" at bounding box center [230, 121] width 20 height 6
click at [225, 157] on div "Budget Scenarios Permissions New Learn more about permissions Access to 'Budget…" at bounding box center [184, 182] width 135 height 325
click at [12, 29] on icon at bounding box center [11, 29] width 7 height 7
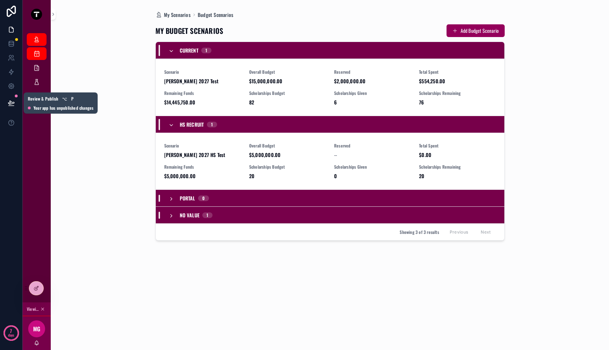
click at [12, 104] on icon at bounding box center [11, 103] width 6 height 4
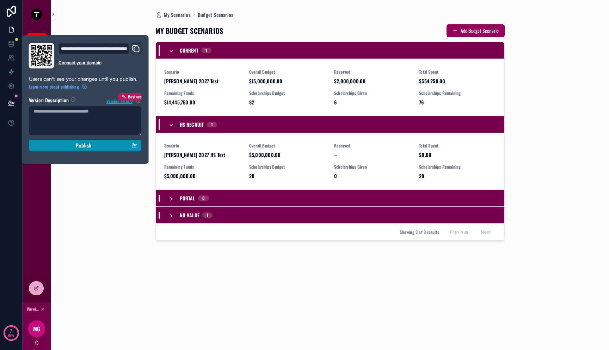
click at [66, 148] on div "Publish" at bounding box center [85, 145] width 104 height 6
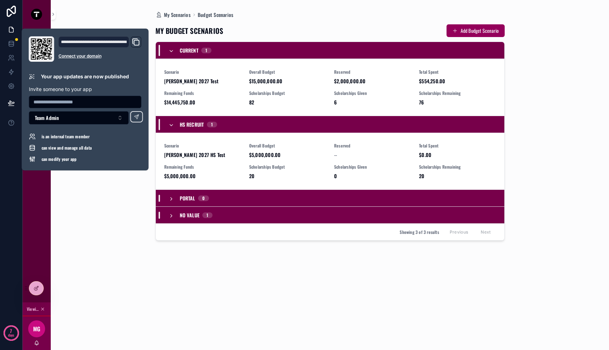
click at [108, 203] on div "My Scenarios Budget Scenarios MY BUDGET SCENARIOS Add Budget Scenario Current 1…" at bounding box center [330, 175] width 539 height 350
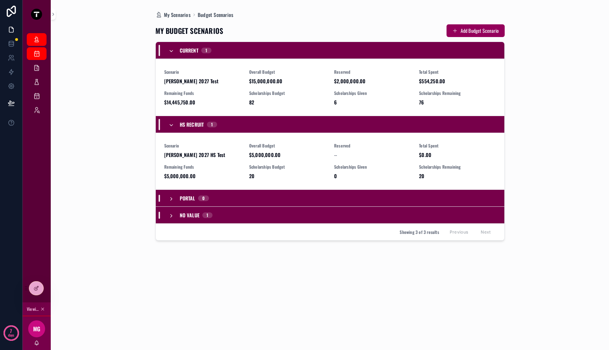
click at [230, 84] on span "Mitch 2027 Test" at bounding box center [202, 81] width 77 height 7
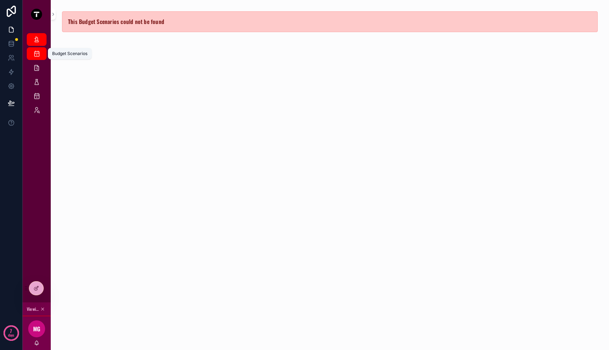
click at [38, 55] on icon "scrollable content" at bounding box center [36, 53] width 7 height 7
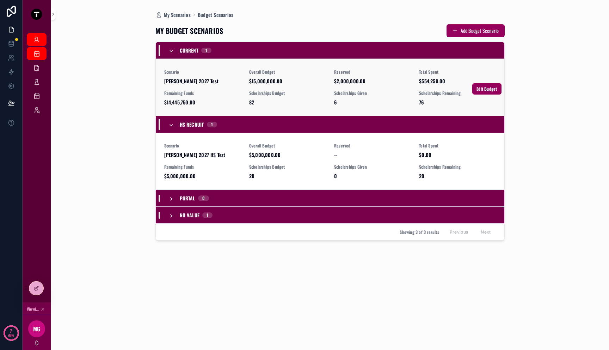
click at [209, 86] on div "Scenario Mitch 2027 Test Overall Budget $15,000,000.00 Reserved $2,000,000.00 T…" at bounding box center [330, 87] width 332 height 37
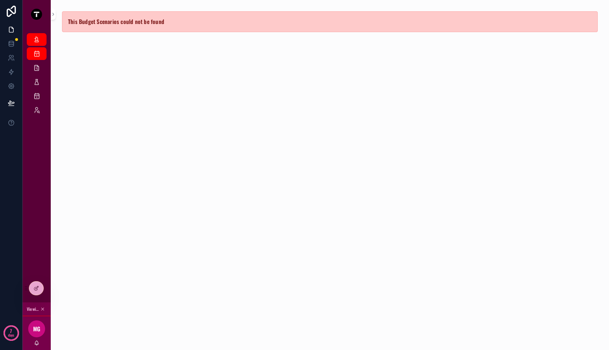
click at [139, 35] on div "This Budget Scenarios could not be found" at bounding box center [330, 21] width 559 height 43
click at [144, 26] on div "This Budget Scenarios could not be found" at bounding box center [330, 21] width 536 height 21
click at [38, 70] on icon "scrollable content" at bounding box center [36, 67] width 7 height 7
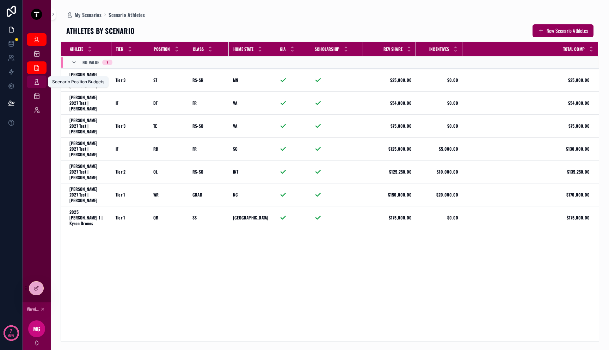
click at [38, 84] on icon "scrollable content" at bounding box center [36, 81] width 7 height 7
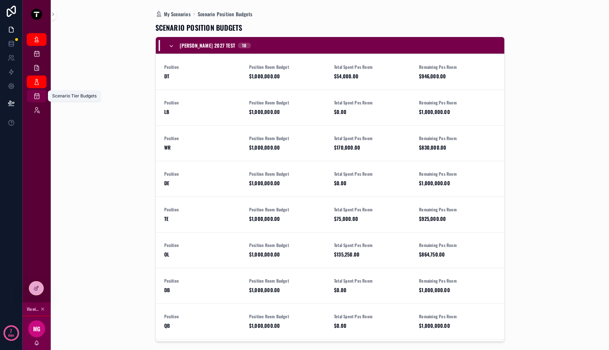
click at [39, 99] on div "Scenario Tier Budgets" at bounding box center [36, 95] width 11 height 11
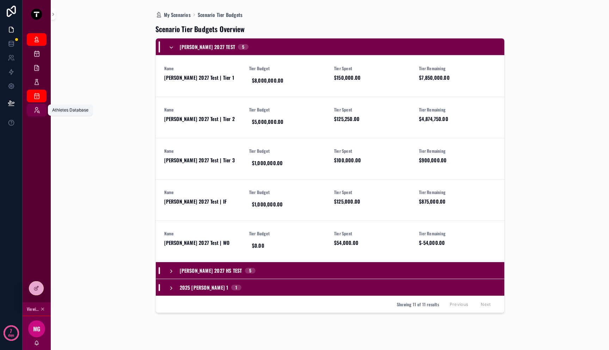
click at [39, 112] on icon "scrollable content" at bounding box center [36, 109] width 7 height 7
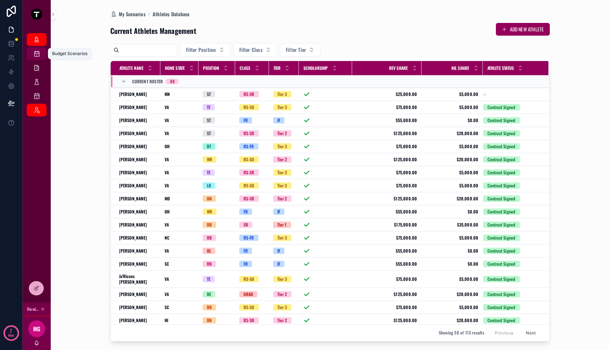
click at [37, 51] on icon "scrollable content" at bounding box center [36, 53] width 7 height 7
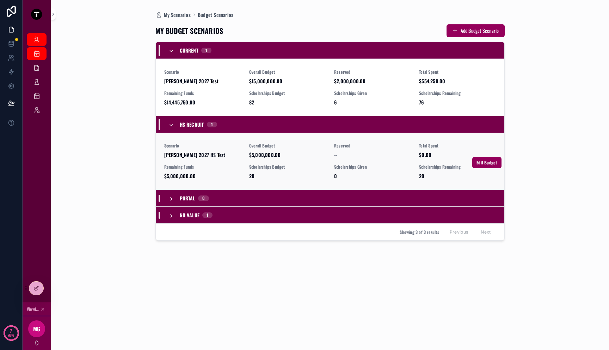
click at [224, 160] on div "Scenario Mitch 2027 HS Test Overall Budget $5,000,000.00 Reserved -- Total Spen…" at bounding box center [330, 161] width 332 height 37
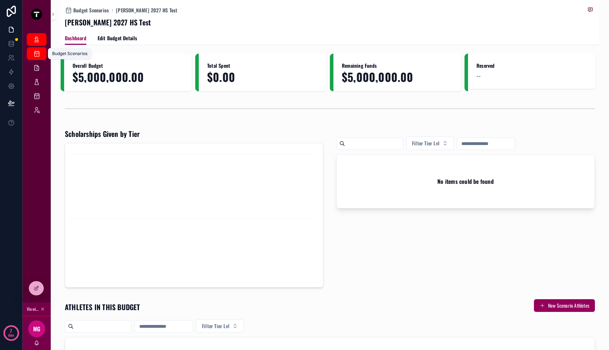
click at [40, 55] on icon "scrollable content" at bounding box center [36, 53] width 7 height 7
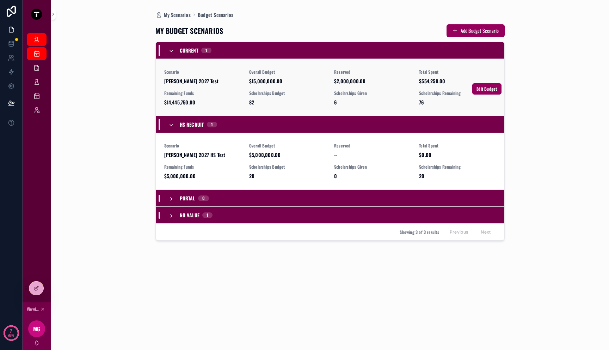
click at [222, 104] on span "$14,445,750.00" at bounding box center [202, 102] width 77 height 7
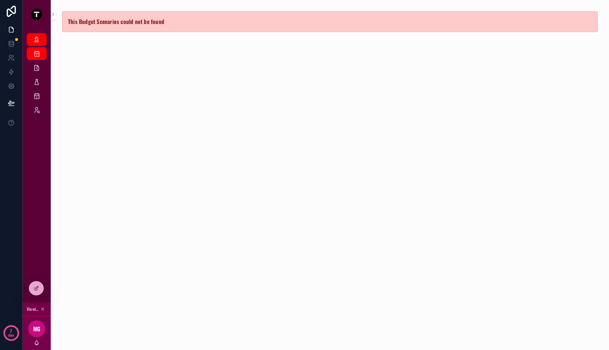
click at [133, 26] on div "This Budget Scenarios could not be found" at bounding box center [330, 21] width 536 height 21
click at [50, 290] on icon at bounding box center [51, 289] width 3 height 1
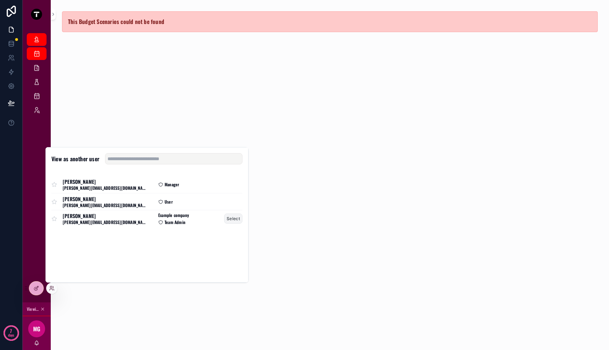
click at [229, 219] on button "Select" at bounding box center [233, 218] width 18 height 10
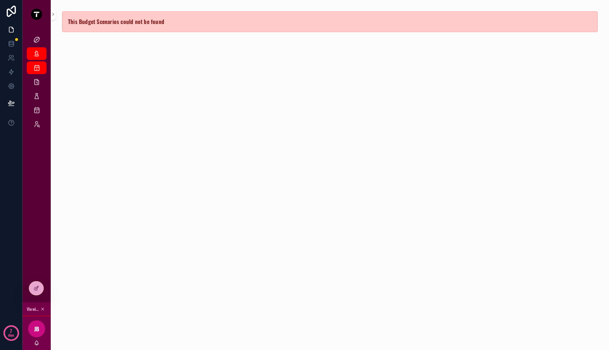
click at [152, 83] on div "This Budget Scenarios could not be found" at bounding box center [330, 175] width 539 height 350
click at [42, 55] on div "My Scenarios" at bounding box center [36, 53] width 11 height 11
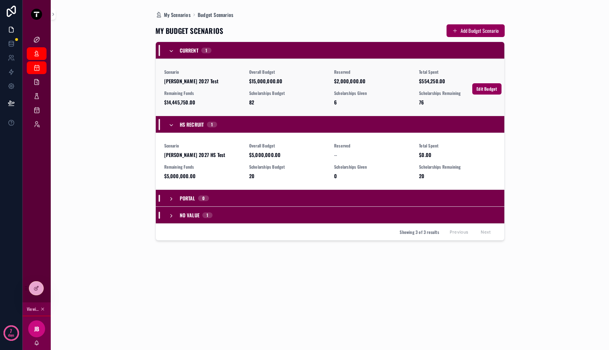
click at [195, 75] on div "Scenario Mitch 2027 Test" at bounding box center [202, 77] width 77 height 16
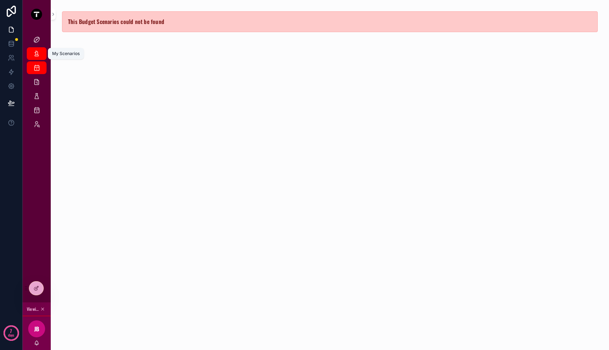
click at [41, 54] on div "My Scenarios" at bounding box center [36, 53] width 11 height 11
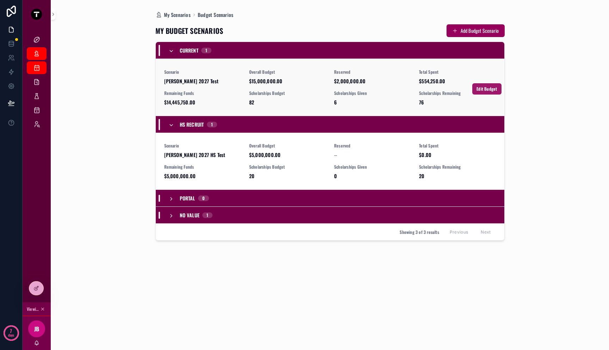
click at [481, 89] on span "Edit Budget" at bounding box center [487, 89] width 20 height 6
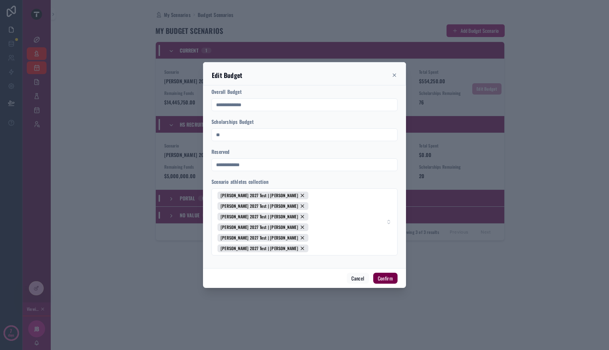
click at [384, 273] on button "Confirm" at bounding box center [385, 278] width 24 height 11
click at [383, 273] on button "Confirm" at bounding box center [385, 278] width 24 height 11
click at [365, 273] on button "Cancel" at bounding box center [358, 278] width 22 height 11
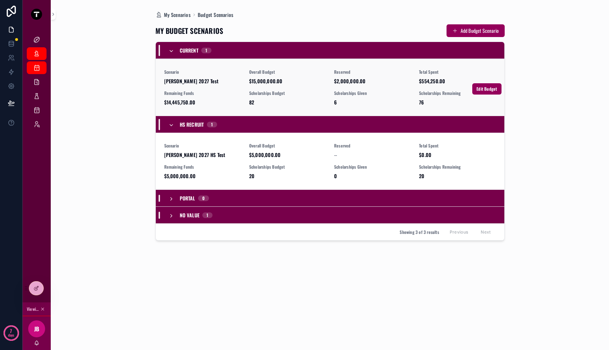
click at [301, 97] on div "Scholarships Budget 82" at bounding box center [287, 98] width 77 height 16
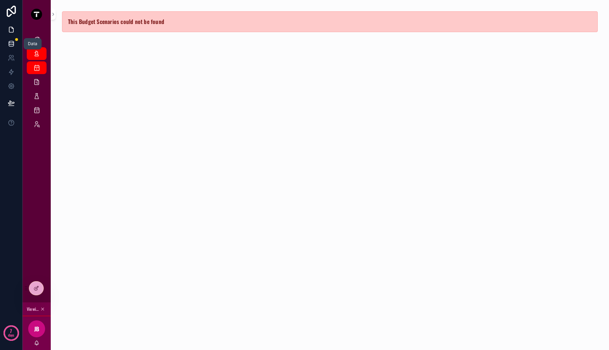
click at [12, 40] on icon at bounding box center [11, 43] width 7 height 7
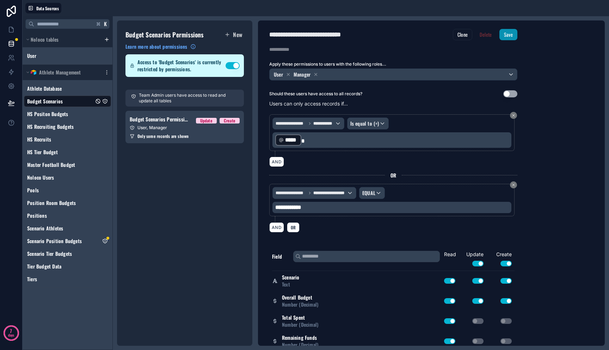
click at [511, 36] on button "Save" at bounding box center [509, 34] width 18 height 11
click at [74, 239] on span "Scenario Position Budgets" at bounding box center [54, 240] width 55 height 7
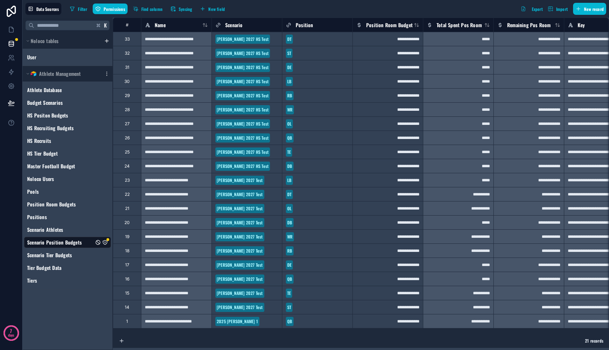
click at [105, 242] on icon "Scenario Position Budgets" at bounding box center [105, 242] width 6 height 6
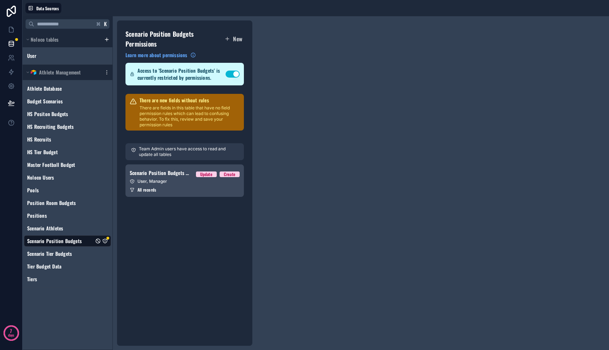
click at [183, 184] on div "User, Manager" at bounding box center [185, 181] width 110 height 6
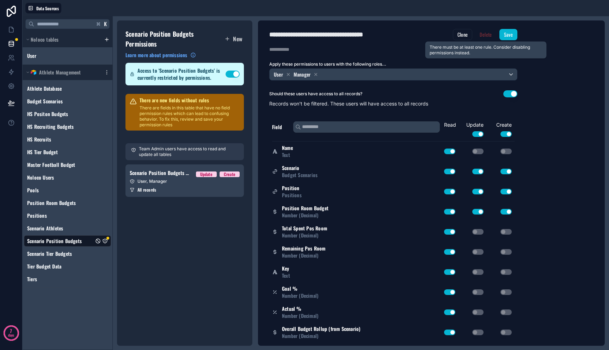
click at [488, 34] on span "Delete" at bounding box center [485, 34] width 21 height 11
click at [489, 36] on span "Delete" at bounding box center [485, 34] width 21 height 11
click at [232, 79] on div "Access to 'Scenario Position Budgets' is currently restricted by permissions. U…" at bounding box center [185, 74] width 118 height 23
click at [232, 75] on button "Use setting" at bounding box center [233, 74] width 14 height 7
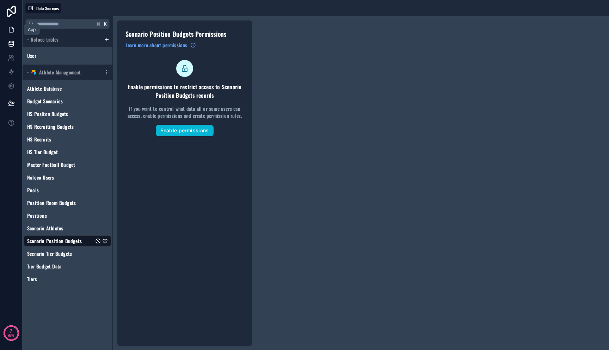
click at [11, 29] on icon at bounding box center [11, 29] width 7 height 7
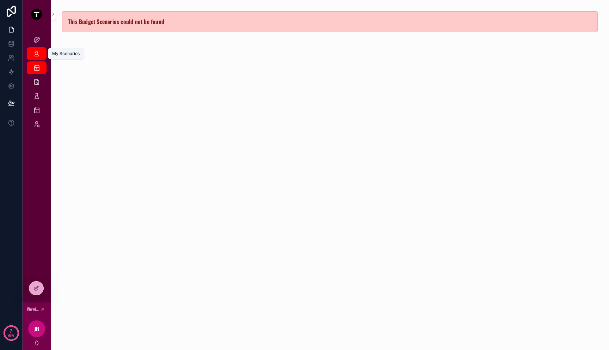
click at [34, 51] on icon "scrollable content" at bounding box center [36, 53] width 7 height 7
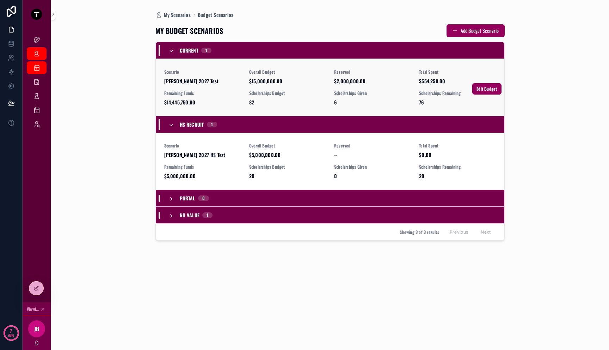
click at [200, 79] on span "Mitch 2027 Test" at bounding box center [202, 81] width 77 height 7
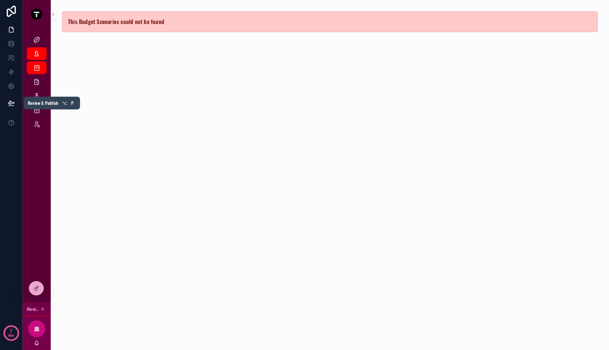
click at [10, 103] on icon at bounding box center [11, 103] width 6 height 4
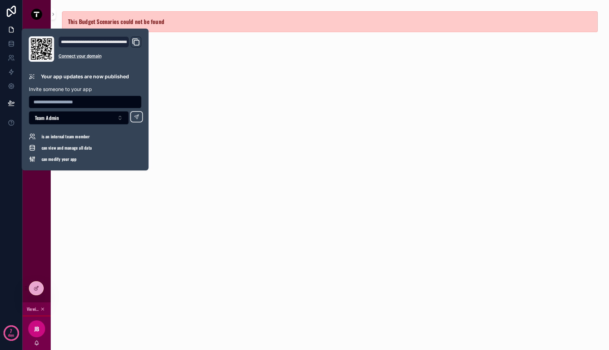
click at [103, 209] on div "This Budget Scenarios could not be found" at bounding box center [330, 175] width 539 height 350
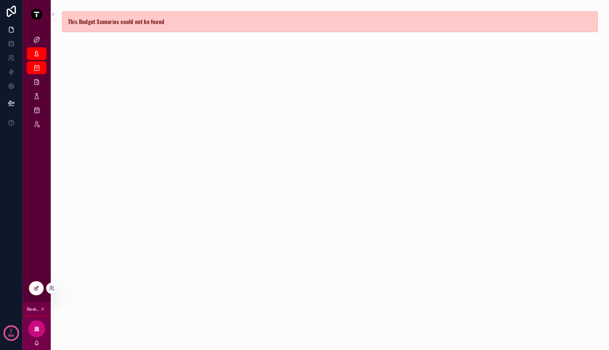
click at [35, 289] on icon at bounding box center [36, 288] width 6 height 6
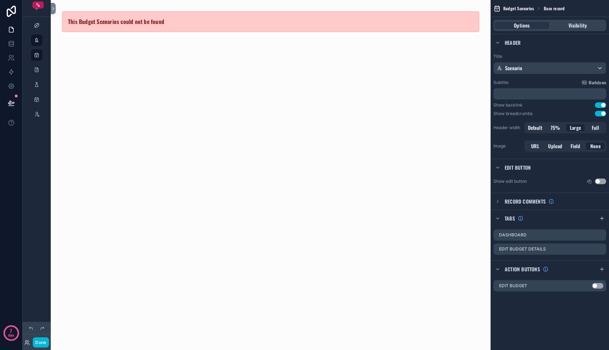
click at [182, 94] on div "This Budget Scenarios could not be found" at bounding box center [271, 175] width 420 height 350
click at [196, 31] on div "This Budget Scenarios could not be found" at bounding box center [270, 21] width 417 height 21
click at [191, 19] on div "This Budget Scenarios could not be found" at bounding box center [270, 21] width 417 height 21
click at [566, 29] on div "Options Visibility" at bounding box center [550, 25] width 113 height 11
click at [573, 24] on span "Visibility" at bounding box center [578, 25] width 19 height 7
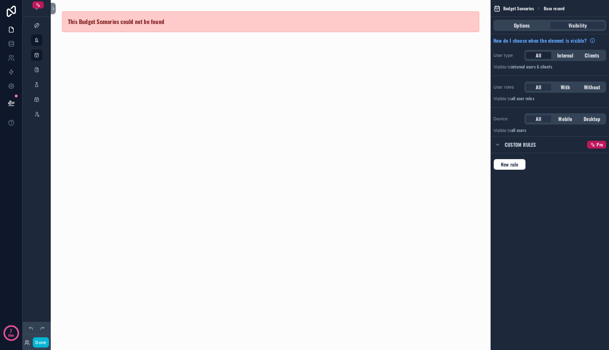
click at [540, 54] on span "All" at bounding box center [539, 55] width 6 height 7
click at [565, 54] on span "Internal" at bounding box center [565, 55] width 16 height 7
click at [543, 54] on div "All" at bounding box center [538, 55] width 25 height 7
click at [587, 53] on span "Clients" at bounding box center [592, 55] width 14 height 7
click at [537, 56] on span "All" at bounding box center [539, 55] width 6 height 7
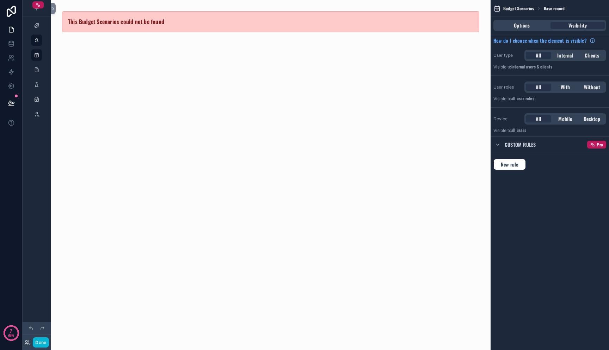
click at [542, 92] on div "All With Without" at bounding box center [566, 86] width 82 height 11
click at [542, 89] on div "All" at bounding box center [538, 87] width 25 height 7
click at [570, 88] on div "With" at bounding box center [565, 87] width 25 height 7
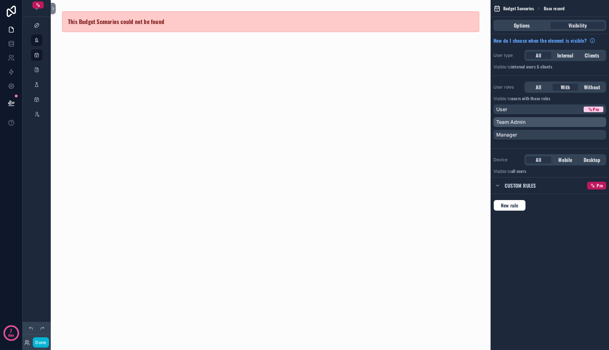
click at [551, 123] on div "Team Admin" at bounding box center [549, 121] width 107 height 7
click at [551, 130] on div "Manager" at bounding box center [550, 135] width 113 height 10
click at [553, 137] on div "Manager" at bounding box center [545, 134] width 99 height 7
click at [553, 122] on div "Team Admin" at bounding box center [545, 121] width 99 height 7
click at [542, 87] on div "All" at bounding box center [538, 87] width 25 height 7
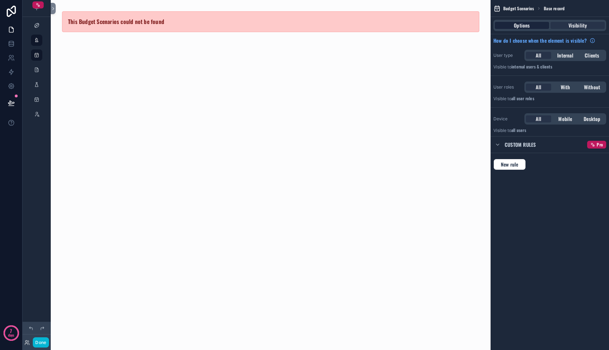
click at [527, 28] on span "Options" at bounding box center [522, 25] width 16 height 7
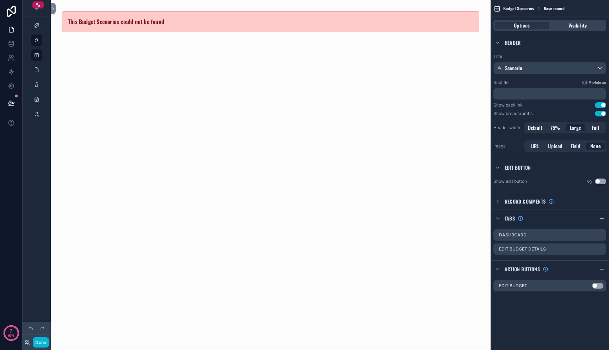
click at [423, 223] on div "This Budget Scenarios could not be found" at bounding box center [271, 175] width 420 height 350
click at [604, 285] on div "Edit Budget Use setting" at bounding box center [550, 285] width 113 height 11
click at [600, 286] on button "Use setting" at bounding box center [597, 286] width 11 height 6
click at [599, 286] on button "Use setting" at bounding box center [597, 286] width 11 height 6
click at [565, 62] on div "Scenario" at bounding box center [550, 67] width 112 height 11
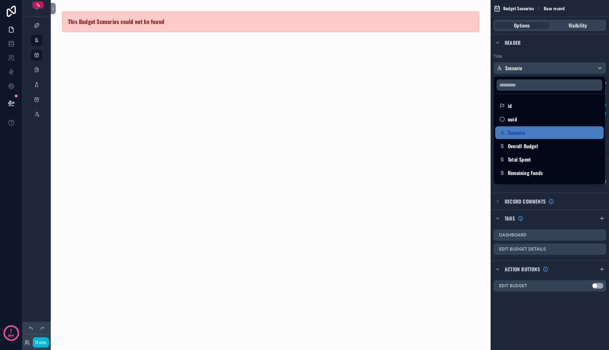
click at [565, 63] on div "scrollable content" at bounding box center [304, 175] width 609 height 350
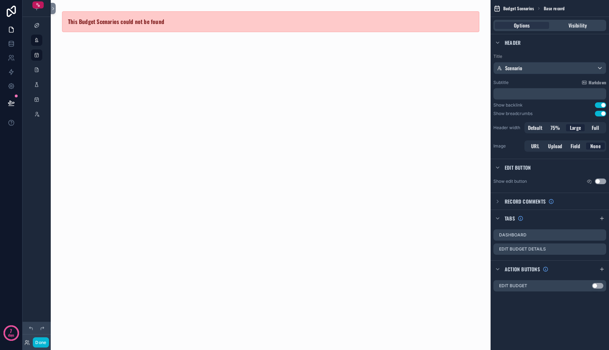
click at [268, 123] on div "This Budget Scenarios could not be found" at bounding box center [271, 175] width 420 height 350
click at [41, 101] on link "scrollable content" at bounding box center [36, 99] width 11 height 11
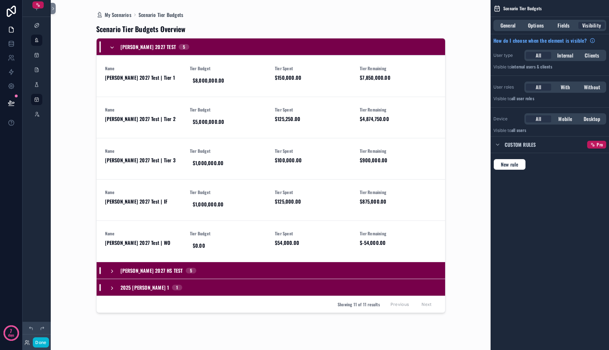
click at [129, 77] on div "scrollable content" at bounding box center [271, 170] width 361 height 341
click at [135, 75] on span "Mitch 2027 Test | Tier 1" at bounding box center [143, 77] width 77 height 7
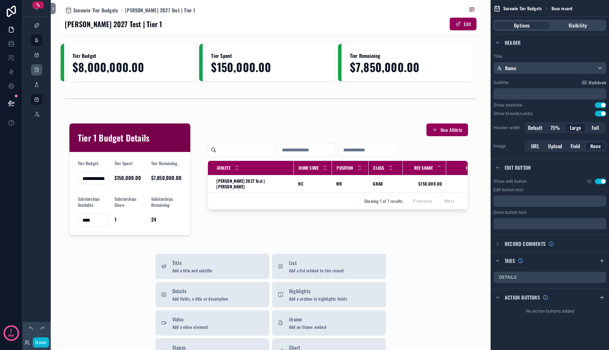
click at [40, 73] on div "scrollable content" at bounding box center [36, 69] width 8 height 11
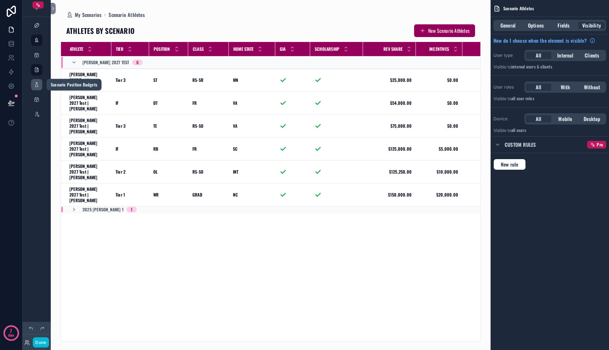
click at [40, 86] on div "scrollable content" at bounding box center [36, 84] width 8 height 11
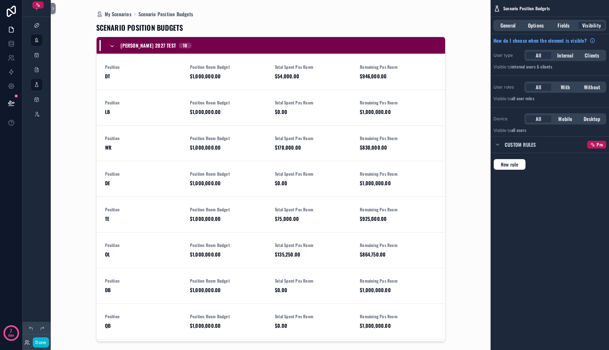
click at [40, 77] on div "scrollable content" at bounding box center [37, 76] width 28 height 1
click at [38, 74] on div "scrollable content" at bounding box center [36, 69] width 8 height 11
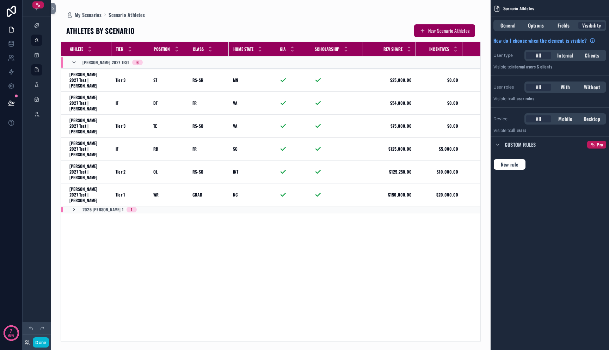
click at [73, 207] on icon "scrollable content" at bounding box center [74, 210] width 6 height 6
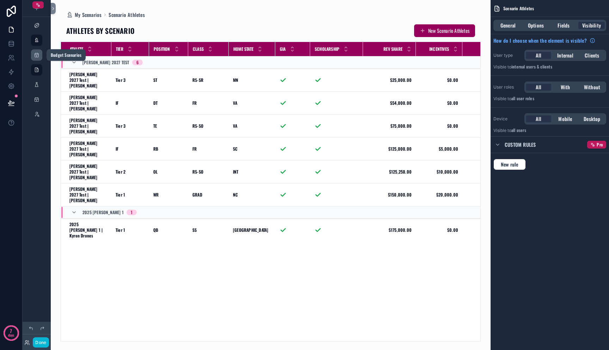
click at [38, 58] on div "scrollable content" at bounding box center [36, 54] width 8 height 11
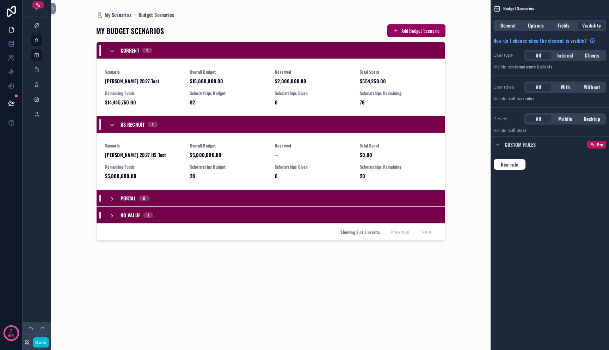
click at [167, 87] on div "scrollable content" at bounding box center [271, 170] width 361 height 341
click at [164, 90] on div "Scenario Mitch 2027 Test Overall Budget $15,000,000.00 Reserved $2,000,000.00 T…" at bounding box center [271, 87] width 332 height 37
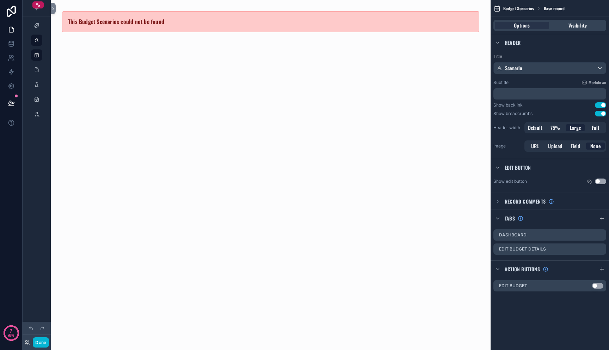
drag, startPoint x: 158, startPoint y: 87, endPoint x: 91, endPoint y: 31, distance: 87.1
click at [157, 86] on div "This Budget Scenarios could not be found" at bounding box center [271, 175] width 420 height 350
click at [39, 40] on div "scrollable content" at bounding box center [36, 40] width 8 height 11
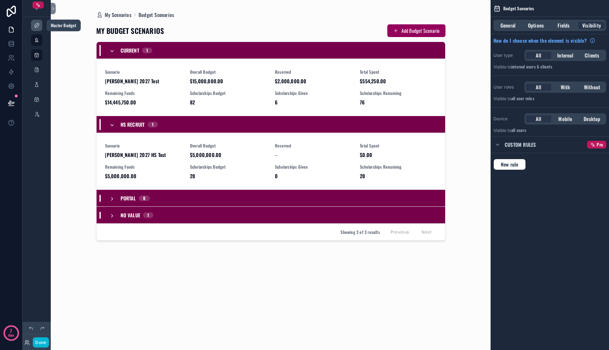
click at [37, 29] on div "scrollable content" at bounding box center [36, 25] width 8 height 11
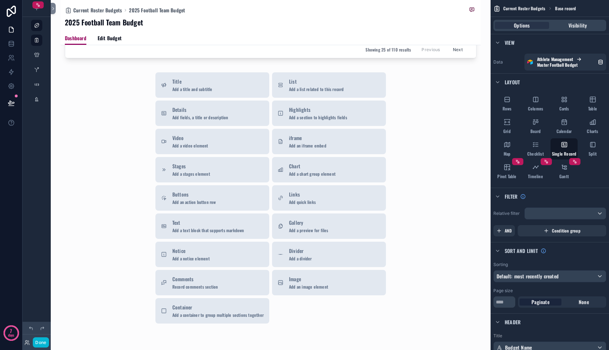
scroll to position [519, 0]
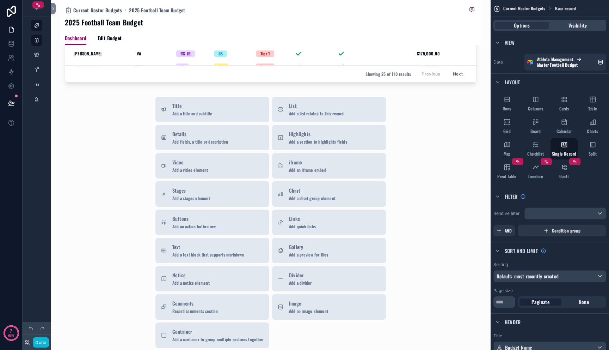
click at [308, 116] on span "Add a list related to this record" at bounding box center [316, 114] width 55 height 6
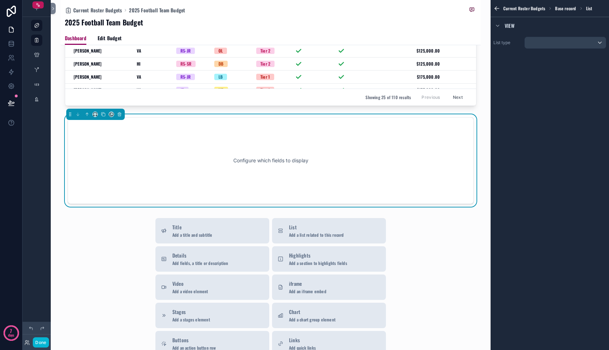
scroll to position [487, 0]
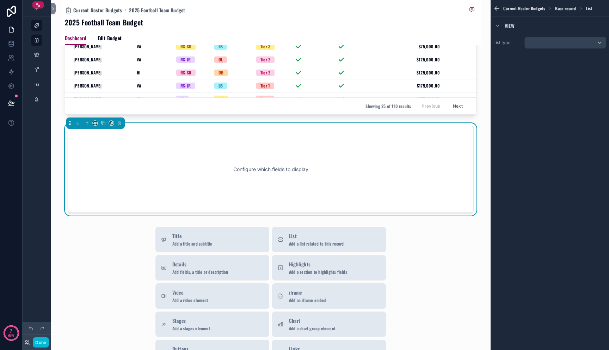
click at [215, 154] on div "Configure which fields to display" at bounding box center [270, 169] width 383 height 63
click at [546, 43] on div "scrollable content" at bounding box center [565, 42] width 81 height 11
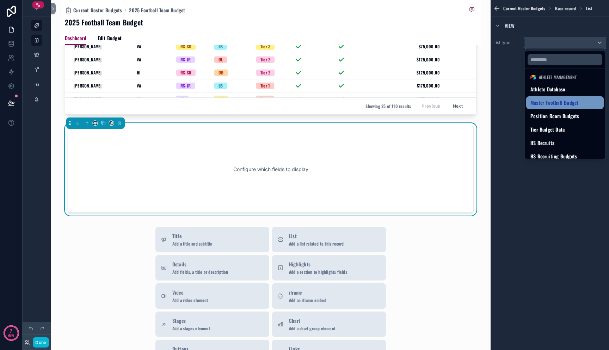
scroll to position [29, 0]
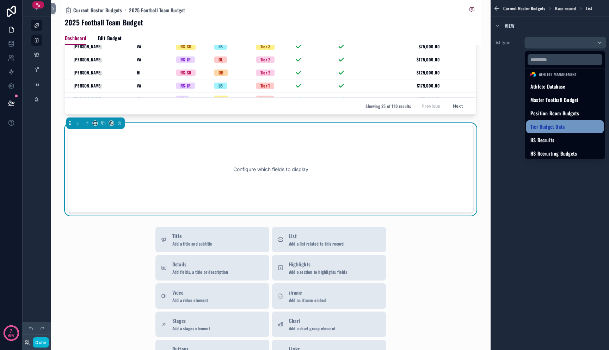
click at [563, 124] on span "Tier Budget Data" at bounding box center [548, 126] width 34 height 8
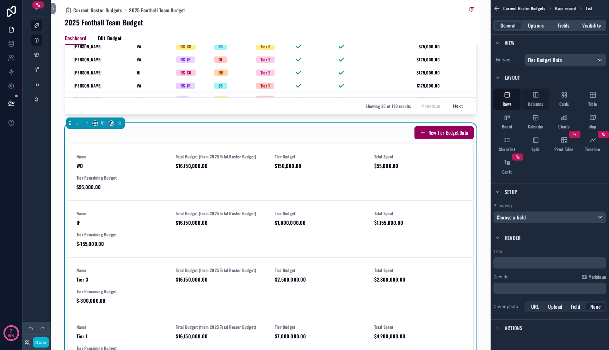
click at [533, 98] on icon "scrollable content" at bounding box center [535, 94] width 7 height 7
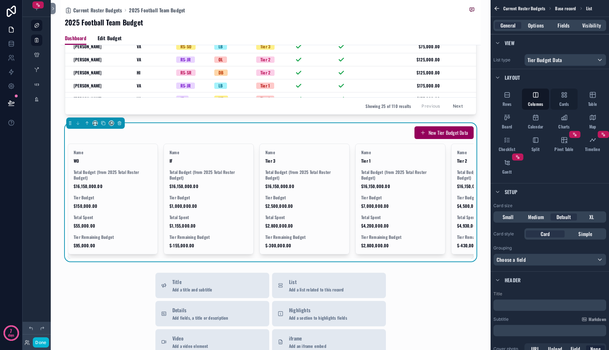
click at [560, 101] on div "Cards" at bounding box center [564, 99] width 27 height 21
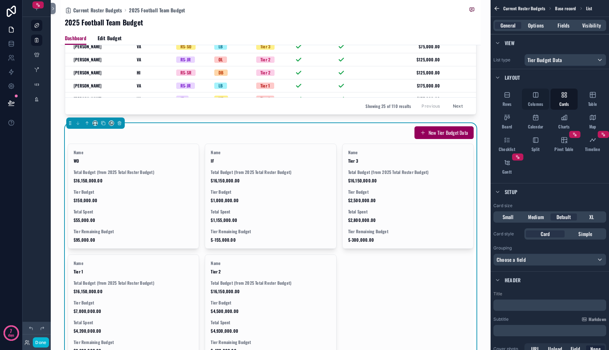
click at [538, 102] on span "Columns" at bounding box center [535, 104] width 15 height 6
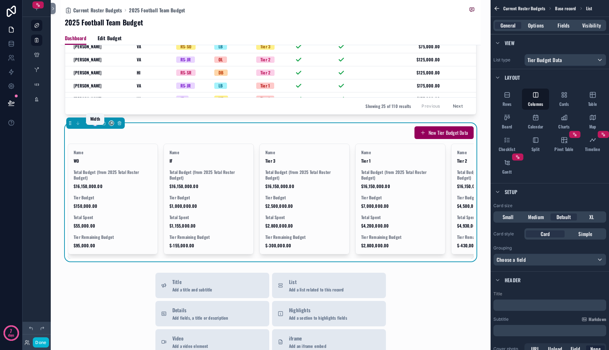
click at [94, 124] on icon "scrollable content" at bounding box center [93, 124] width 1 height 0
click at [112, 217] on div "Full width" at bounding box center [108, 222] width 29 height 13
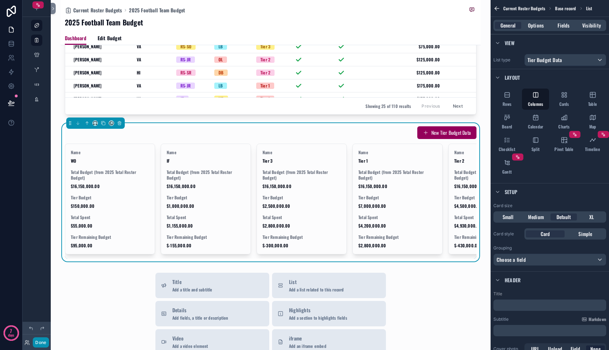
click at [42, 344] on button "Done" at bounding box center [41, 342] width 16 height 10
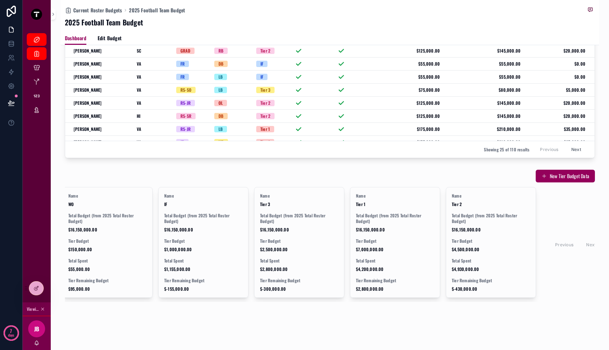
scroll to position [0, 0]
click at [39, 287] on div at bounding box center [36, 287] width 14 height 13
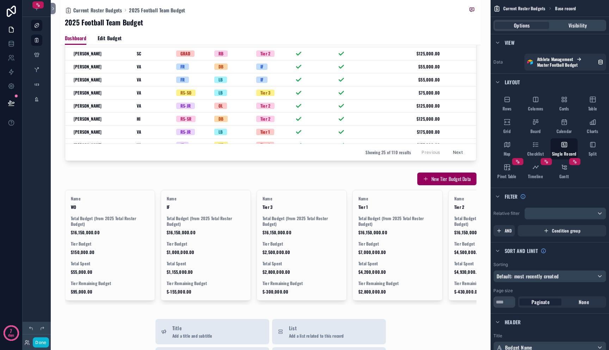
click at [380, 228] on div "scrollable content" at bounding box center [271, 92] width 420 height 1067
click at [380, 228] on div "scrollable content" at bounding box center [271, 238] width 420 height 138
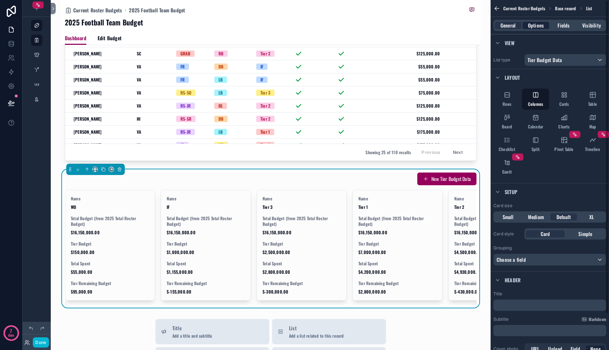
click at [537, 28] on span "Options" at bounding box center [536, 25] width 16 height 7
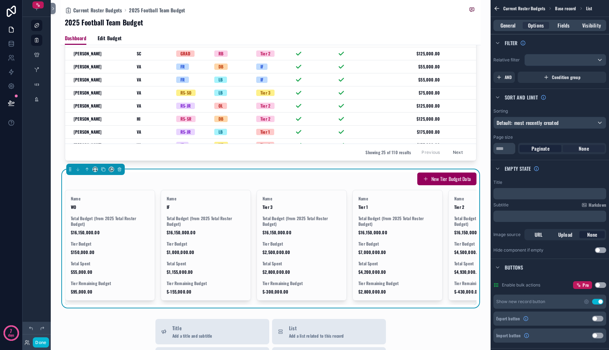
click at [580, 145] on span "None" at bounding box center [584, 148] width 10 height 7
click at [524, 124] on span "Default: most recently created" at bounding box center [528, 122] width 62 height 7
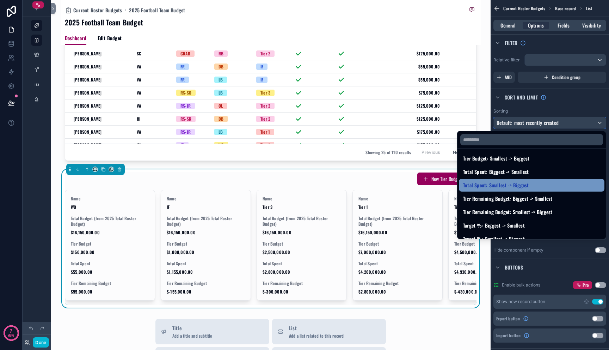
scroll to position [135, 0]
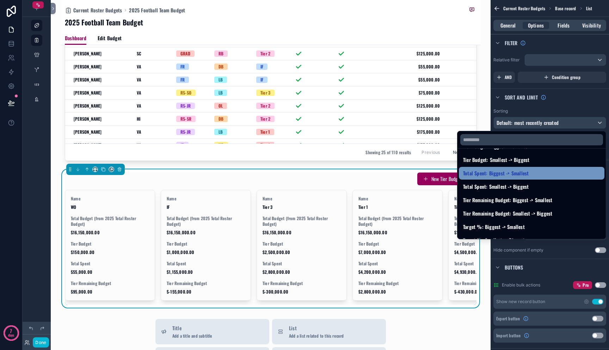
click at [527, 168] on div "Total Spent: Biggest -> Smallest" at bounding box center [532, 173] width 146 height 13
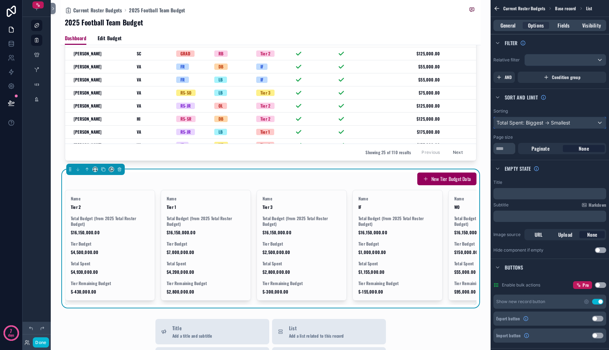
click at [538, 127] on div "Total Spent: Biggest -> Smallest" at bounding box center [550, 122] width 112 height 11
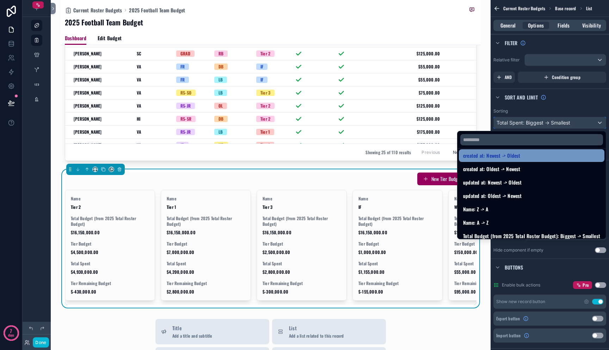
scroll to position [77, 0]
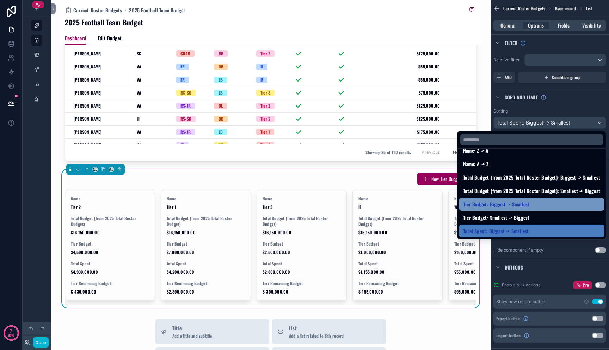
click at [538, 204] on div "Tier Budget: Biggest -> Smallest" at bounding box center [531, 204] width 137 height 8
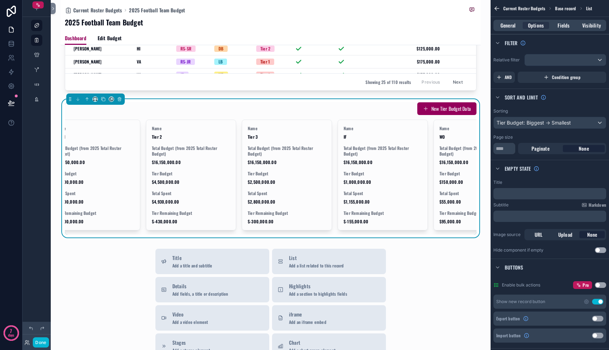
scroll to position [0, 13]
click at [26, 170] on div "scrollable content" at bounding box center [37, 170] width 28 height 341
click at [54, 7] on icon at bounding box center [53, 8] width 5 height 5
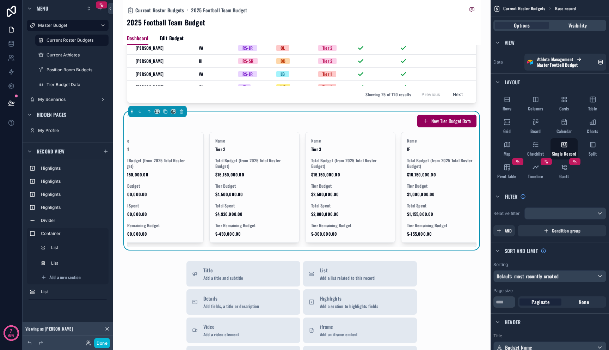
scroll to position [540, 0]
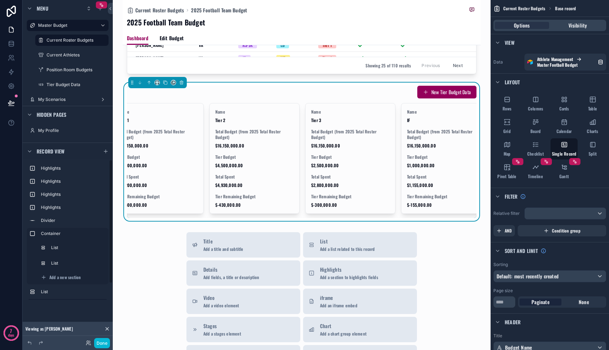
click at [105, 151] on icon "scrollable content" at bounding box center [105, 151] width 3 height 0
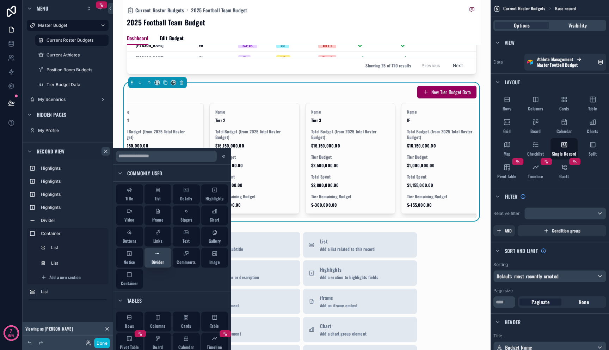
click at [160, 257] on div "Divider" at bounding box center [158, 258] width 12 height 14
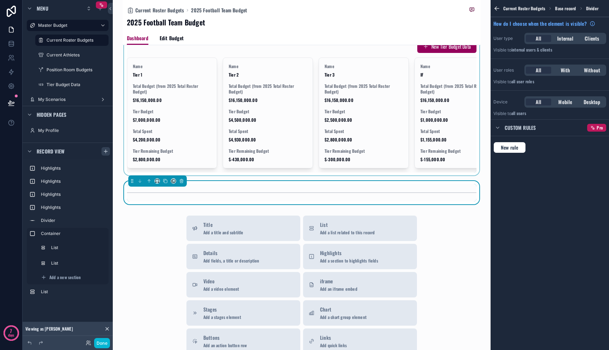
scroll to position [546, 0]
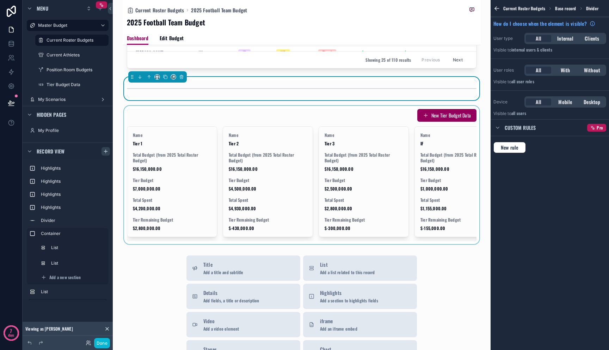
click at [229, 181] on div "scrollable content" at bounding box center [302, 175] width 358 height 138
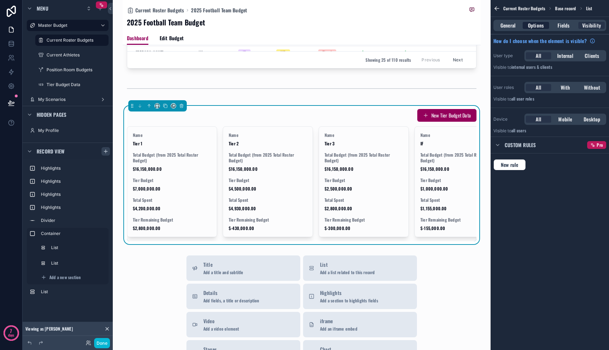
click at [541, 25] on span "Options" at bounding box center [536, 25] width 16 height 7
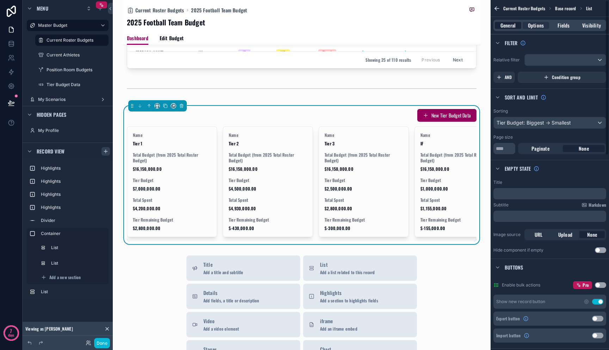
click at [511, 25] on span "General" at bounding box center [508, 25] width 15 height 7
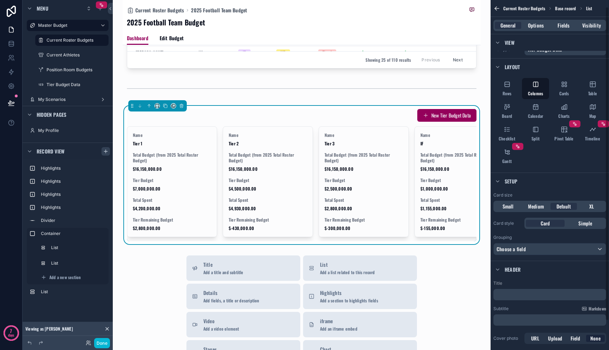
scroll to position [14, 0]
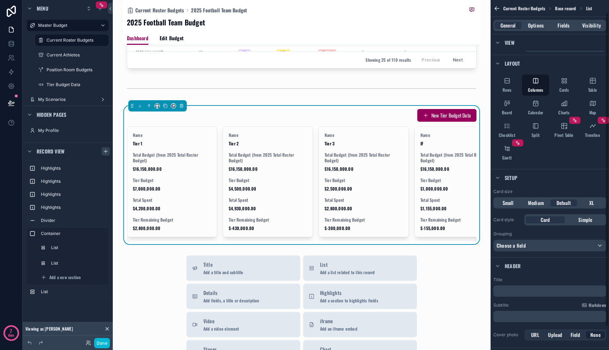
click at [509, 292] on p "﻿" at bounding box center [550, 290] width 109 height 7
drag, startPoint x: 206, startPoint y: 136, endPoint x: 130, endPoint y: 136, distance: 75.8
click at [130, 120] on h1 "BUDGET BROKEN DOWN BY TIER" at bounding box center [172, 115] width 91 height 10
click at [186, 120] on h1 "BUDGET BROKEN DOWN BY TIER" at bounding box center [172, 115] width 91 height 10
click at [548, 320] on div "﻿" at bounding box center [550, 316] width 113 height 11
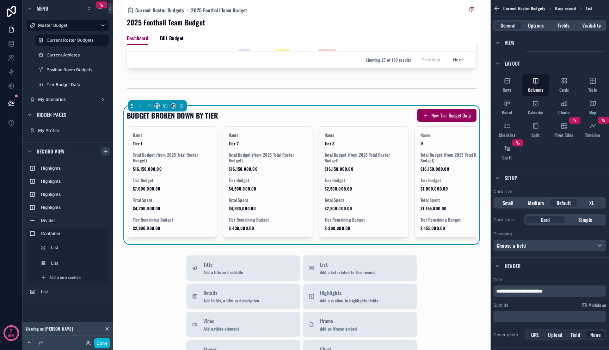
click at [563, 164] on div "Rows Columns Cards Table Board Calendar Charts Map Checklist Split Pivot Table …" at bounding box center [550, 119] width 118 height 94
click at [13, 102] on icon at bounding box center [11, 103] width 6 height 4
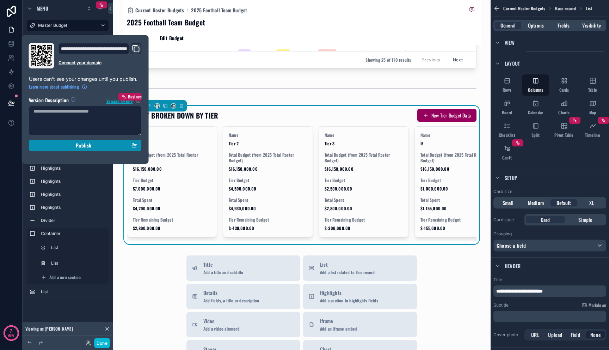
click at [38, 141] on button "Publish" at bounding box center [85, 145] width 113 height 11
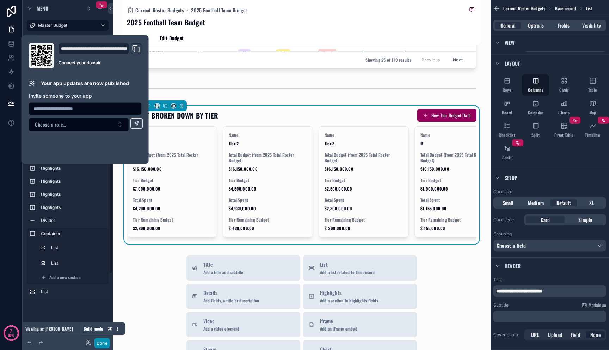
click at [105, 342] on button "Done" at bounding box center [102, 343] width 16 height 10
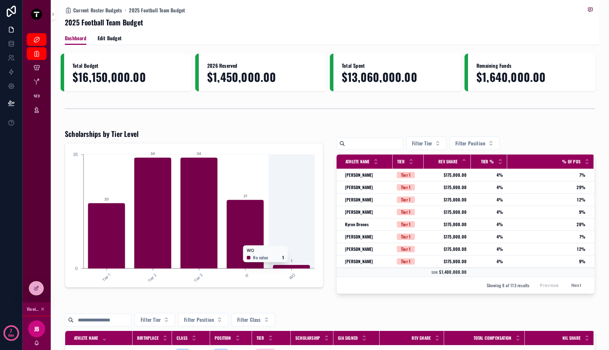
scroll to position [1, 0]
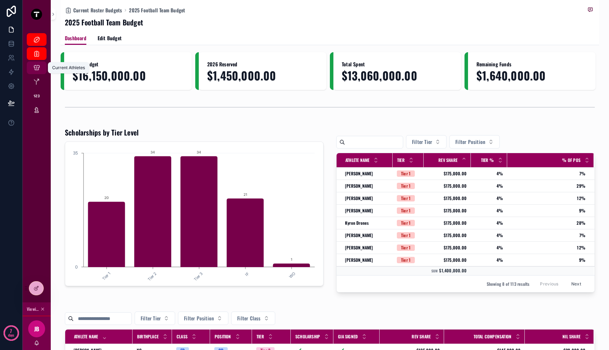
click at [33, 71] on icon "scrollable content" at bounding box center [36, 67] width 7 height 7
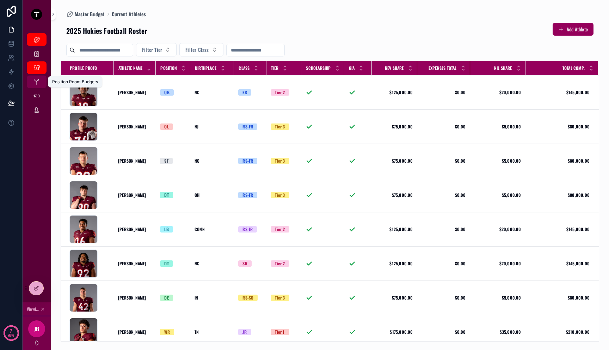
click at [37, 81] on icon "scrollable content" at bounding box center [36, 81] width 7 height 7
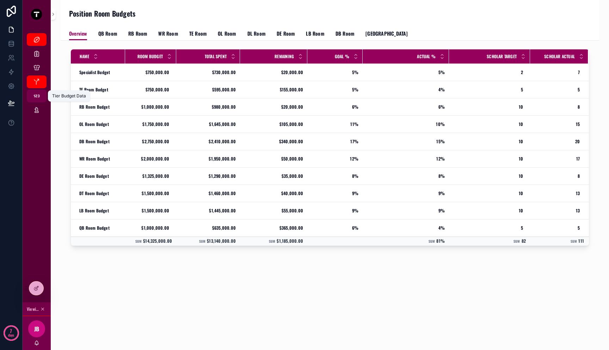
click at [37, 93] on icon "scrollable content" at bounding box center [36, 95] width 7 height 7
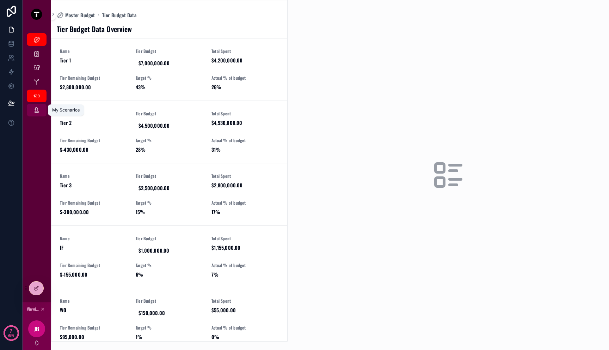
click at [37, 109] on icon "scrollable content" at bounding box center [36, 109] width 7 height 7
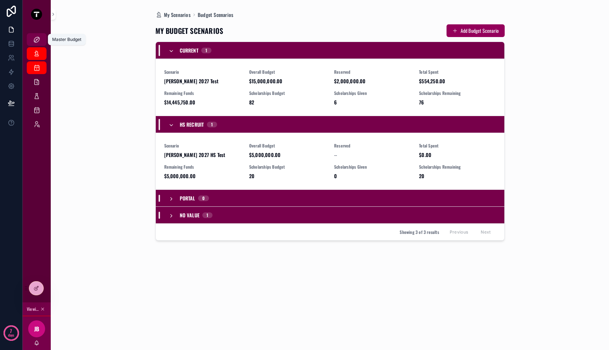
click at [35, 33] on link "Master Budget" at bounding box center [37, 39] width 20 height 13
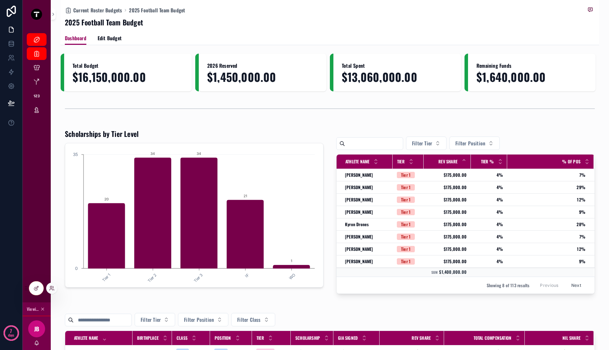
click at [48, 288] on div at bounding box center [51, 287] width 11 height 11
click at [55, 288] on div at bounding box center [51, 287] width 11 height 11
click at [53, 289] on icon at bounding box center [52, 288] width 6 height 6
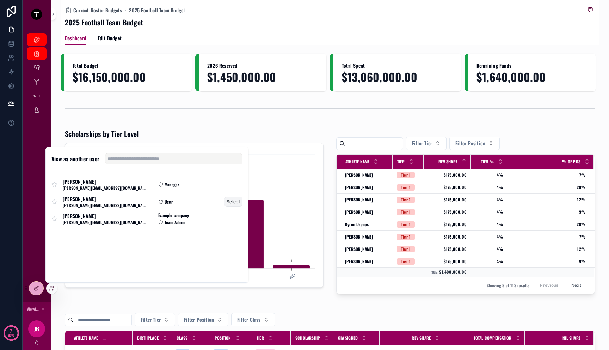
click at [227, 202] on button "Select" at bounding box center [233, 201] width 18 height 10
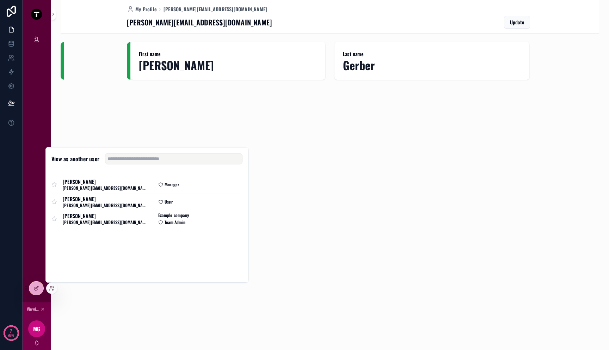
click at [167, 100] on div "My Profile mitch@triumphnil.com mitch@triumphnil.com Update First name Mitch La…" at bounding box center [330, 62] width 539 height 125
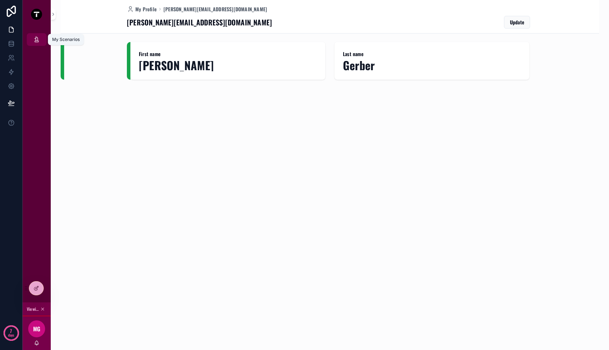
click at [33, 41] on icon "scrollable content" at bounding box center [36, 39] width 7 height 7
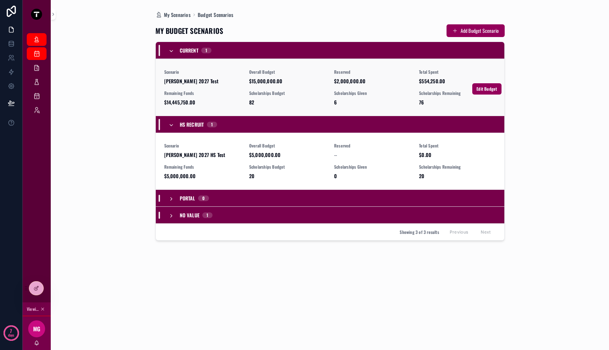
click at [227, 77] on div "Scenario Mitch 2027 Test" at bounding box center [202, 77] width 77 height 16
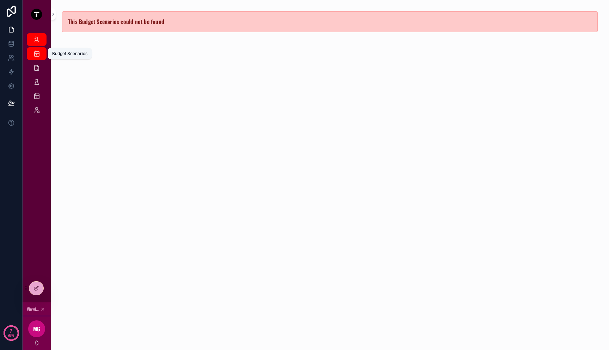
click at [38, 53] on icon "scrollable content" at bounding box center [36, 53] width 7 height 7
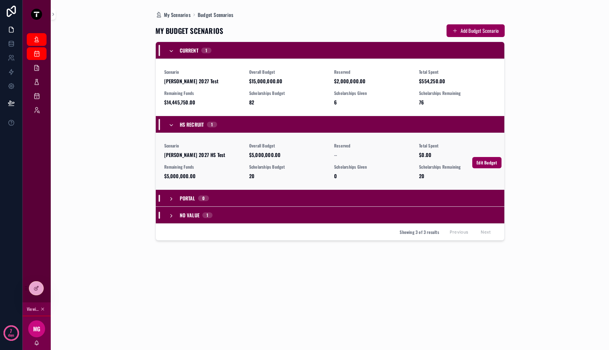
click at [253, 151] on div "Overall Budget $5,000,000.00" at bounding box center [287, 151] width 77 height 16
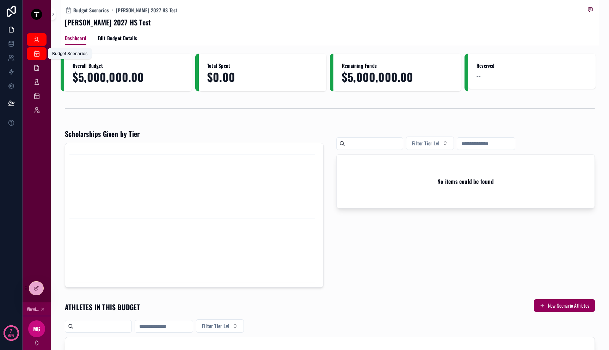
click at [39, 56] on icon "scrollable content" at bounding box center [36, 53] width 7 height 7
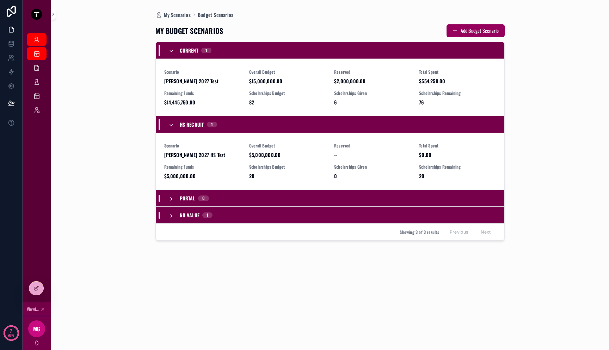
click at [170, 50] on icon "scrollable content" at bounding box center [172, 51] width 6 height 6
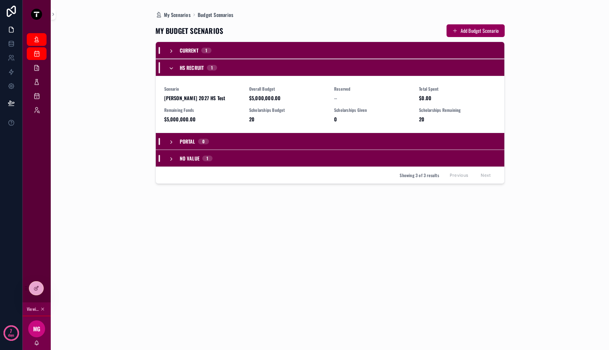
click at [170, 50] on icon "scrollable content" at bounding box center [172, 51] width 6 height 6
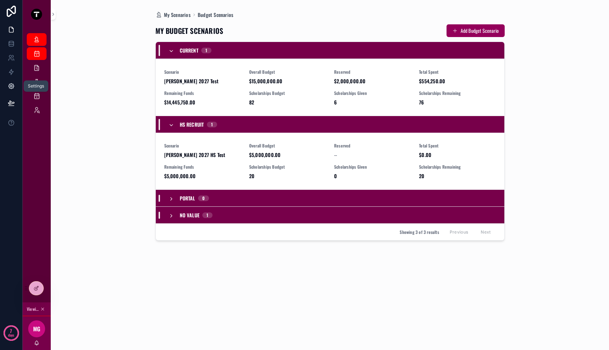
click at [12, 83] on icon at bounding box center [11, 86] width 7 height 7
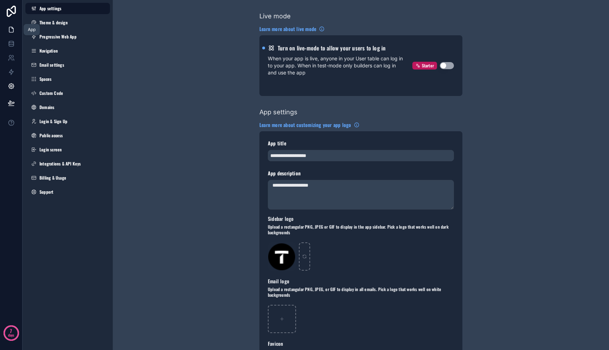
click at [8, 24] on link at bounding box center [11, 30] width 22 height 14
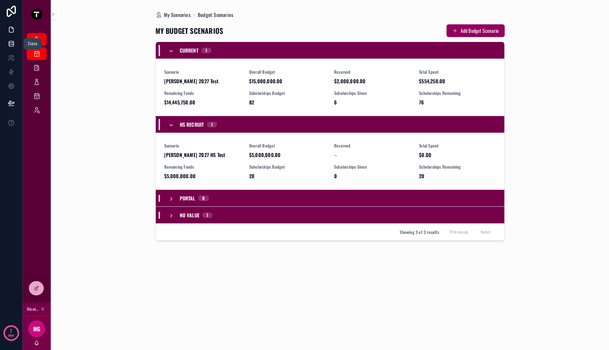
click at [13, 44] on icon at bounding box center [11, 45] width 5 height 3
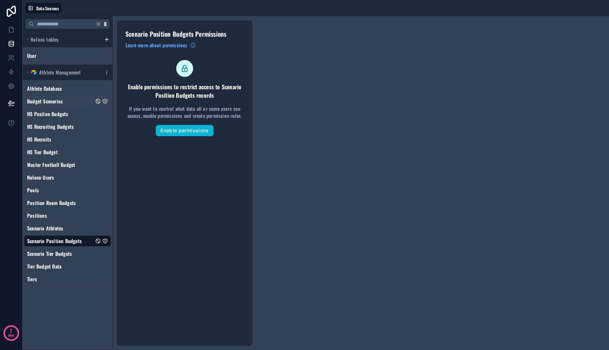
click at [105, 102] on icon "Budget Scenarios" at bounding box center [105, 101] width 6 height 6
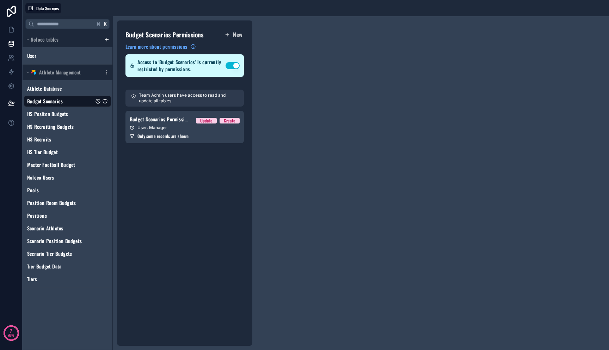
click at [237, 66] on button "Use setting" at bounding box center [233, 65] width 14 height 7
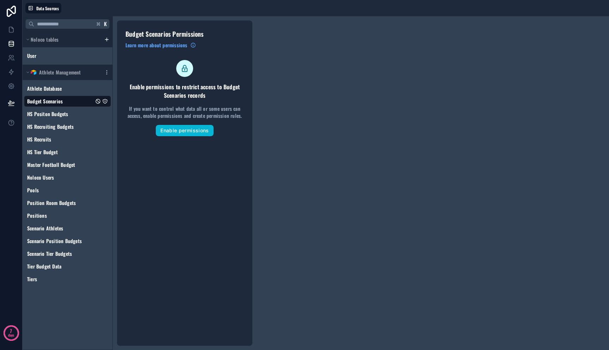
click at [315, 73] on div "K Noloco tables User Athlete Management Athlete Database Budget Scenarios HS Po…" at bounding box center [316, 183] width 587 height 334
click at [9, 33] on link at bounding box center [11, 30] width 22 height 14
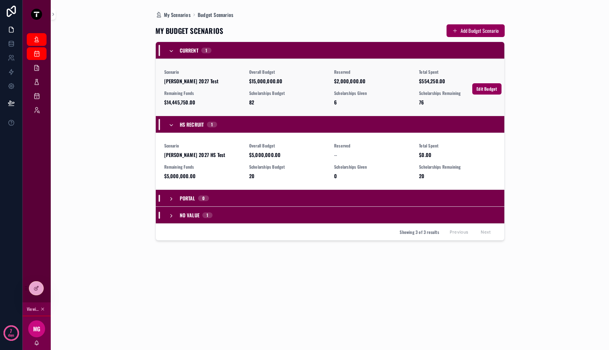
click at [222, 66] on link "Scenario Mitch 2027 Test Overall Budget $15,000,000.00 Reserved $2,000,000.00 T…" at bounding box center [330, 87] width 349 height 57
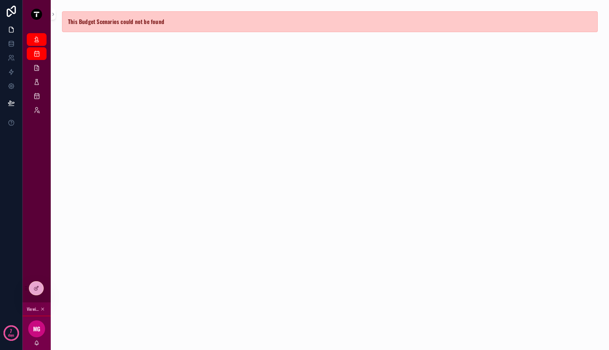
click at [148, 28] on div "This Budget Scenarios could not be found" at bounding box center [330, 21] width 536 height 21
click at [148, 24] on span "This Budget Scenarios could not be found" at bounding box center [116, 21] width 96 height 8
click at [197, 65] on div "This Budget Scenarios could not be found" at bounding box center [330, 175] width 539 height 350
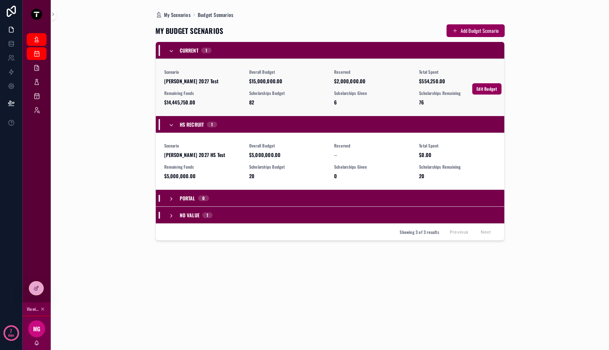
click at [344, 78] on span "$2,000,000.00" at bounding box center [372, 81] width 77 height 7
click at [484, 88] on span "Edit Budget" at bounding box center [487, 89] width 20 height 6
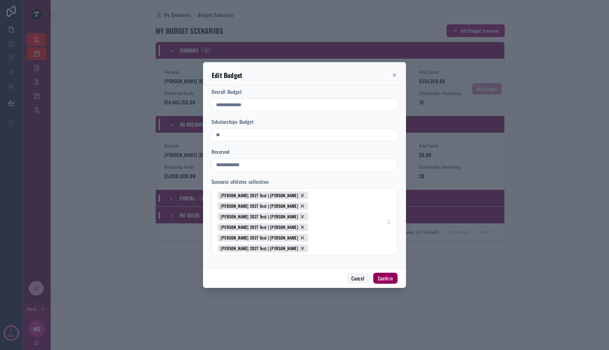
click at [358, 273] on button "Cancel" at bounding box center [358, 278] width 22 height 11
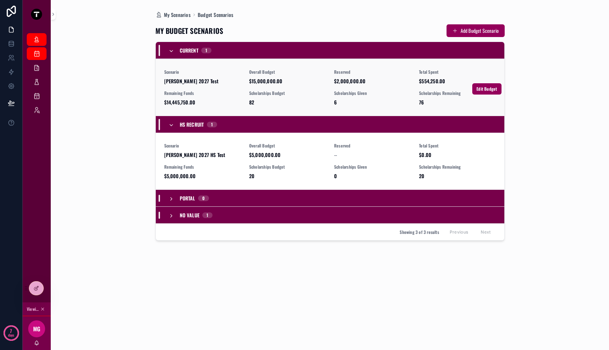
click at [267, 87] on div "Scenario Mitch 2027 Test Overall Budget $15,000,000.00 Reserved $2,000,000.00 T…" at bounding box center [330, 87] width 332 height 37
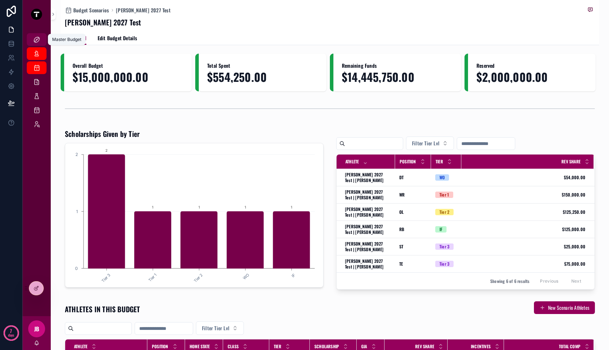
click at [39, 42] on icon "scrollable content" at bounding box center [36, 39] width 7 height 7
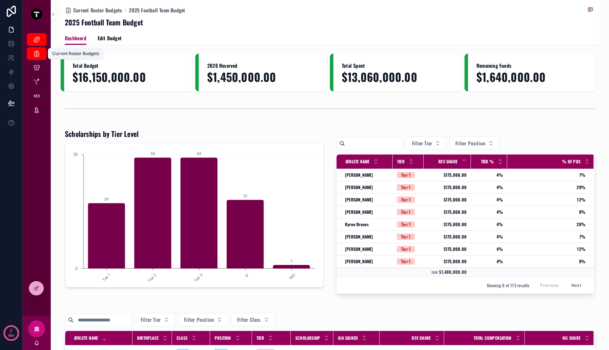
click at [39, 58] on div "Current Roster Budgets" at bounding box center [36, 53] width 11 height 11
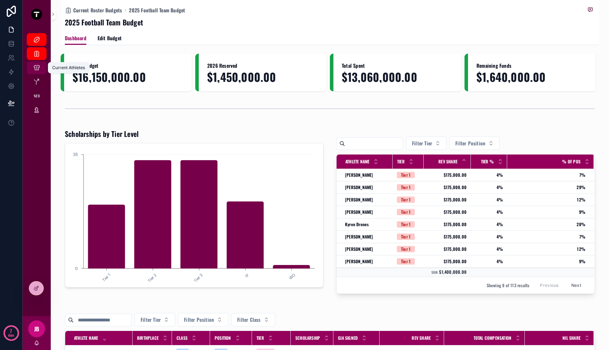
click at [39, 69] on icon "scrollable content" at bounding box center [36, 67] width 7 height 7
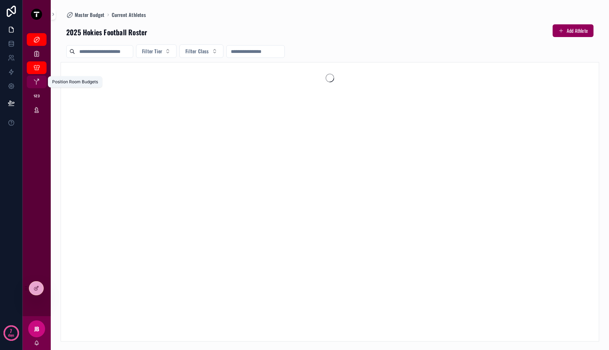
click at [39, 84] on icon "scrollable content" at bounding box center [36, 81] width 7 height 7
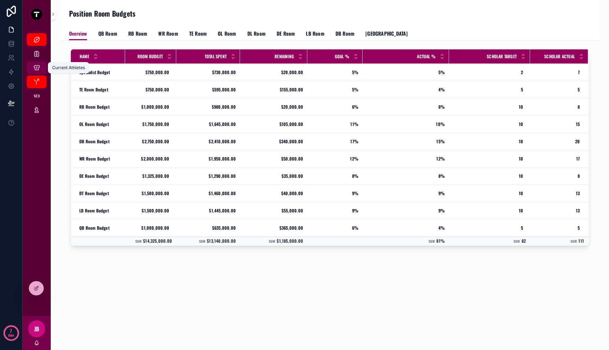
click at [39, 69] on icon "scrollable content" at bounding box center [36, 67] width 7 height 7
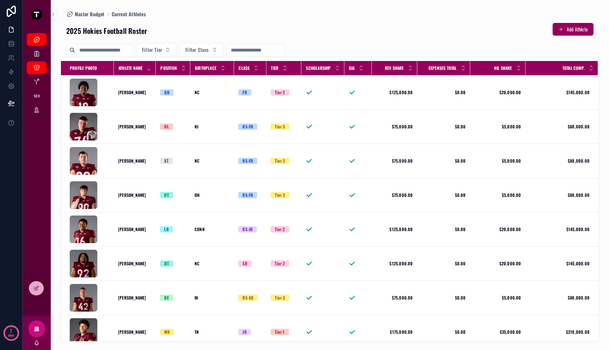
click at [37, 61] on div "Current Athletes" at bounding box center [37, 68] width 28 height 14
click at [36, 48] on div "Current Roster Budgets" at bounding box center [36, 53] width 11 height 11
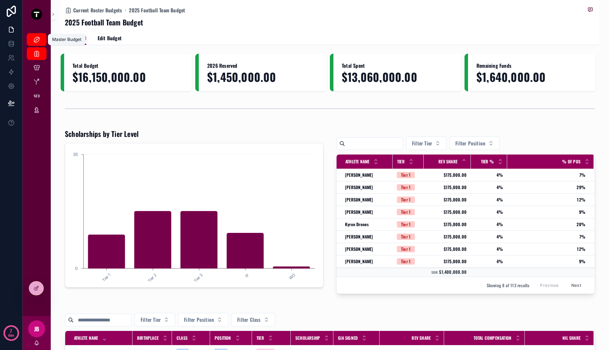
click at [37, 38] on icon "scrollable content" at bounding box center [36, 39] width 7 height 7
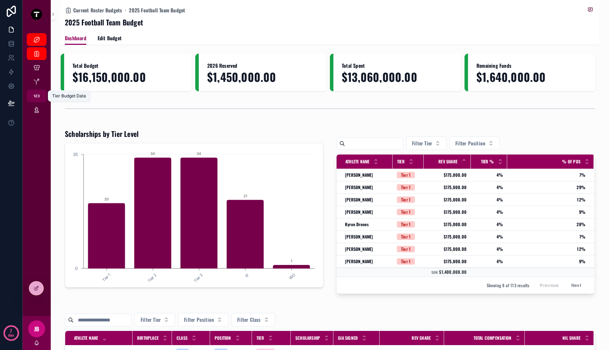
click at [37, 95] on icon "scrollable content" at bounding box center [36, 95] width 7 height 7
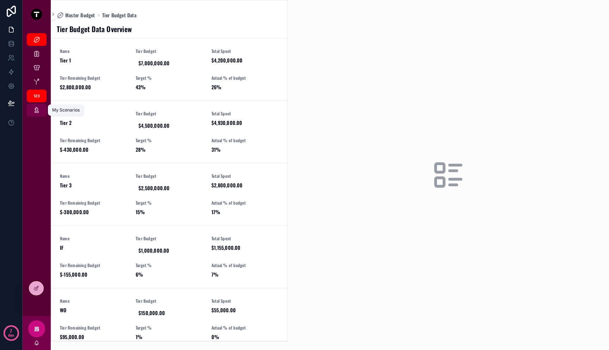
click at [37, 111] on icon "scrollable content" at bounding box center [36, 109] width 7 height 7
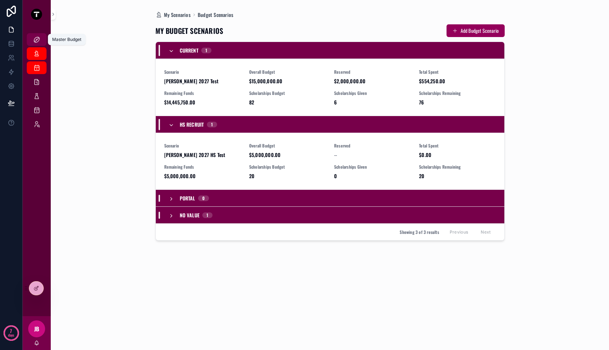
click at [37, 42] on icon "scrollable content" at bounding box center [36, 39] width 7 height 7
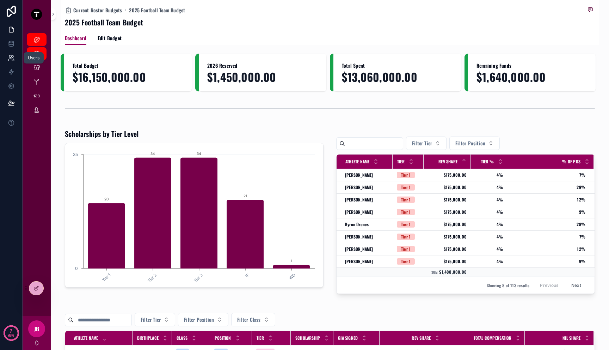
click at [12, 57] on icon at bounding box center [12, 56] width 1 height 2
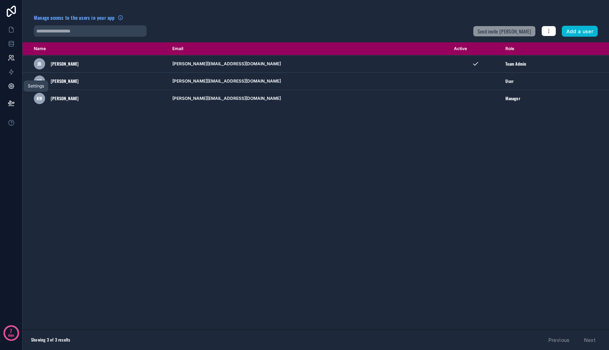
click at [13, 88] on icon at bounding box center [10, 86] width 5 height 5
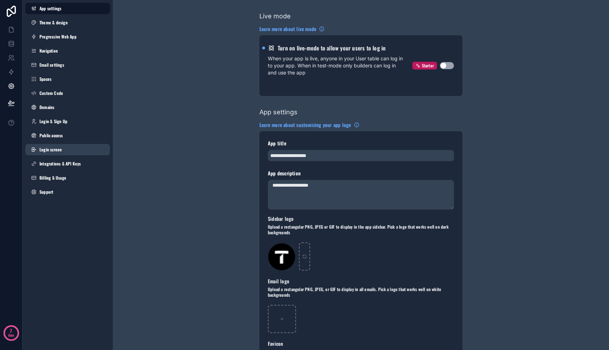
click at [72, 152] on link "Login screen" at bounding box center [67, 149] width 85 height 11
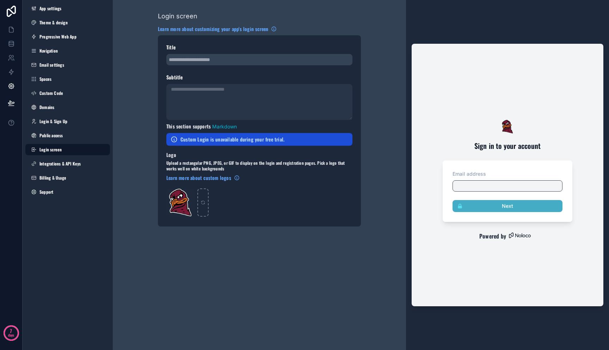
click at [230, 106] on div "scrollable content" at bounding box center [259, 102] width 186 height 36
click at [209, 60] on div "scrollable content" at bounding box center [259, 59] width 186 height 11
click at [521, 158] on div "Sign in to your account Email address Next" at bounding box center [507, 171] width 135 height 102
click at [10, 104] on icon at bounding box center [11, 103] width 6 height 4
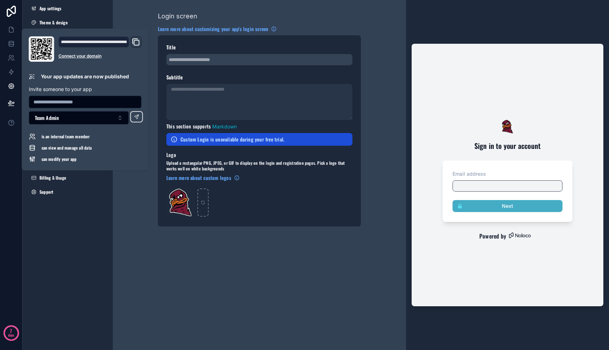
click at [123, 139] on div "is an internal team member" at bounding box center [85, 136] width 113 height 7
click at [85, 121] on button "Team Admin" at bounding box center [79, 117] width 100 height 13
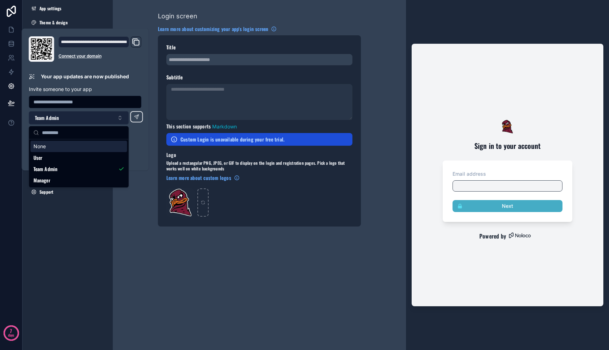
click at [85, 121] on button "Team Admin" at bounding box center [79, 117] width 100 height 13
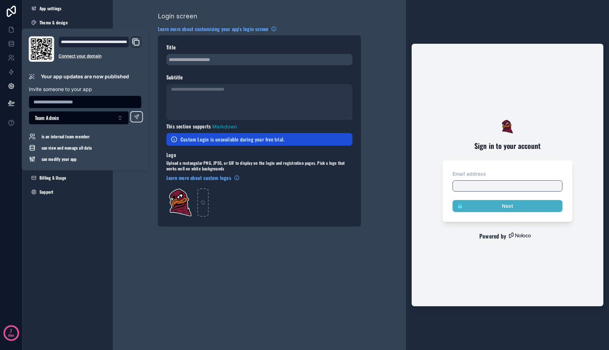
click at [136, 44] on icon "Domain and Custom Link" at bounding box center [136, 42] width 8 height 8
click at [149, 278] on div "Login screen Learn more about customizing your app's login screen Title Subtitl…" at bounding box center [259, 175] width 293 height 350
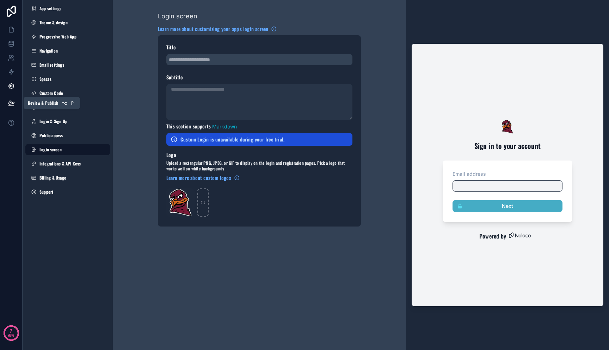
click at [13, 102] on icon at bounding box center [11, 103] width 6 height 4
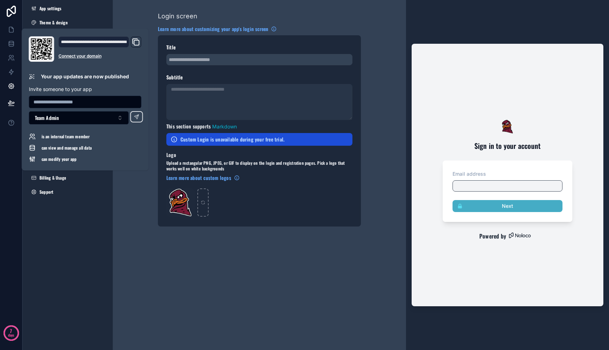
click at [136, 43] on icon "Domain and Custom Link" at bounding box center [136, 42] width 8 height 8
click at [127, 207] on div "Login screen Learn more about customizing your app's login screen Title Subtitl…" at bounding box center [259, 119] width 293 height 238
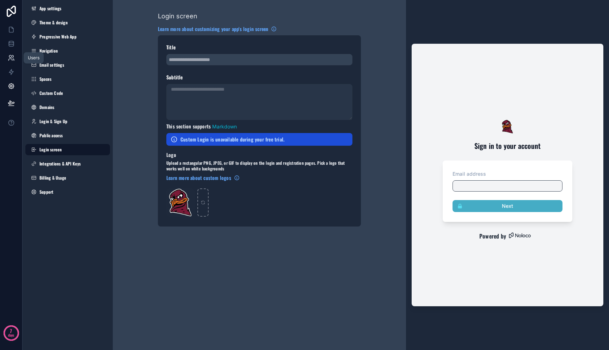
click at [6, 59] on link at bounding box center [11, 58] width 22 height 14
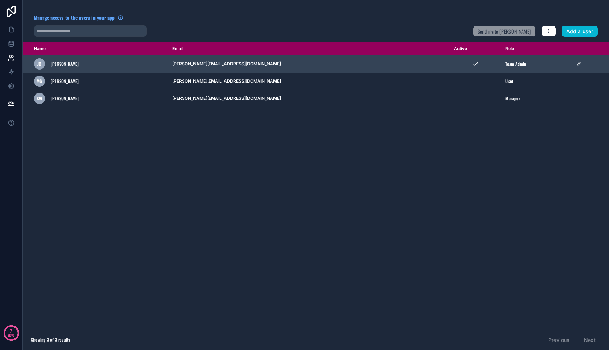
click at [71, 69] on td "JB James Beach" at bounding box center [96, 63] width 146 height 17
click at [67, 67] on div "JB James Beach" at bounding box center [99, 63] width 130 height 11
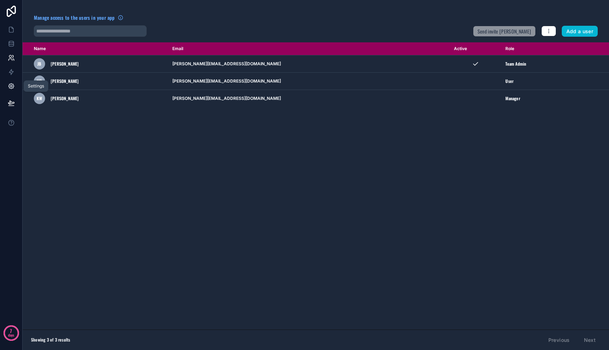
click at [10, 87] on icon at bounding box center [11, 86] width 2 height 2
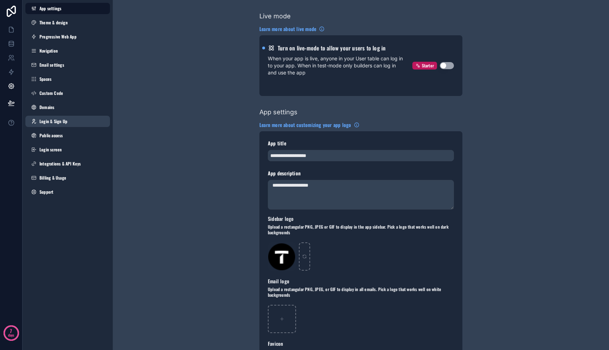
click at [61, 120] on span "Login & Sign Up" at bounding box center [53, 121] width 28 height 6
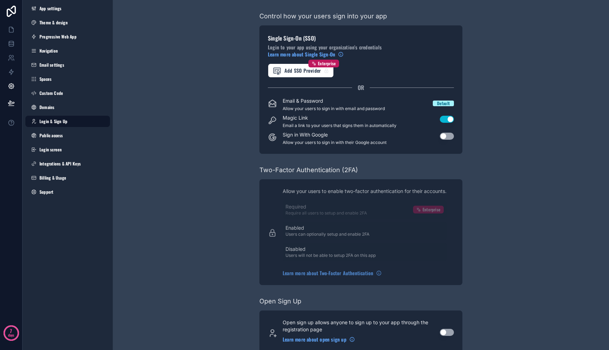
click at [439, 103] on div "Default" at bounding box center [443, 103] width 13 height 6
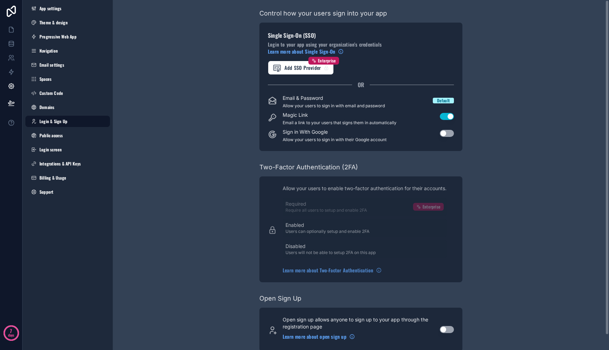
scroll to position [13, 0]
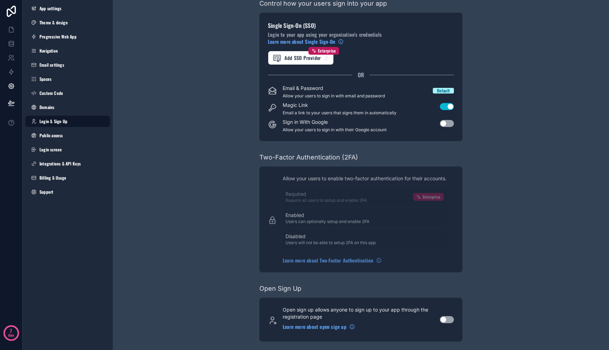
click at [450, 106] on button "Use setting" at bounding box center [447, 106] width 14 height 7
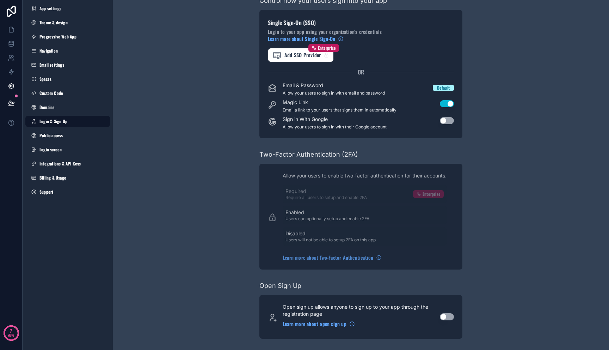
click at [443, 120] on button "Use setting" at bounding box center [447, 120] width 14 height 7
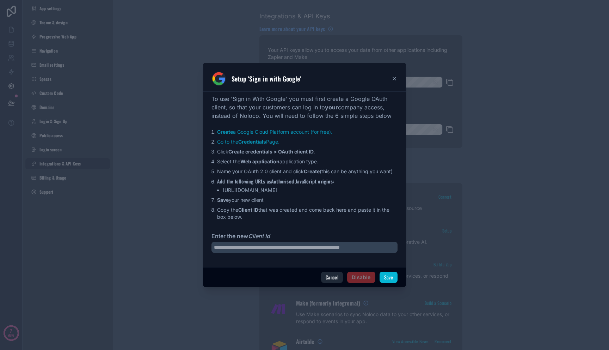
click at [337, 279] on button "Cancel" at bounding box center [332, 277] width 22 height 11
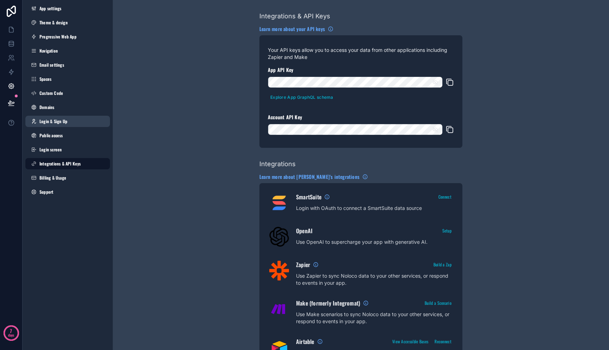
click at [65, 126] on link "Login & Sign Up" at bounding box center [67, 121] width 85 height 11
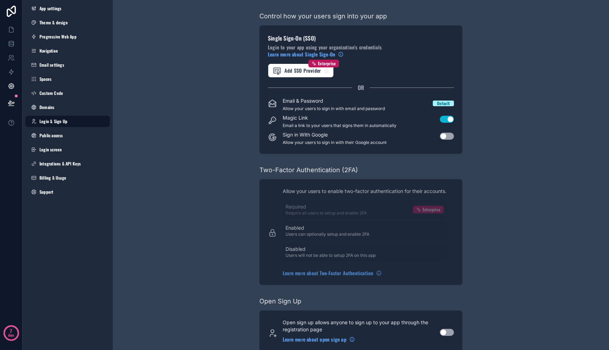
click at [442, 106] on div "Default" at bounding box center [443, 103] width 21 height 8
click at [9, 63] on link at bounding box center [11, 58] width 22 height 14
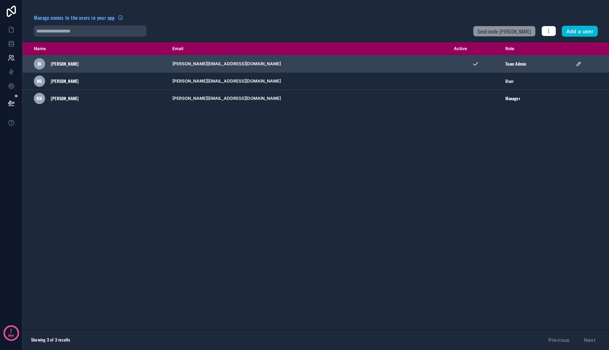
click at [577, 63] on icon "scrollable content" at bounding box center [579, 64] width 4 height 4
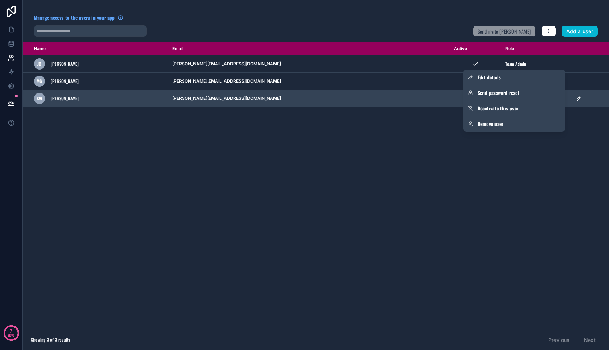
click at [579, 91] on td "scrollable content" at bounding box center [590, 98] width 37 height 17
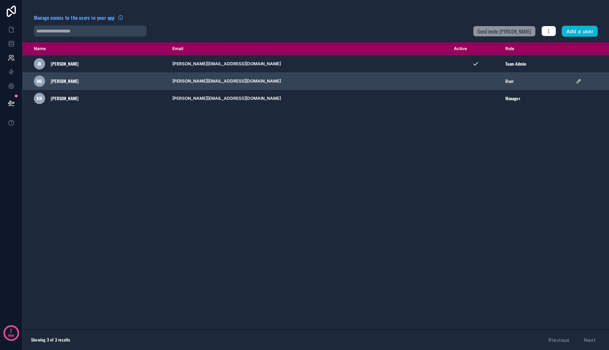
click at [577, 80] on icon "scrollable content" at bounding box center [579, 81] width 4 height 4
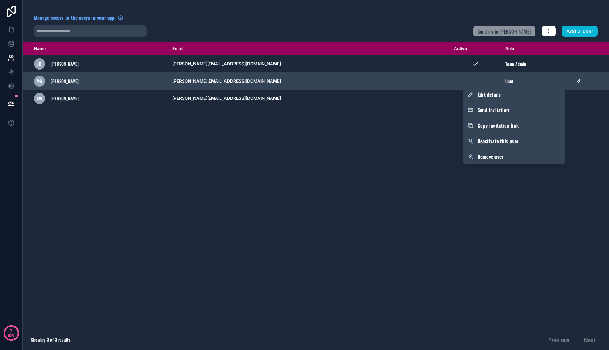
click at [577, 81] on icon "scrollable content" at bounding box center [579, 81] width 4 height 4
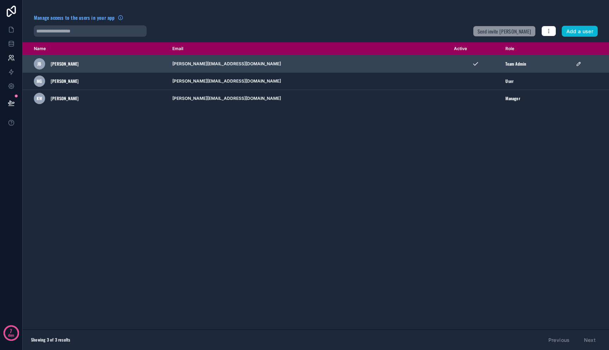
click at [576, 66] on icon "scrollable content" at bounding box center [579, 64] width 6 height 6
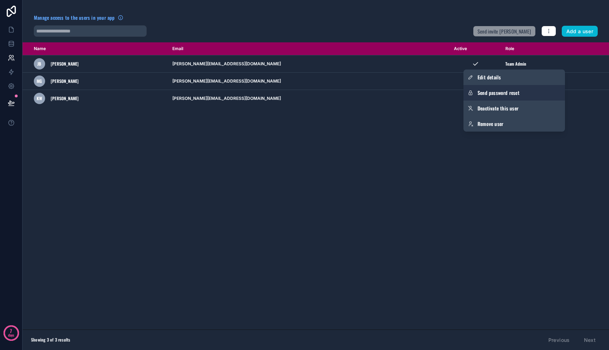
click at [521, 91] on button "Send password reset" at bounding box center [515, 93] width 102 height 16
